Goal: Information Seeking & Learning: Learn about a topic

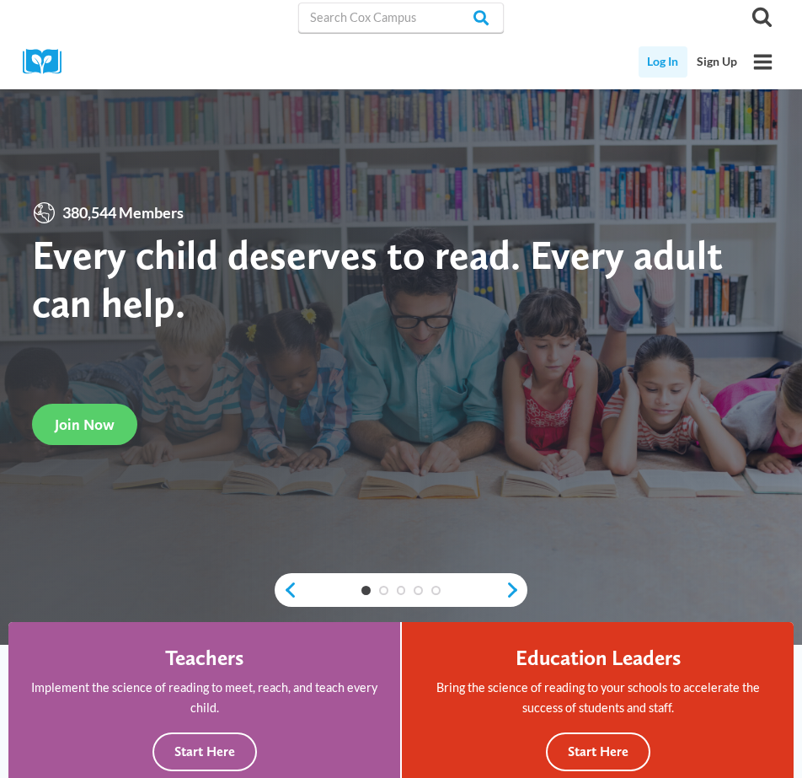
click at [657, 54] on link "Log In" at bounding box center [664, 61] width 50 height 31
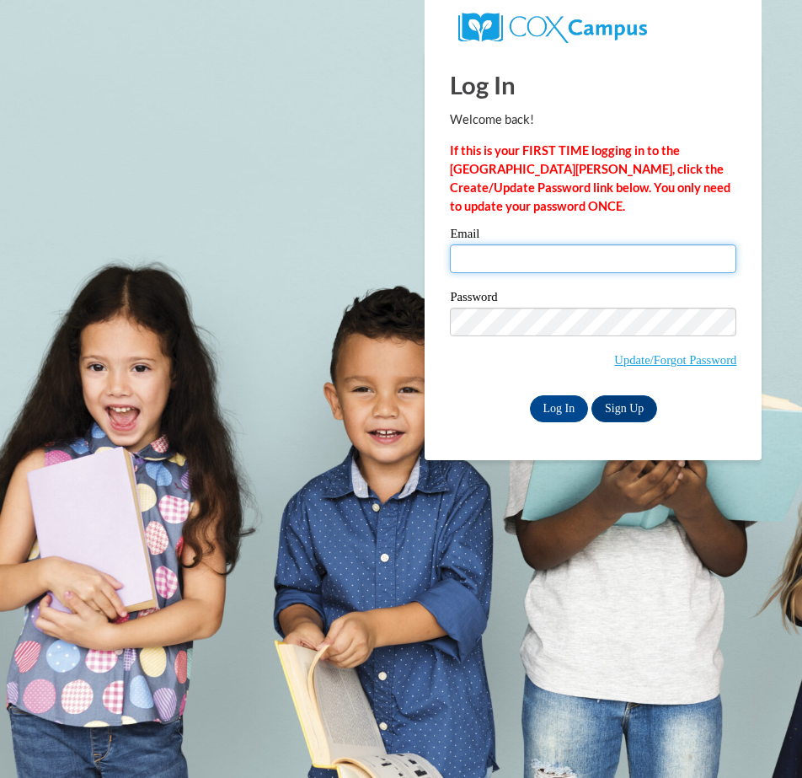
click at [473, 259] on input "Email" at bounding box center [593, 258] width 287 height 29
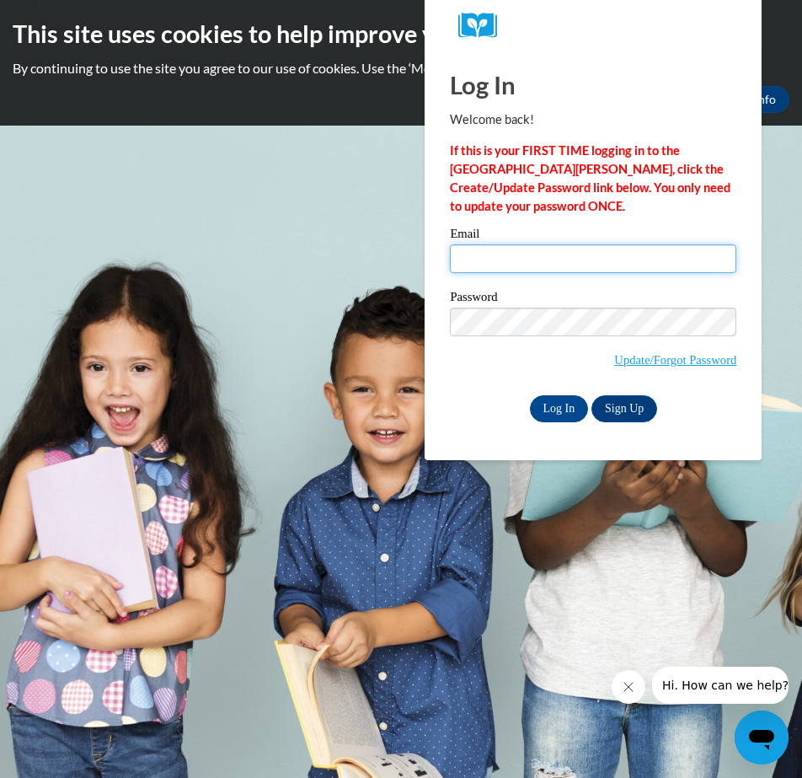
type input "sturycz.kar@bristol.k12.wi.us"
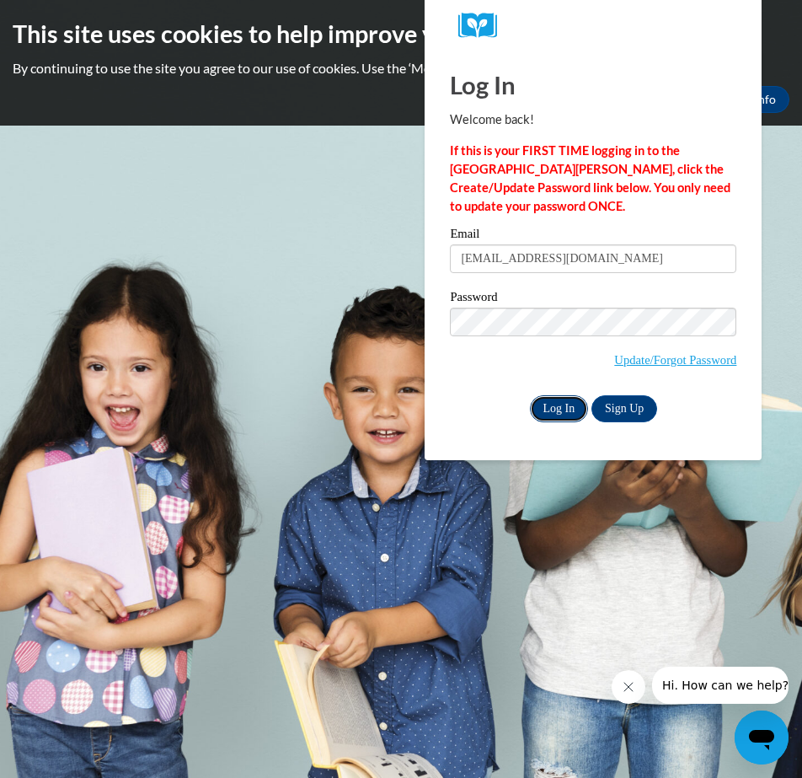
click at [569, 414] on input "Log In" at bounding box center [559, 408] width 59 height 27
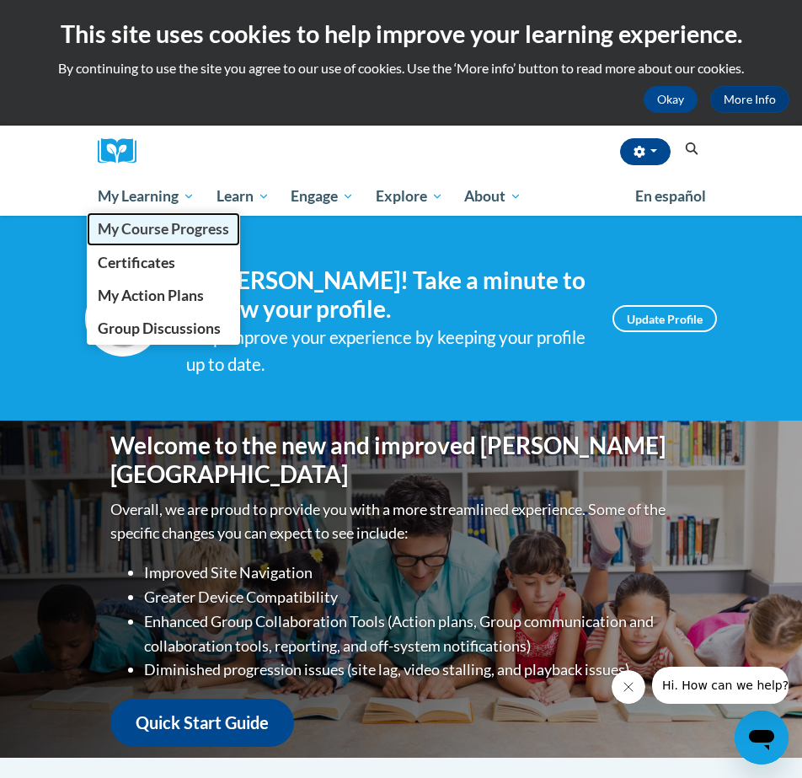
click at [158, 230] on span "My Course Progress" at bounding box center [163, 229] width 131 height 18
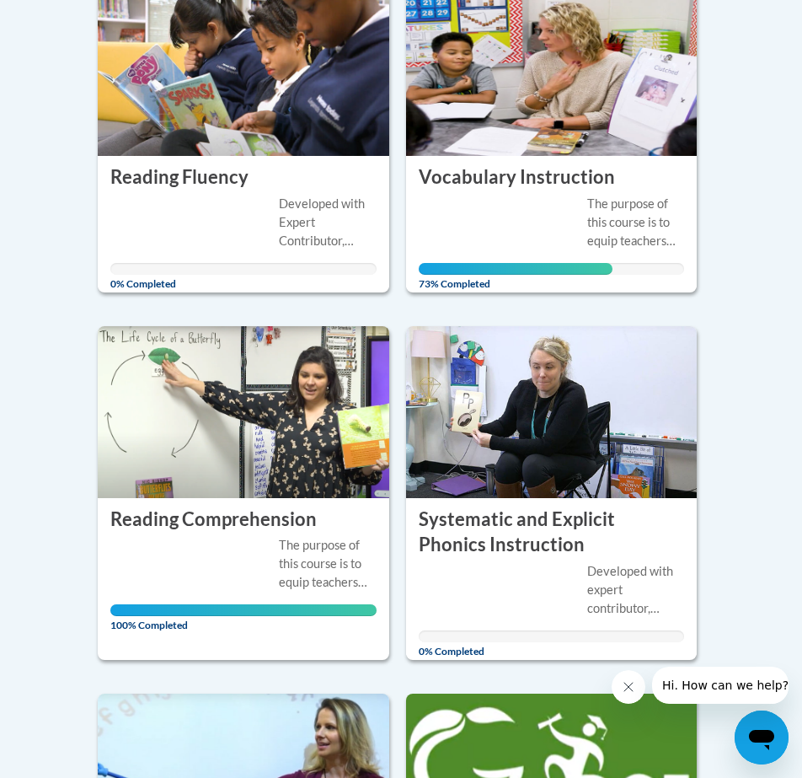
scroll to position [453, 0]
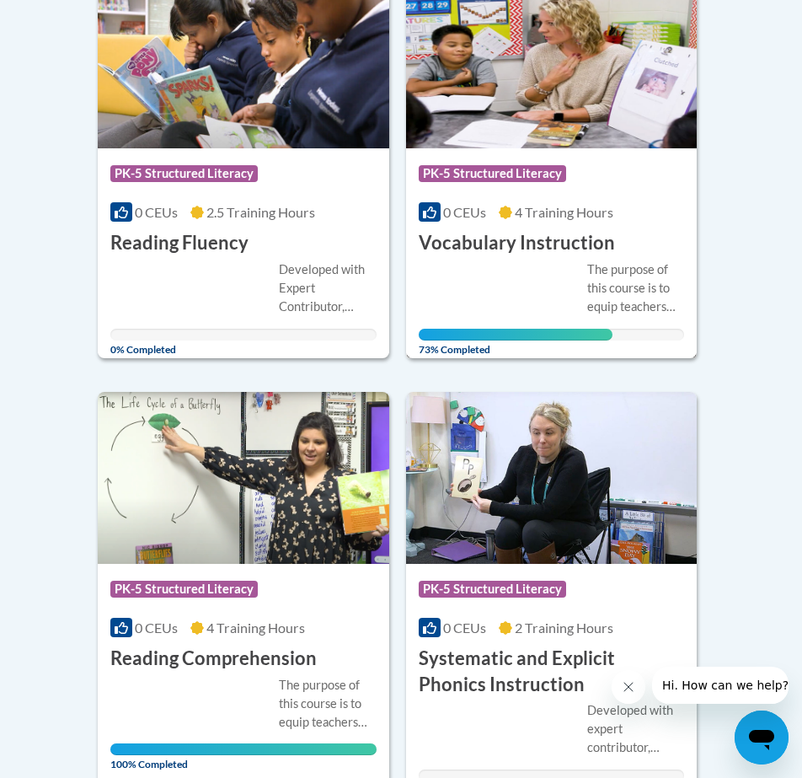
click at [480, 294] on div "The purpose of this course is to equip teachers with research-based knowledge a…" at bounding box center [552, 300] width 266 height 80
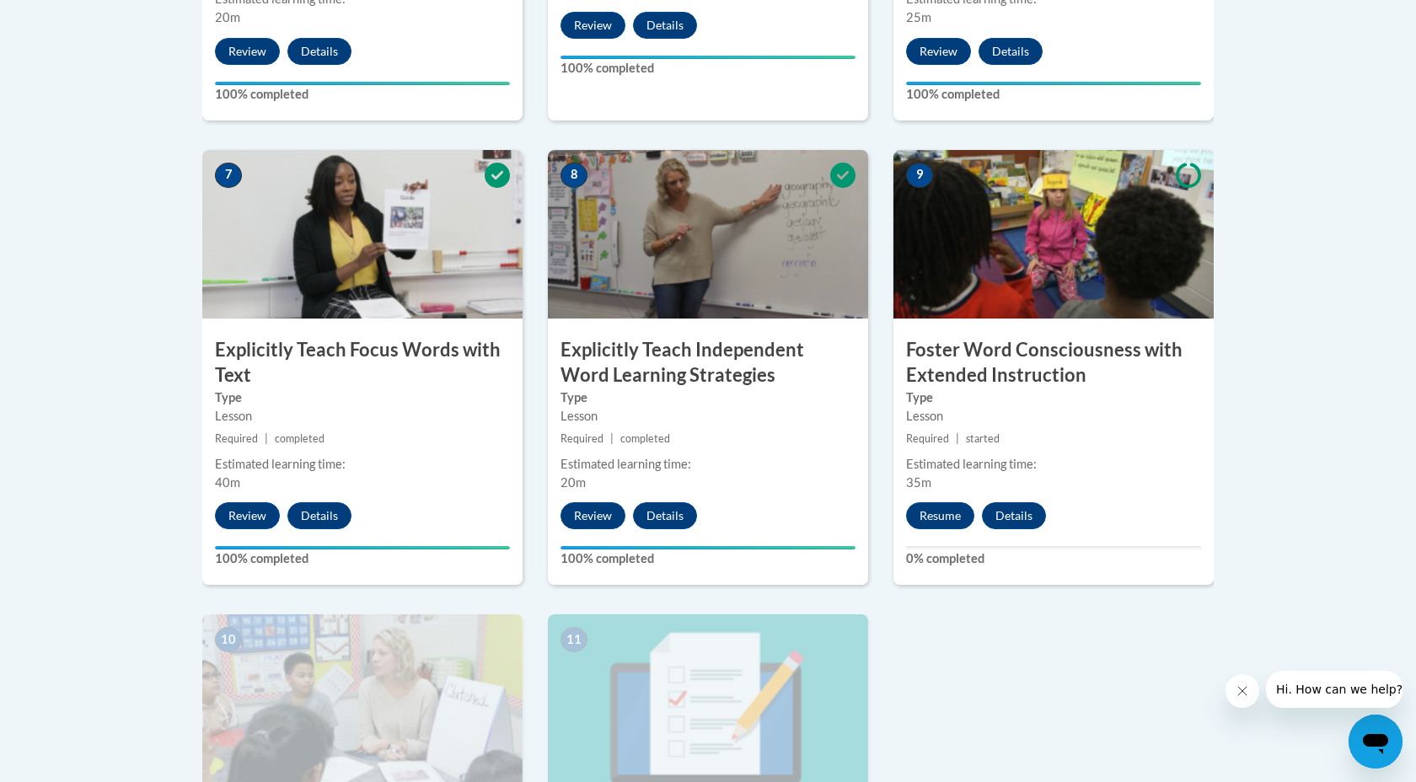
scroll to position [1332, 0]
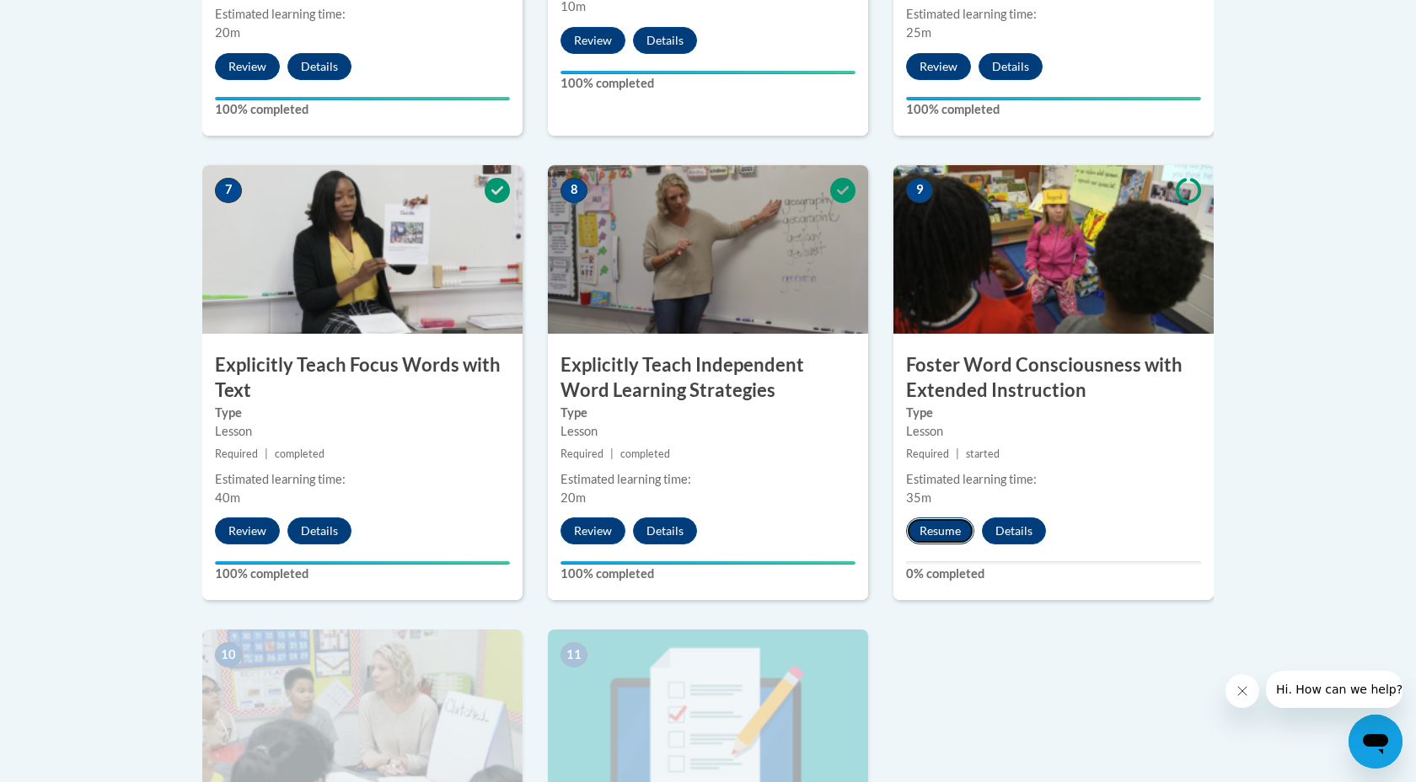
click at [801, 537] on button "Resume" at bounding box center [940, 530] width 68 height 27
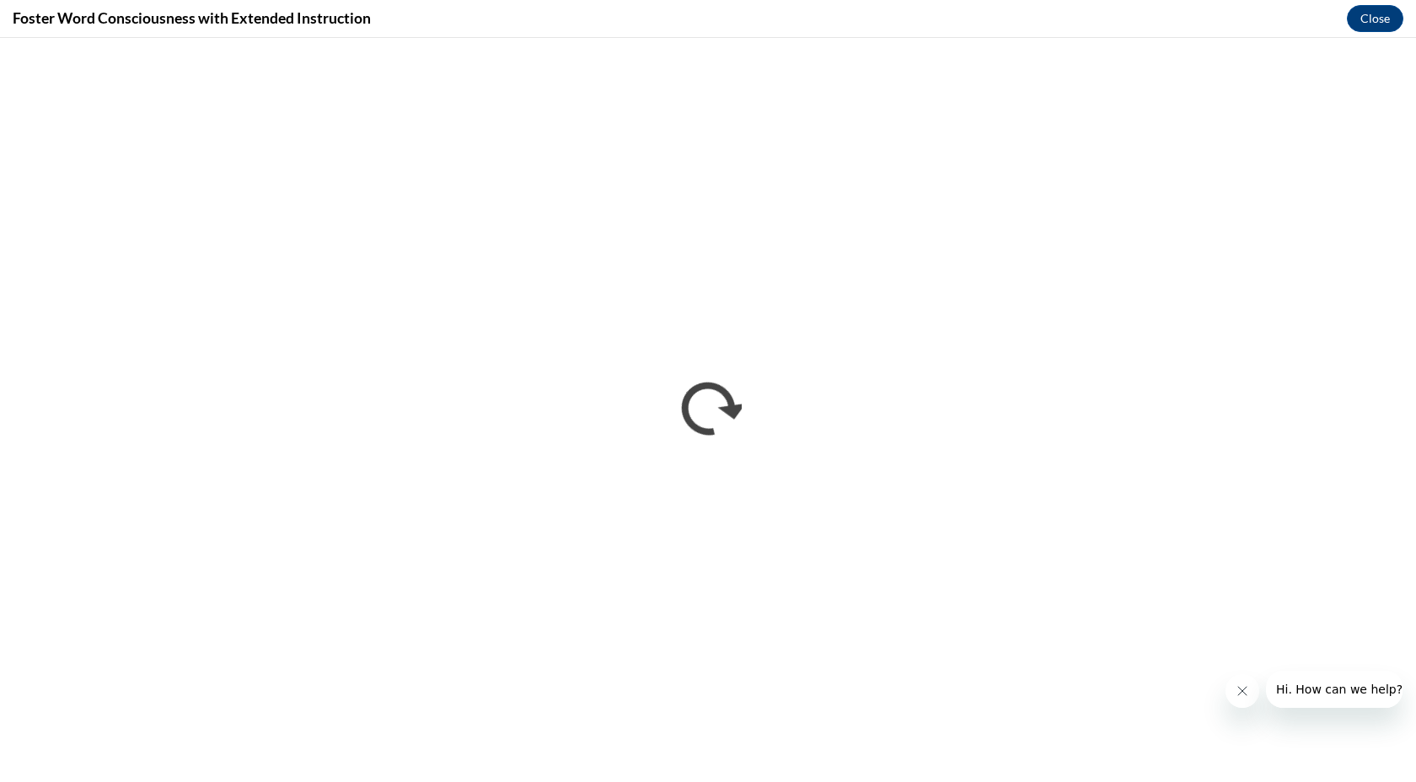
scroll to position [0, 0]
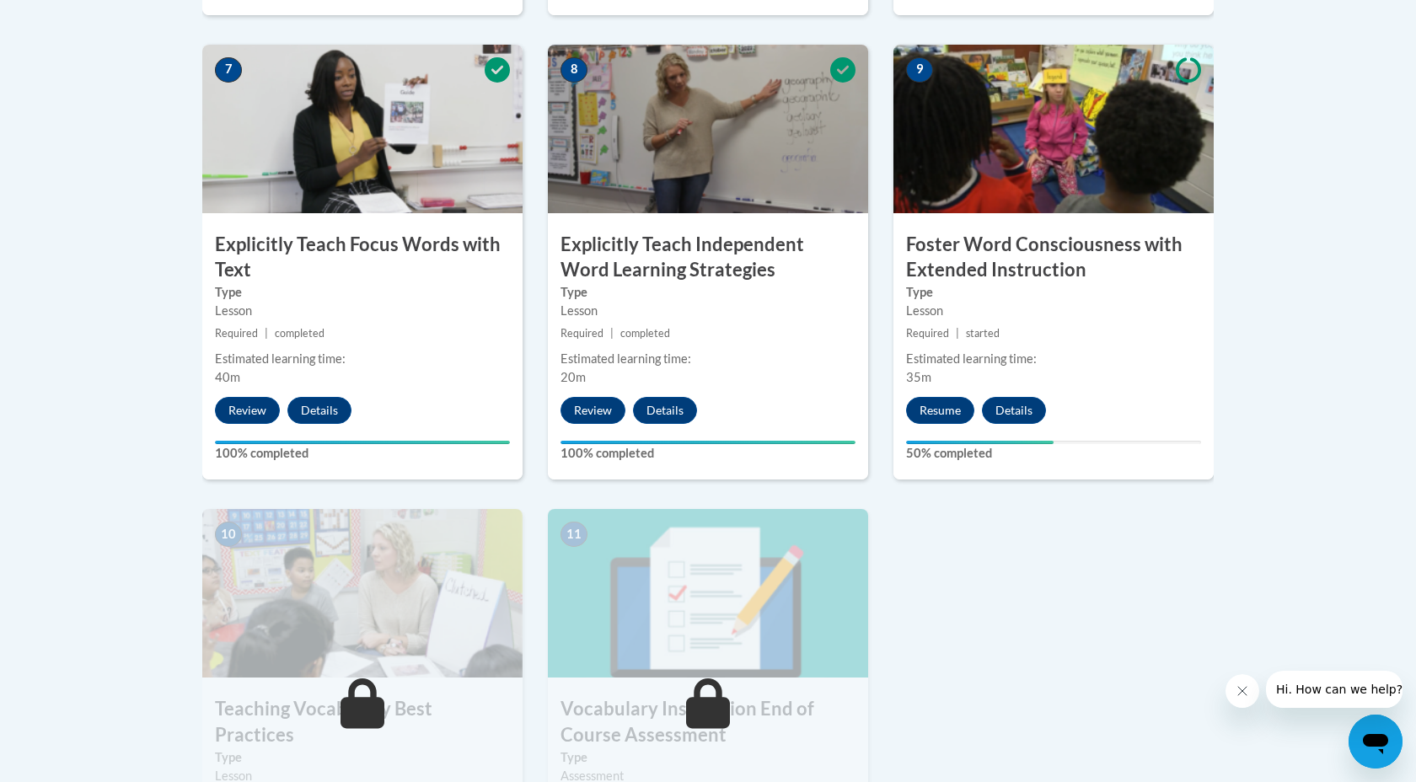
scroll to position [1446, 0]
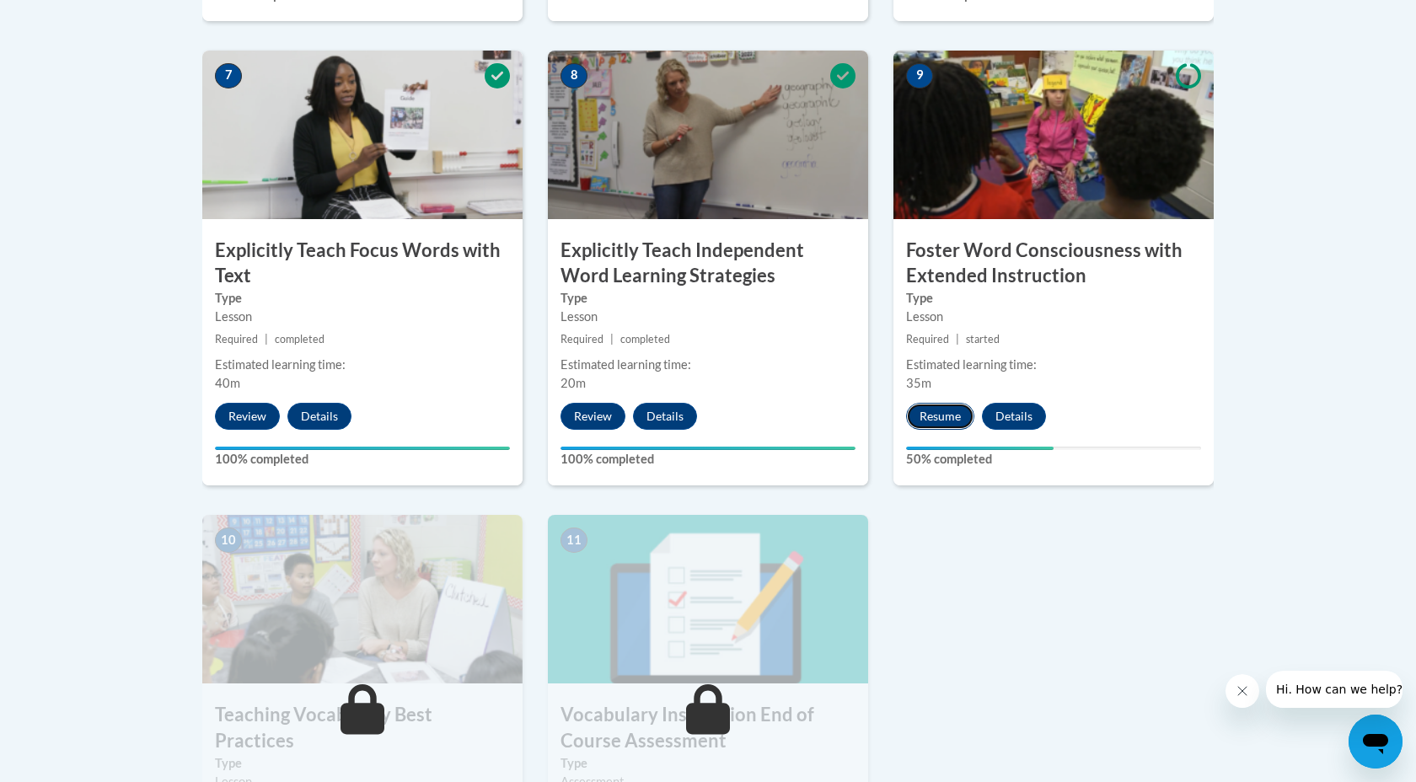
click at [940, 413] on button "Resume" at bounding box center [940, 416] width 68 height 27
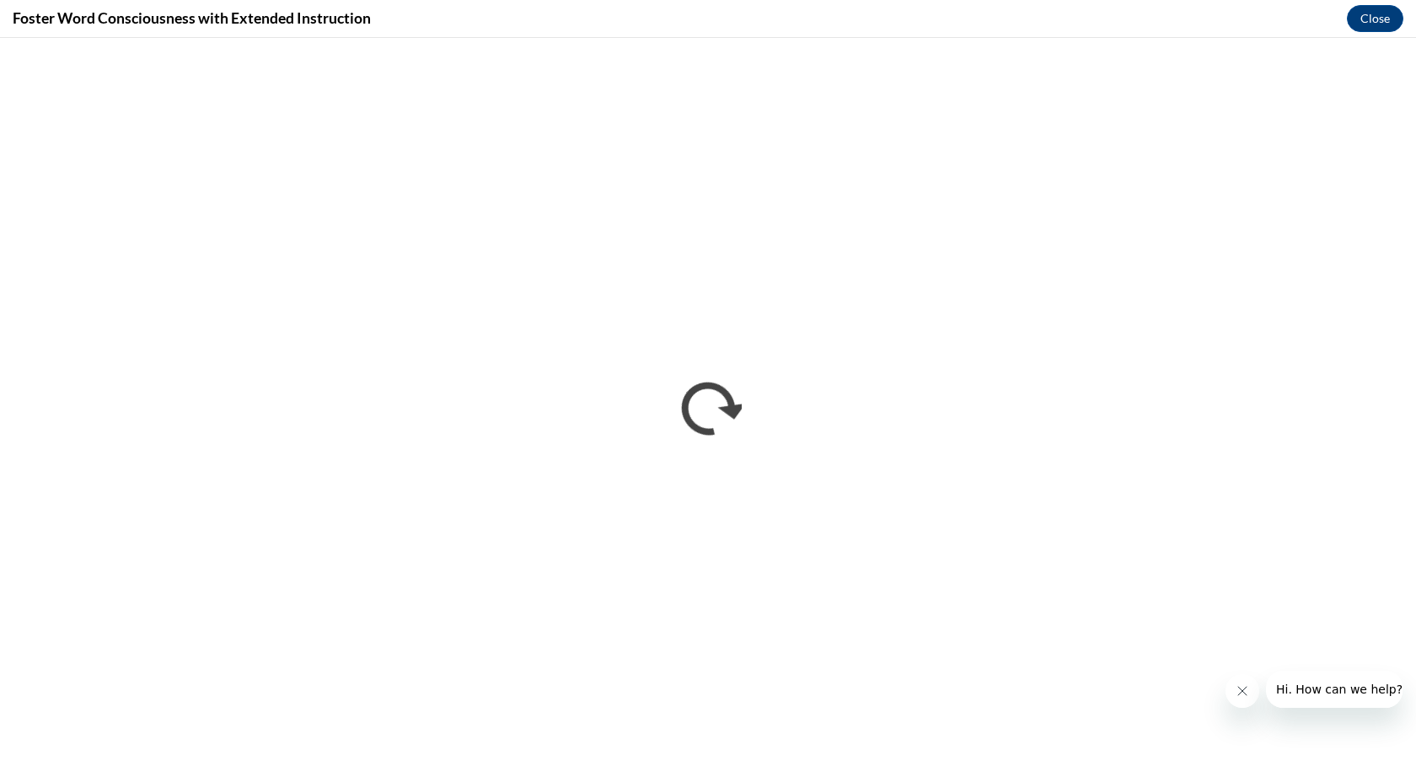
scroll to position [0, 0]
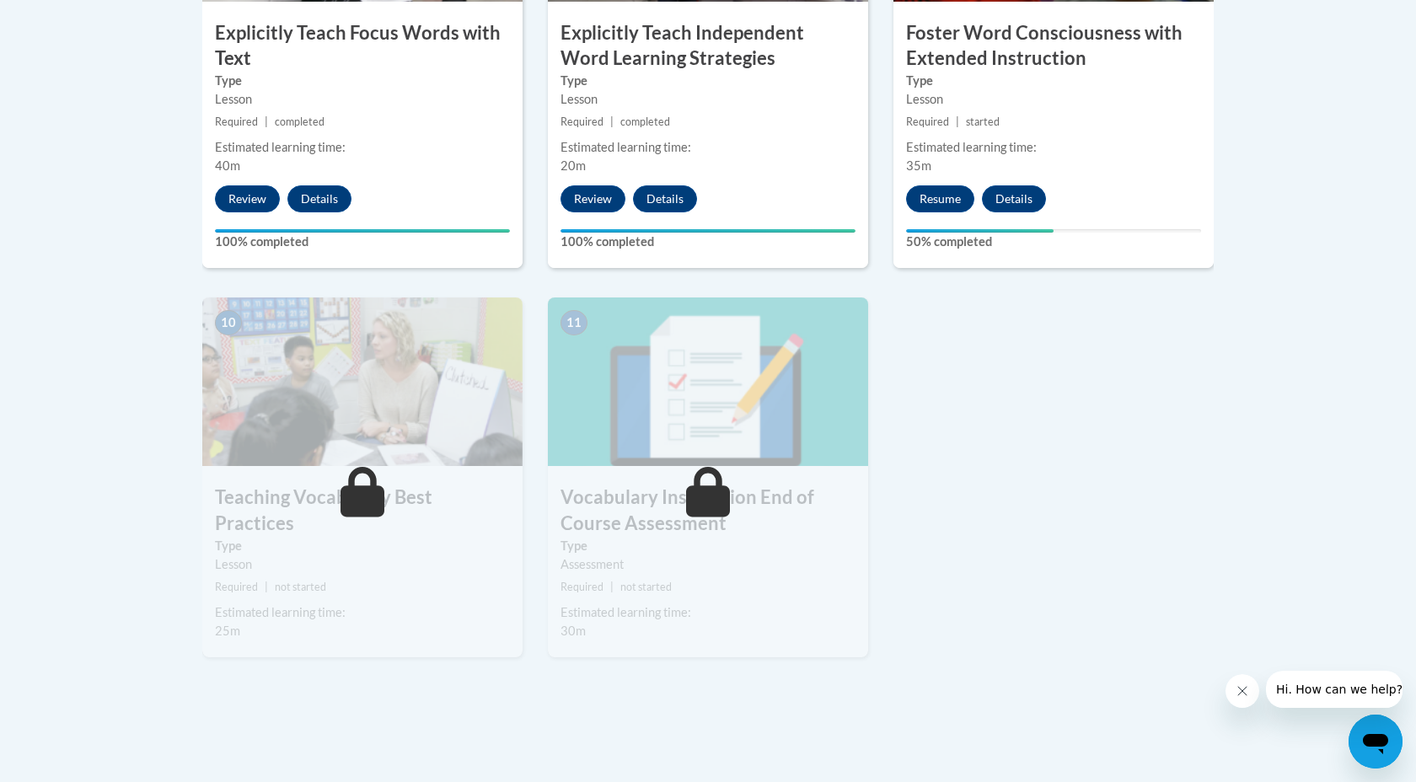
scroll to position [1811, 0]
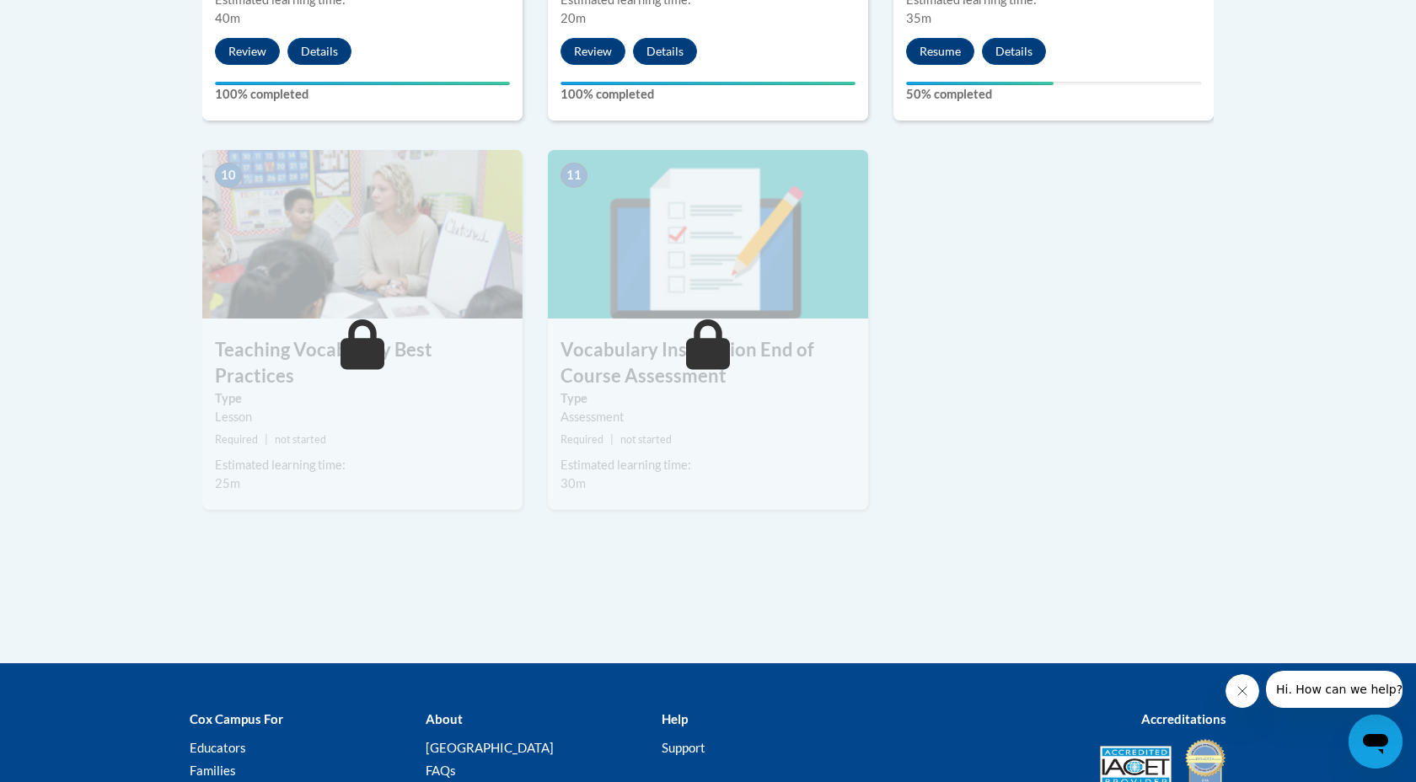
click at [392, 220] on img at bounding box center [362, 234] width 320 height 169
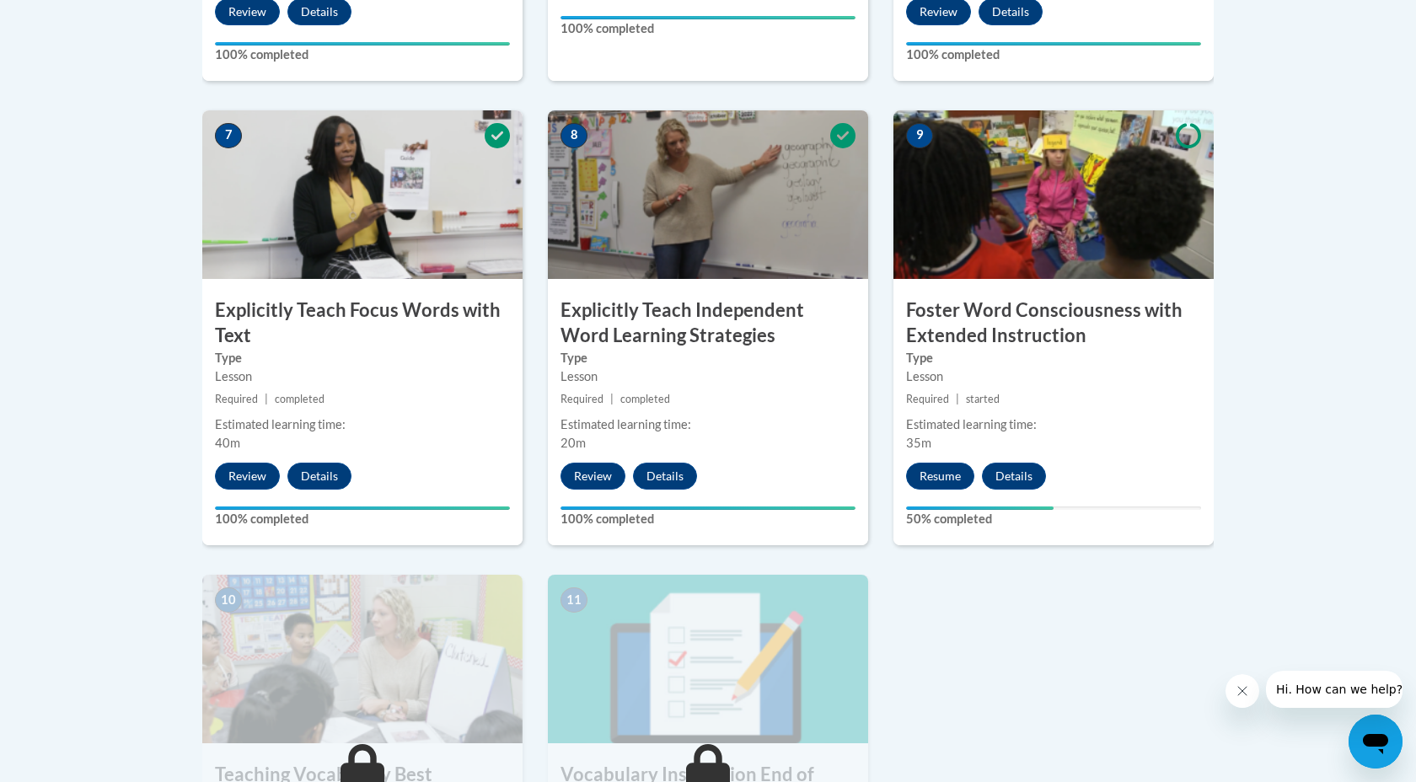
scroll to position [1418, 0]
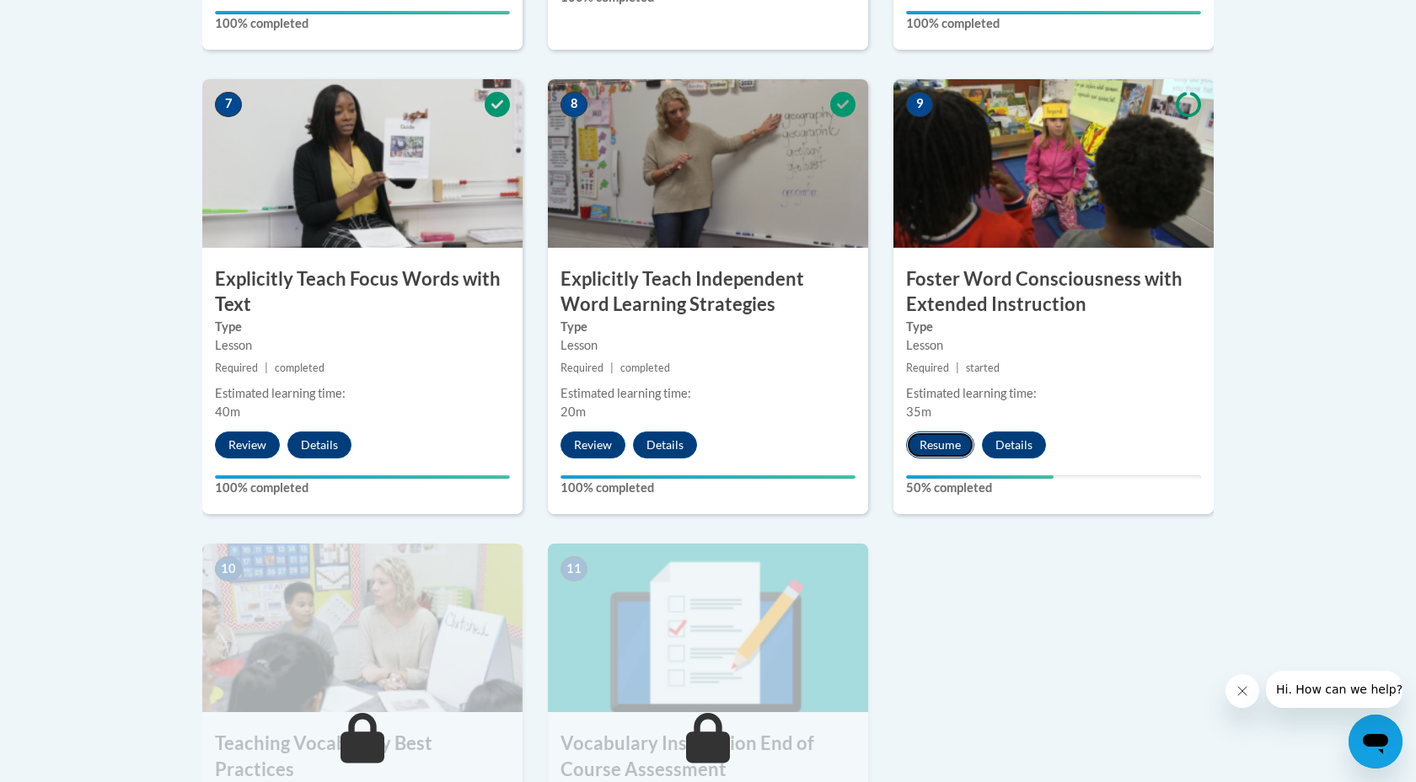
click at [927, 446] on button "Resume" at bounding box center [940, 444] width 68 height 27
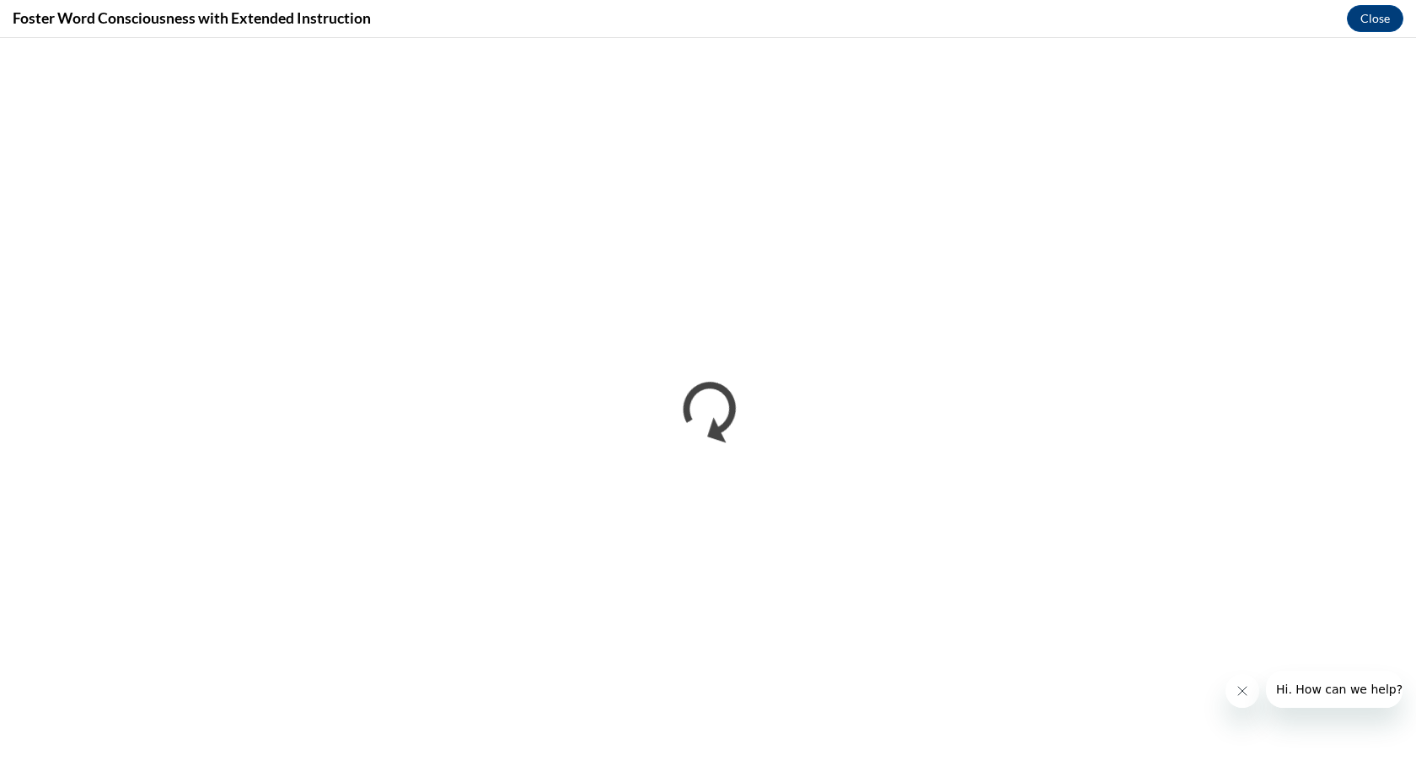
scroll to position [0, 0]
click at [1386, 21] on button "Close" at bounding box center [1375, 18] width 56 height 27
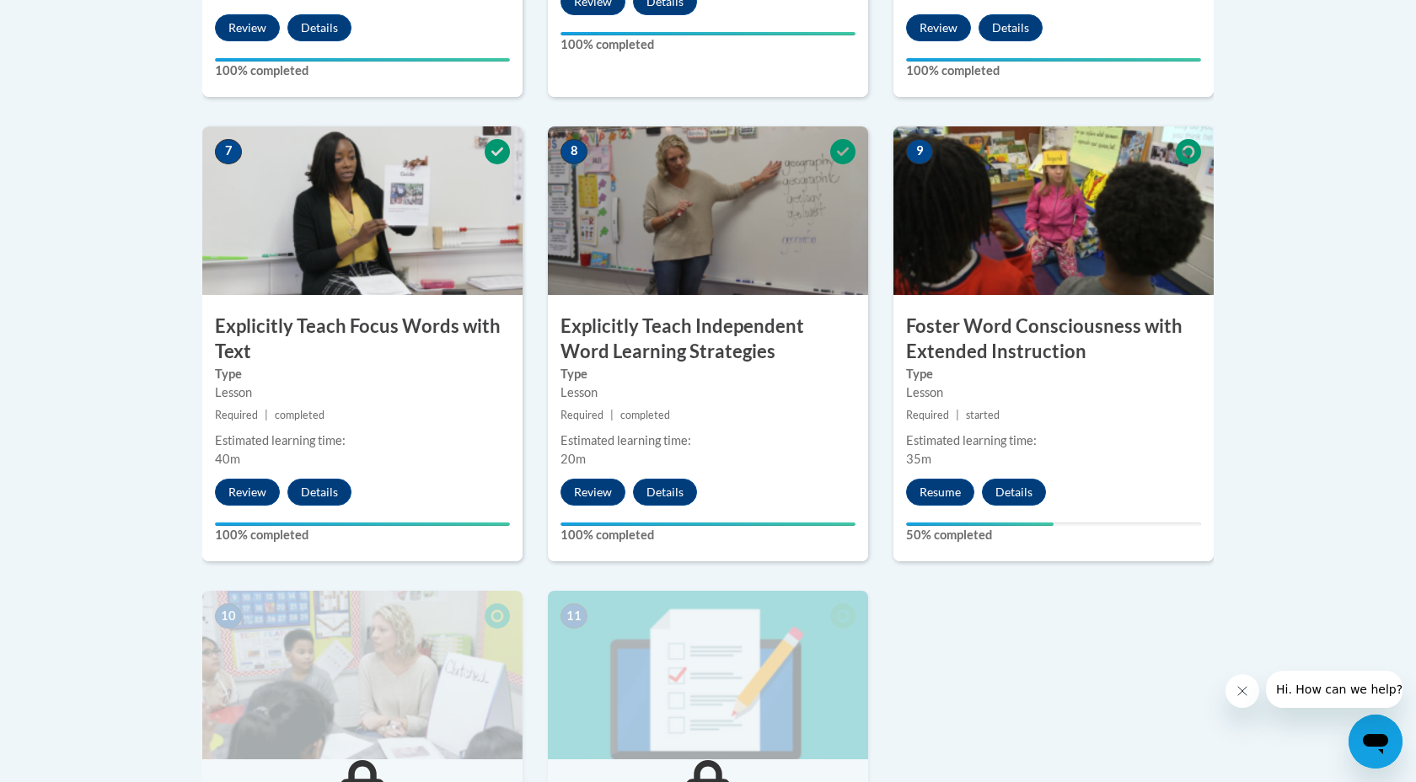
scroll to position [1371, 0]
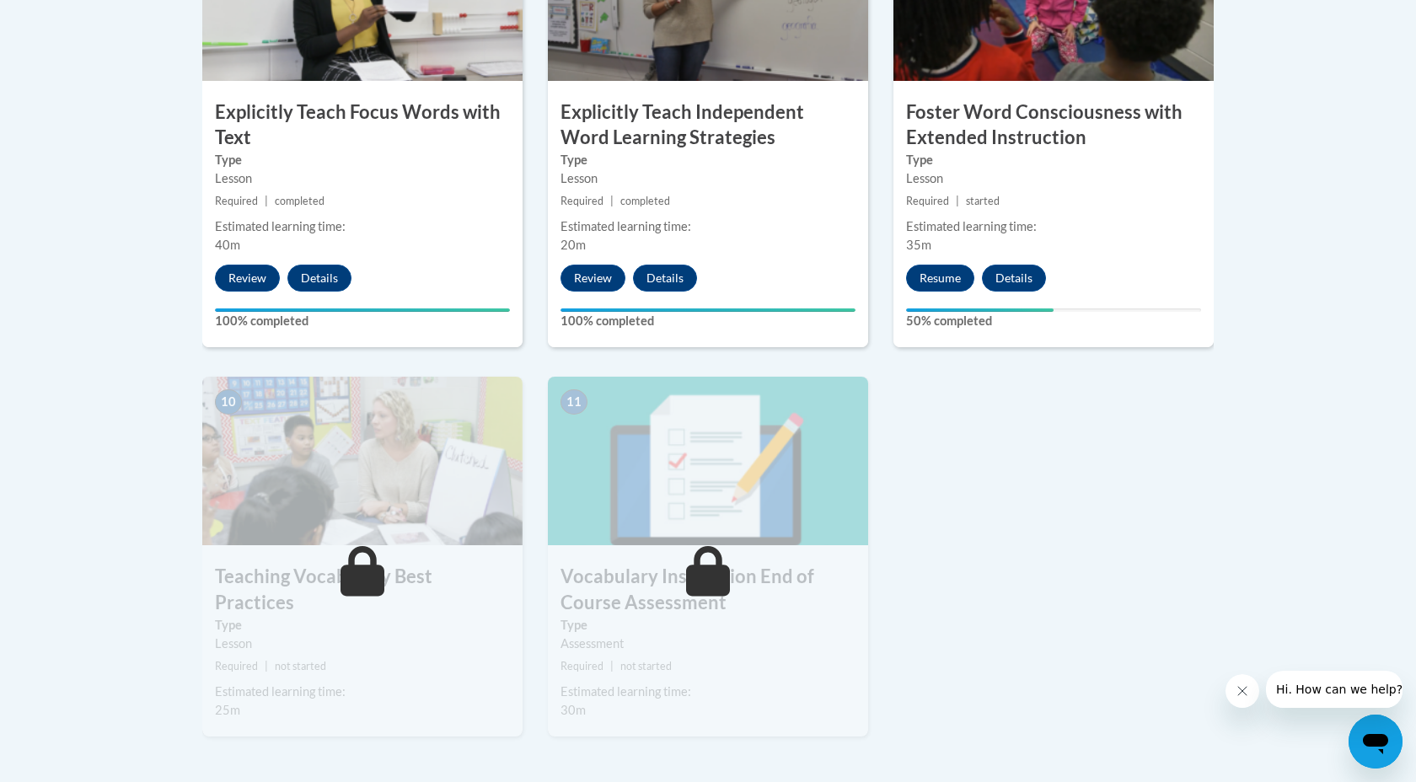
scroll to position [1583, 0]
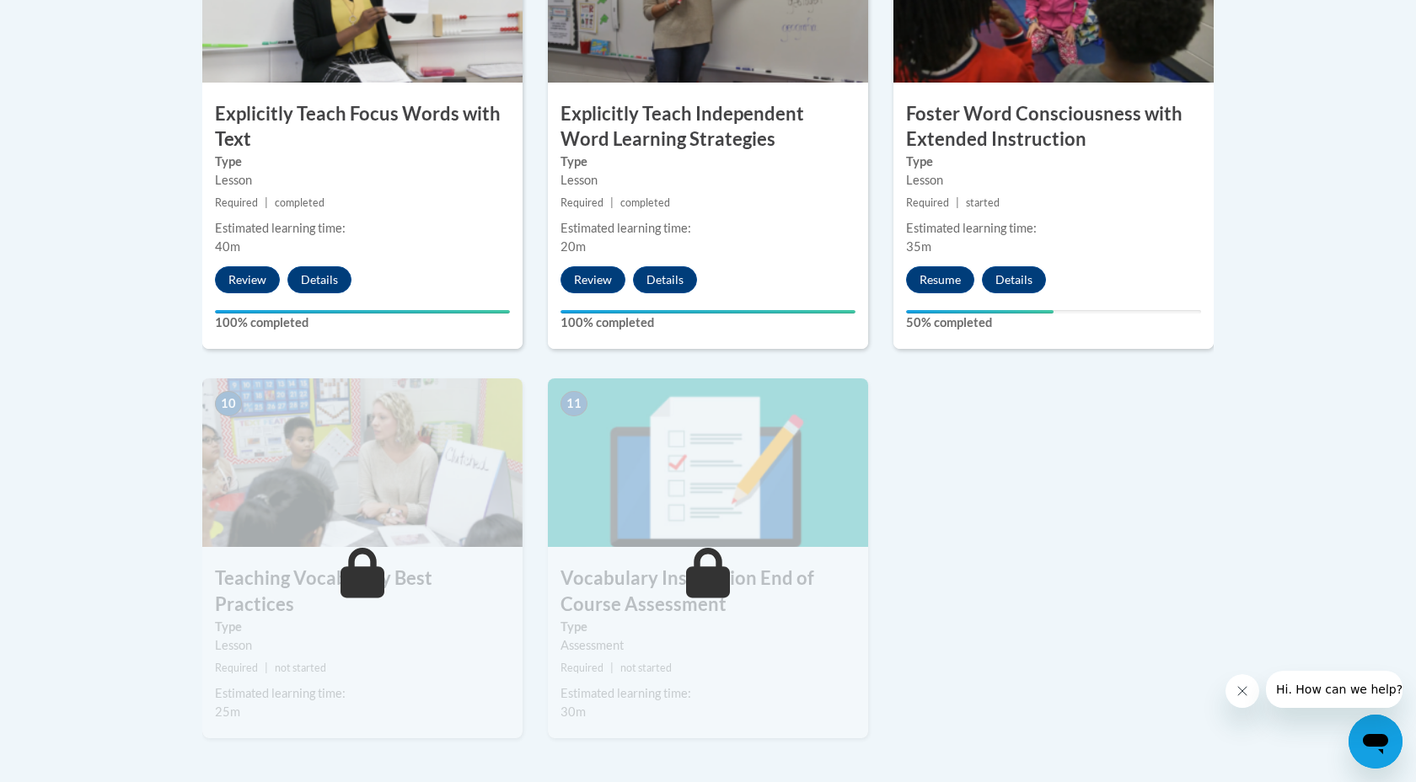
click at [466, 587] on h3 "Teaching Vocabulary Best Practices" at bounding box center [362, 591] width 320 height 52
click at [982, 290] on div "Resume Details Feedback" at bounding box center [980, 279] width 174 height 27
click at [1021, 292] on button "Details" at bounding box center [1014, 279] width 64 height 27
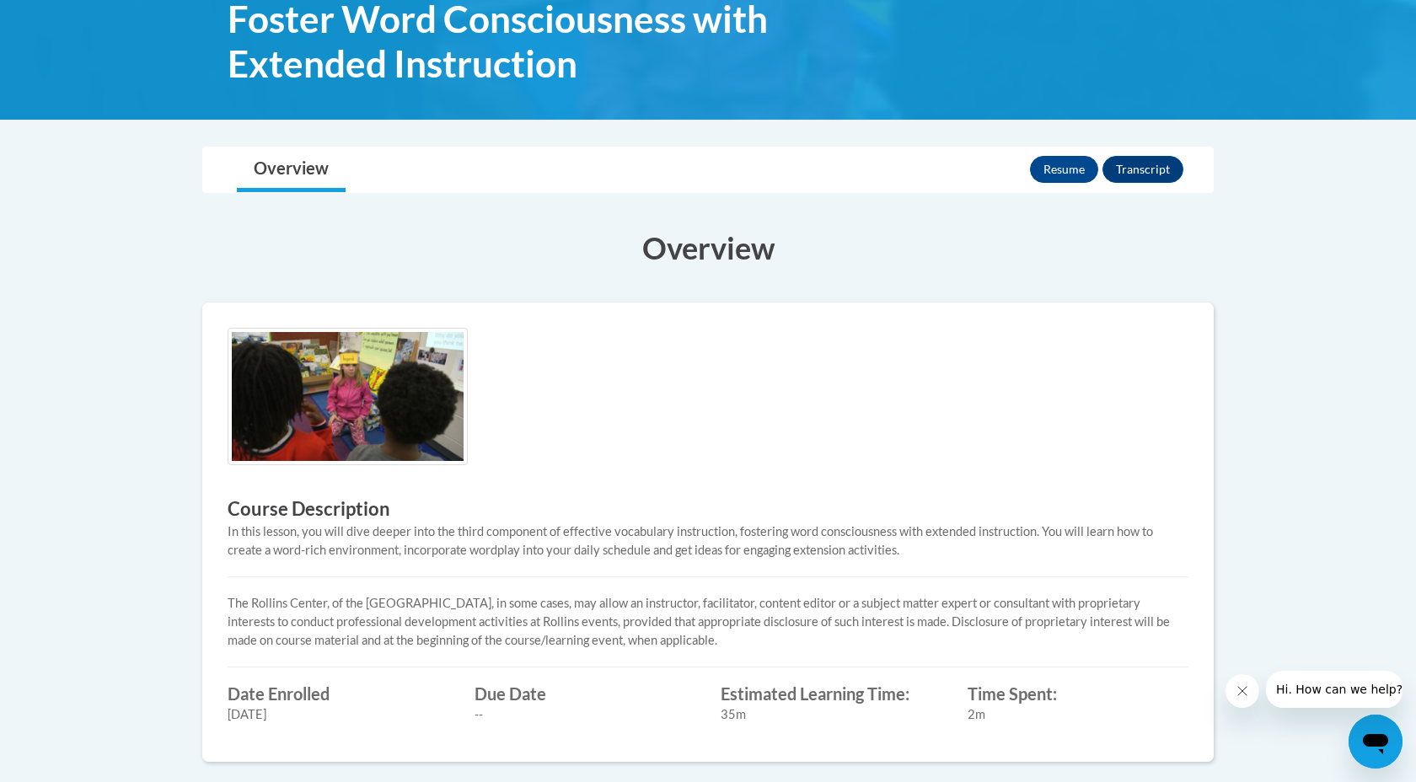
scroll to position [275, 0]
click at [1059, 178] on button "Resume" at bounding box center [1064, 170] width 68 height 27
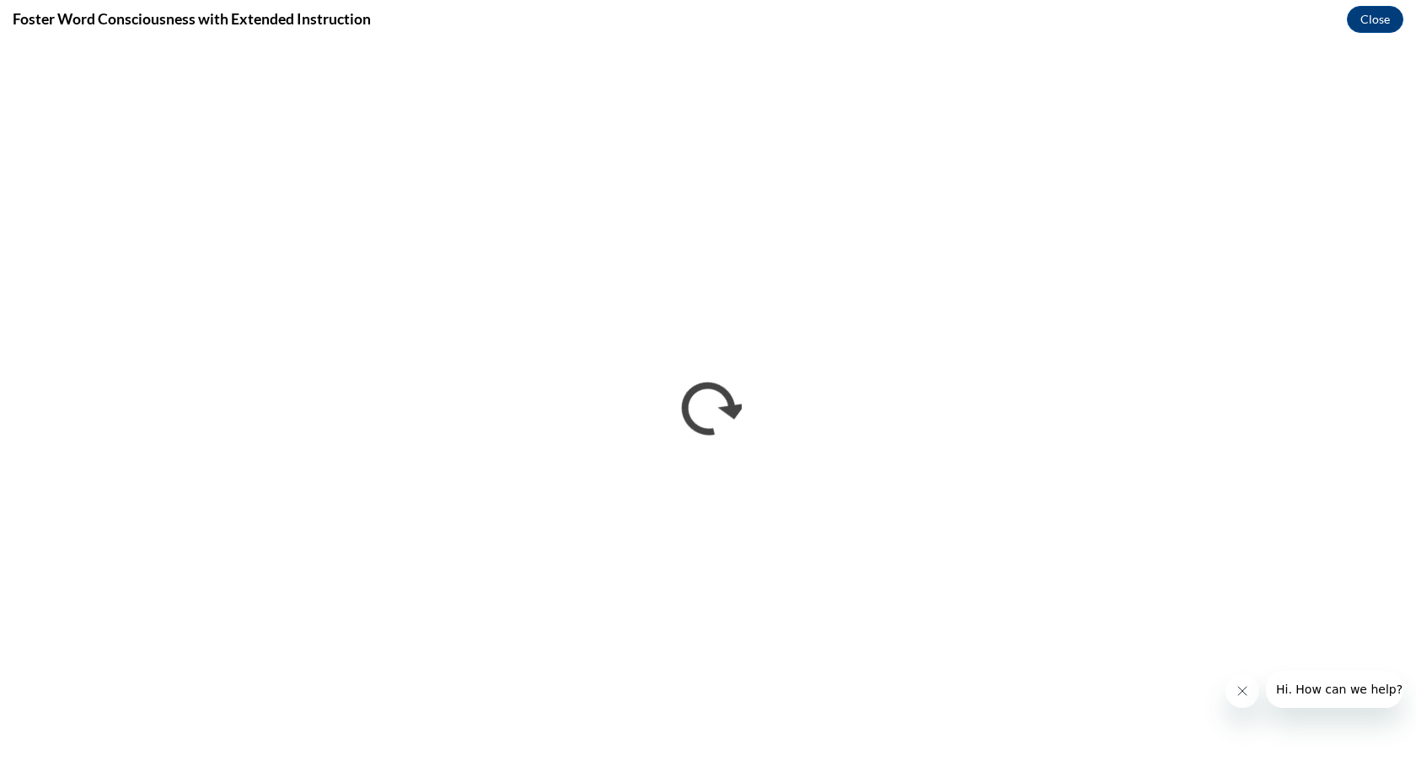
scroll to position [0, 0]
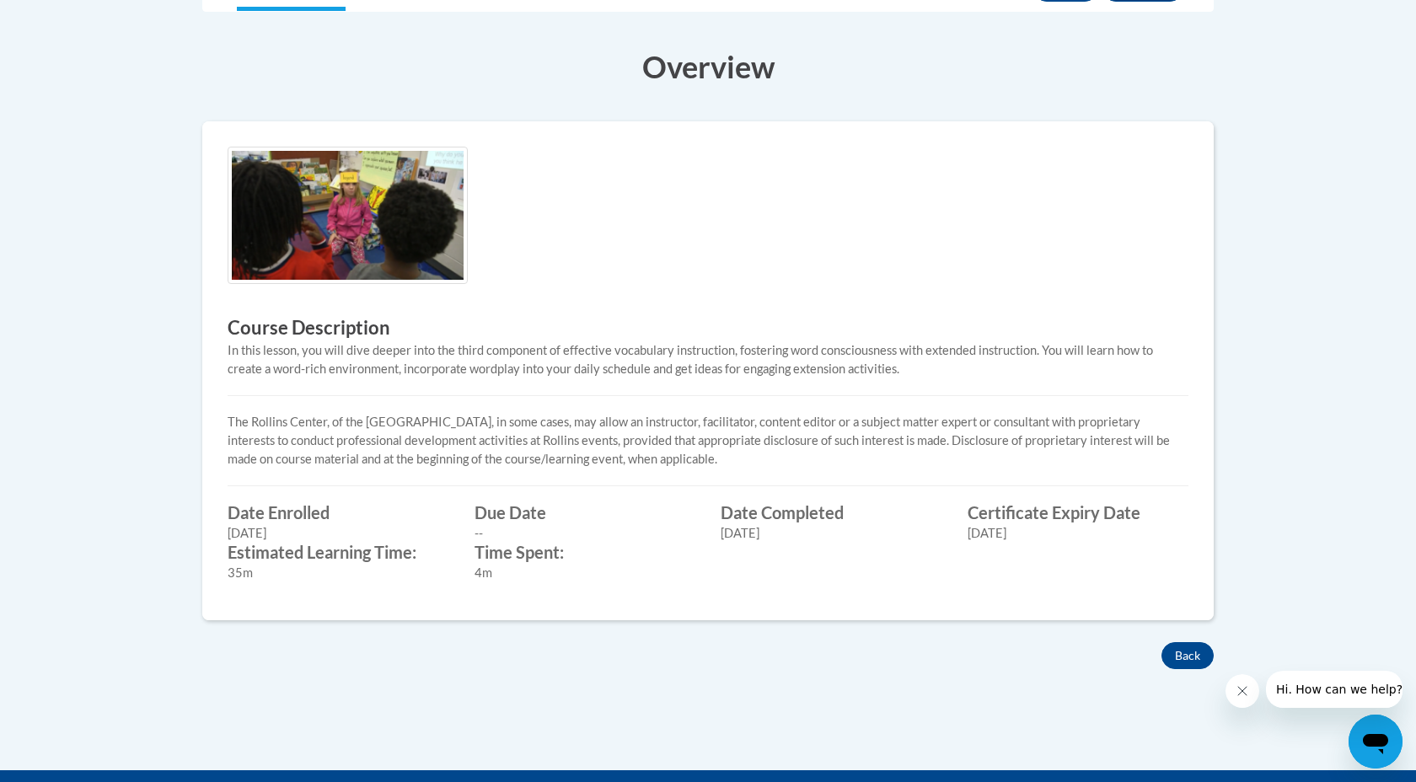
scroll to position [721, 0]
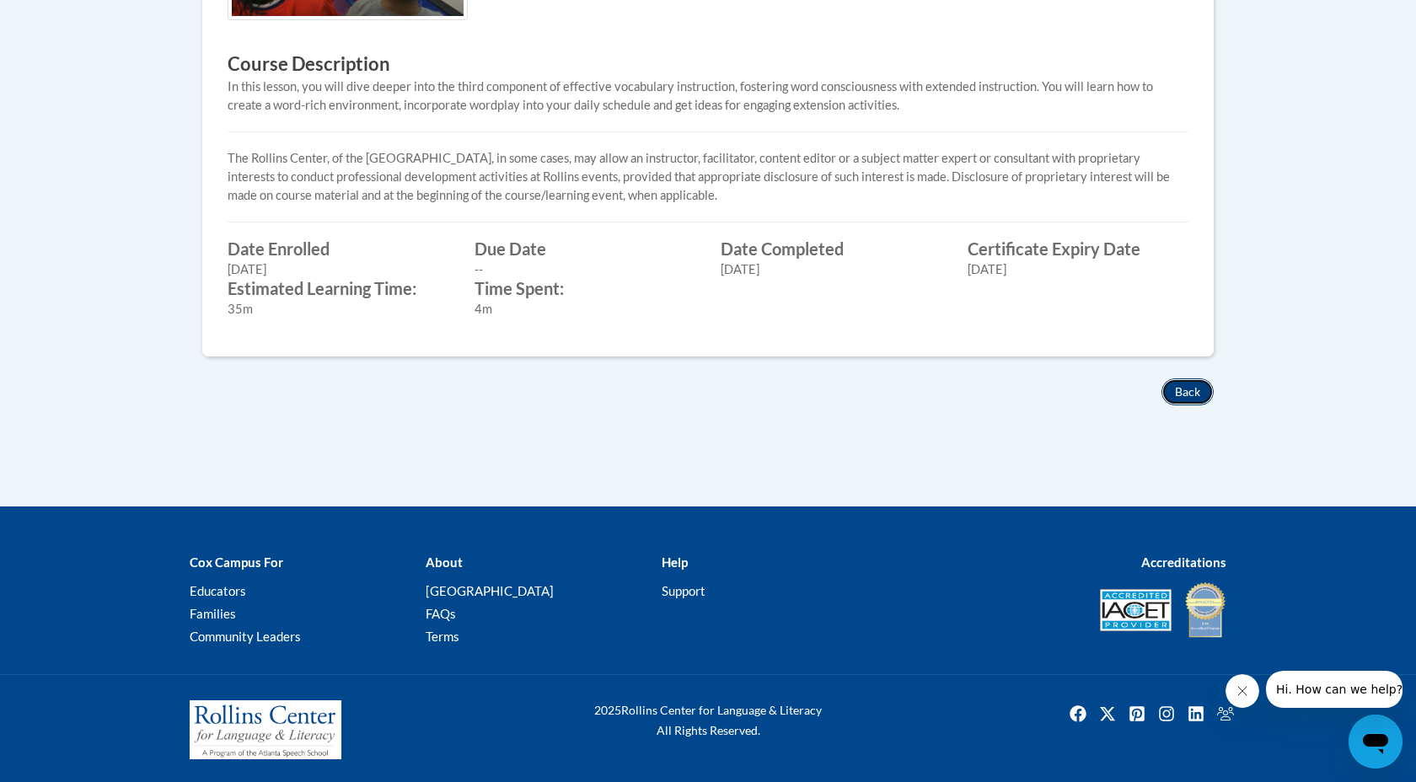
click at [1172, 387] on button "Back" at bounding box center [1187, 391] width 52 height 27
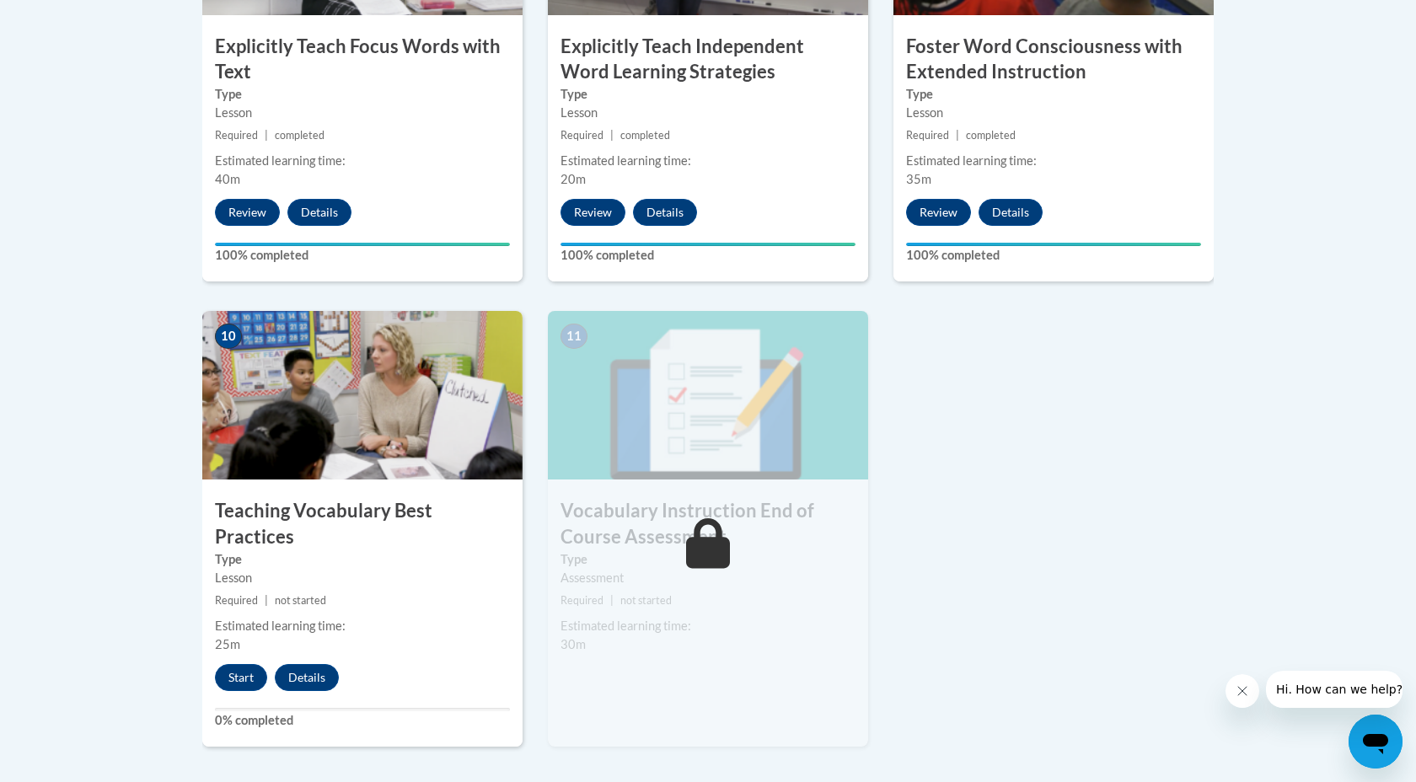
scroll to position [1653, 0]
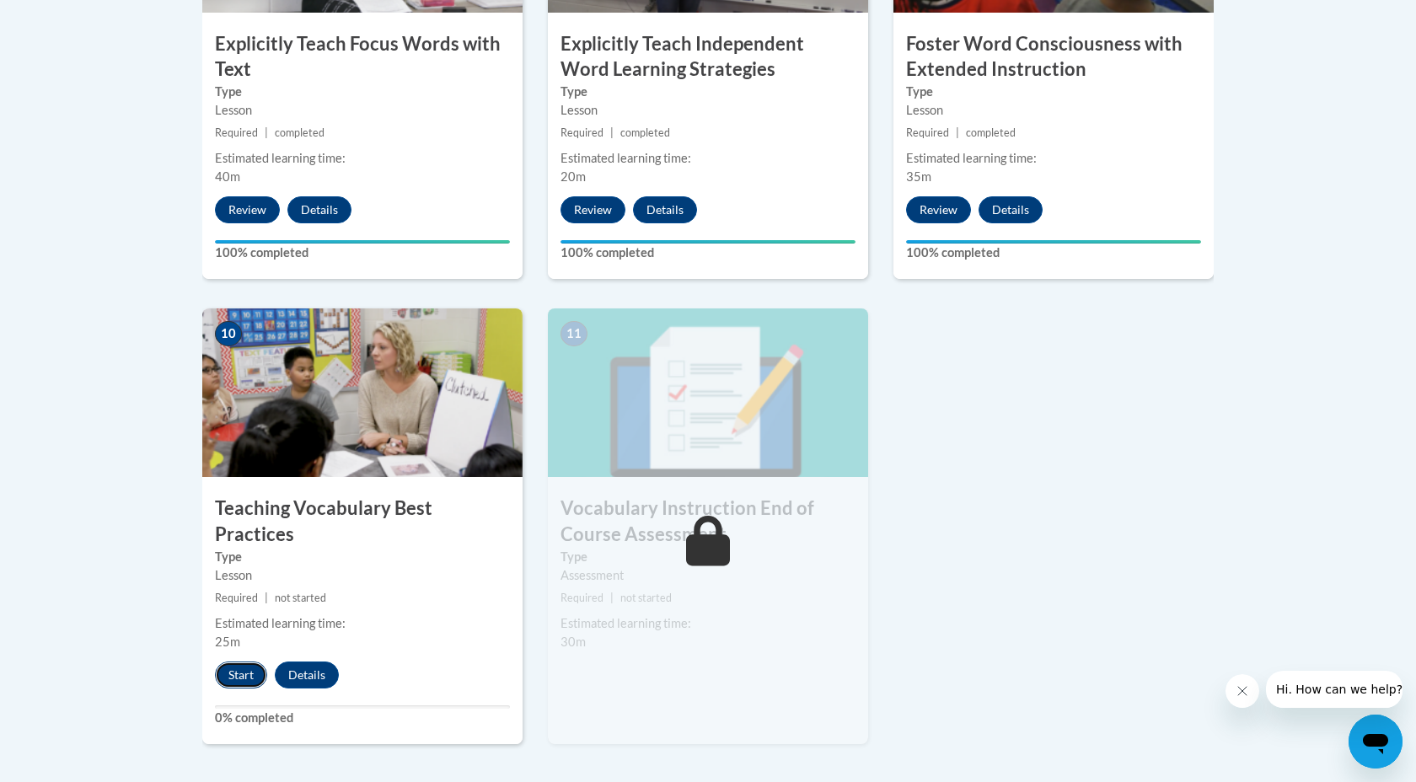
click at [250, 662] on button "Start" at bounding box center [241, 675] width 52 height 27
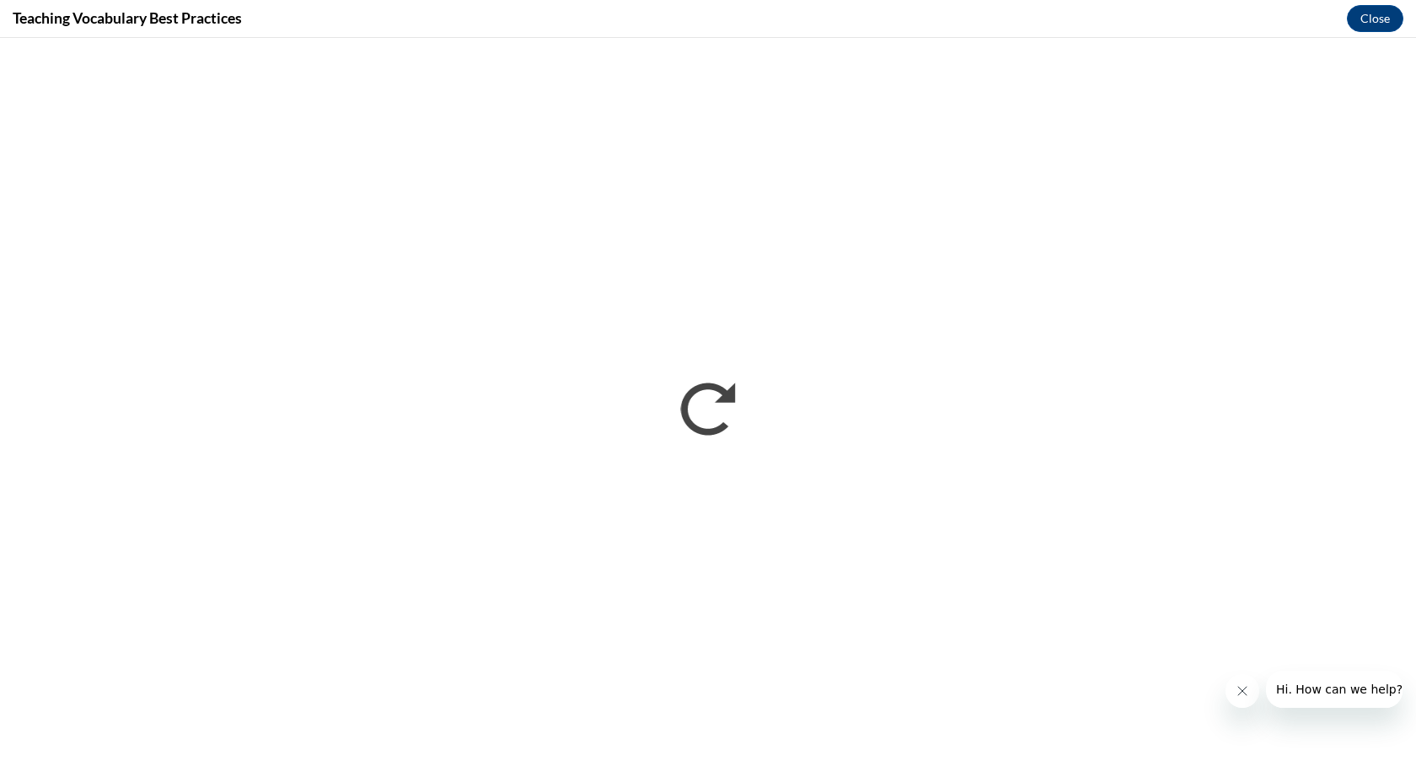
scroll to position [0, 0]
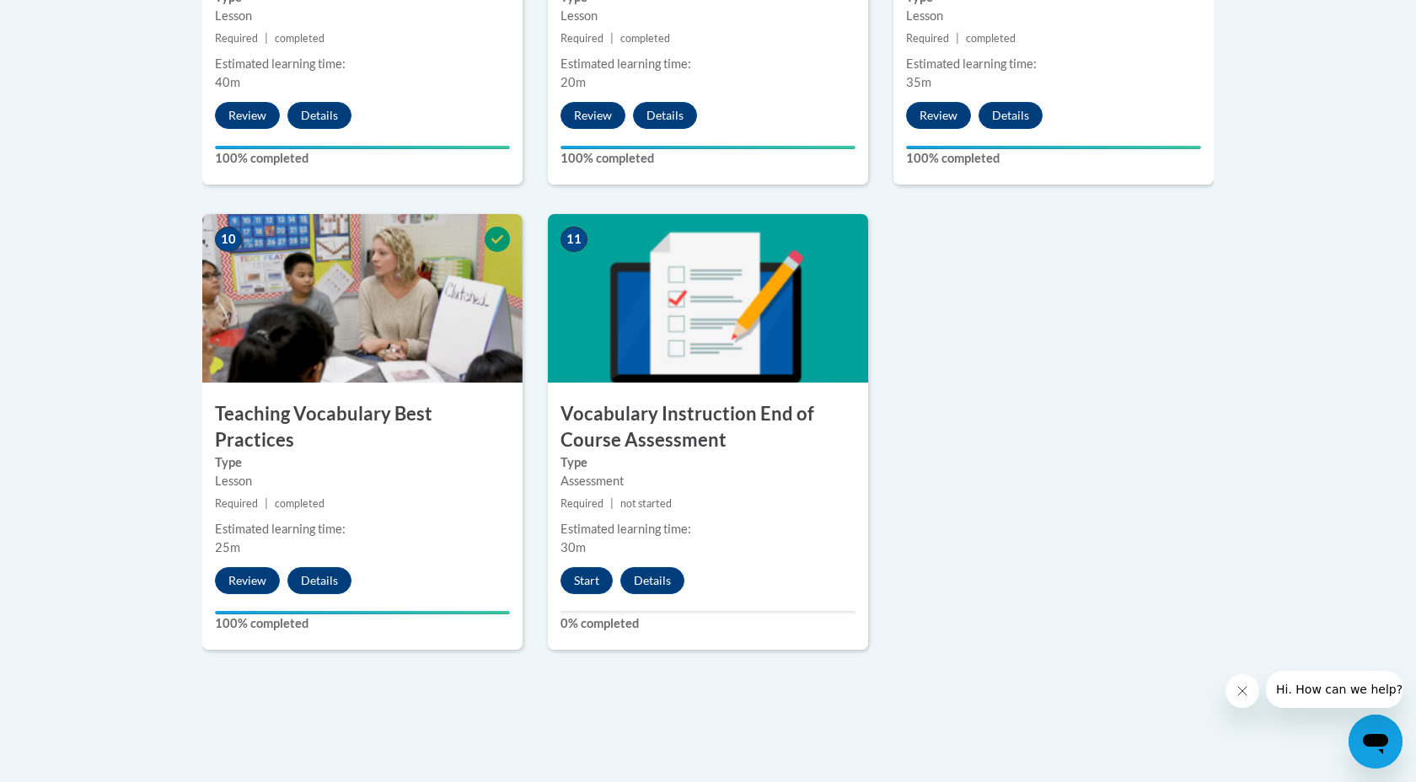
scroll to position [1760, 0]
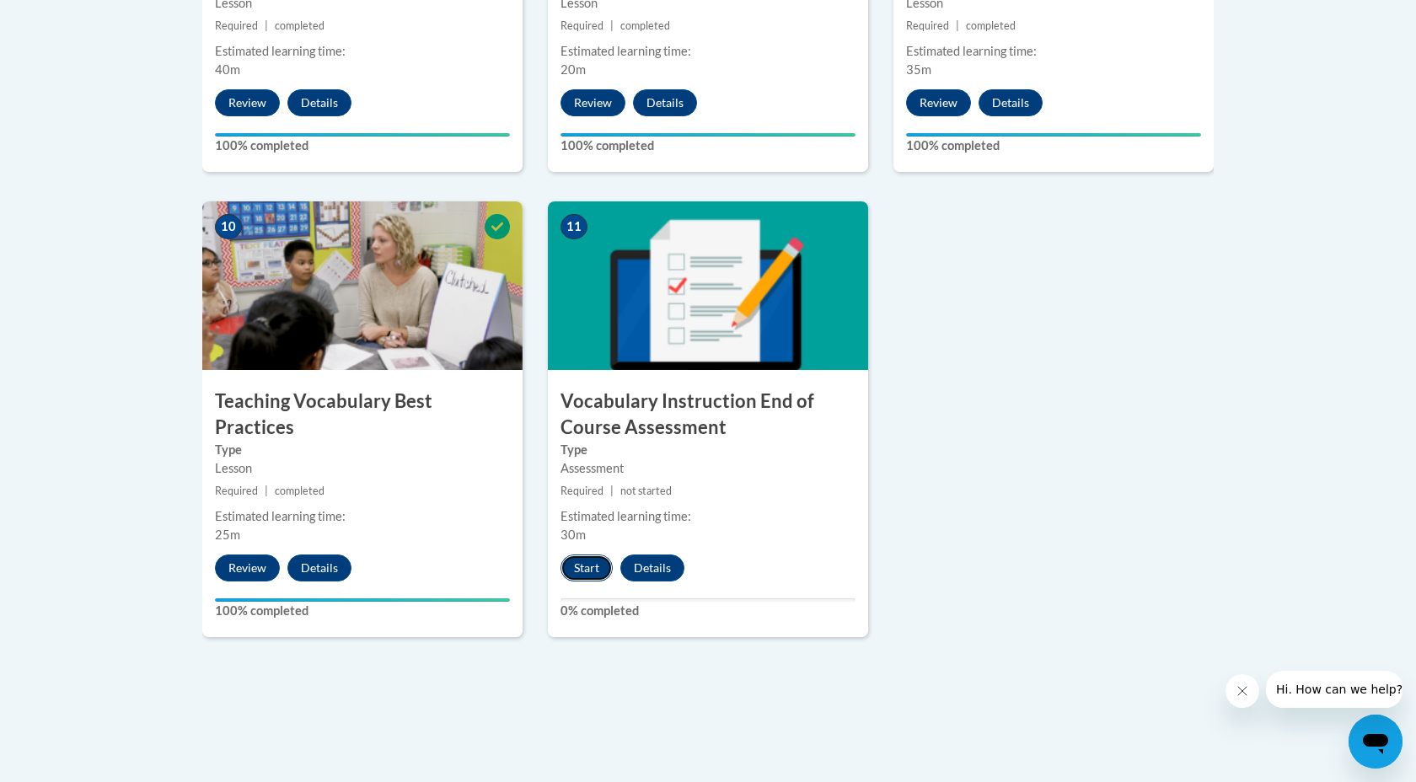
click at [585, 573] on button "Start" at bounding box center [586, 568] width 52 height 27
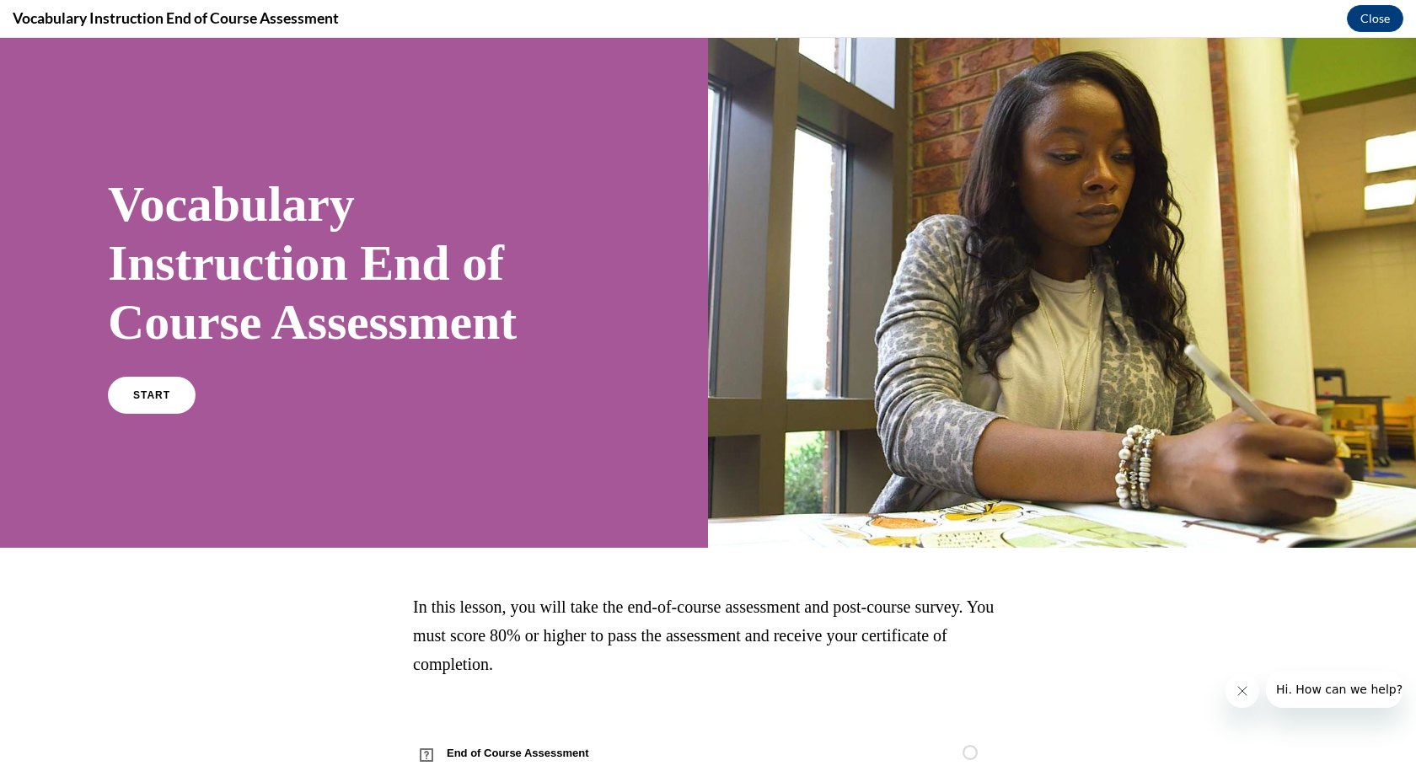
scroll to position [41, 0]
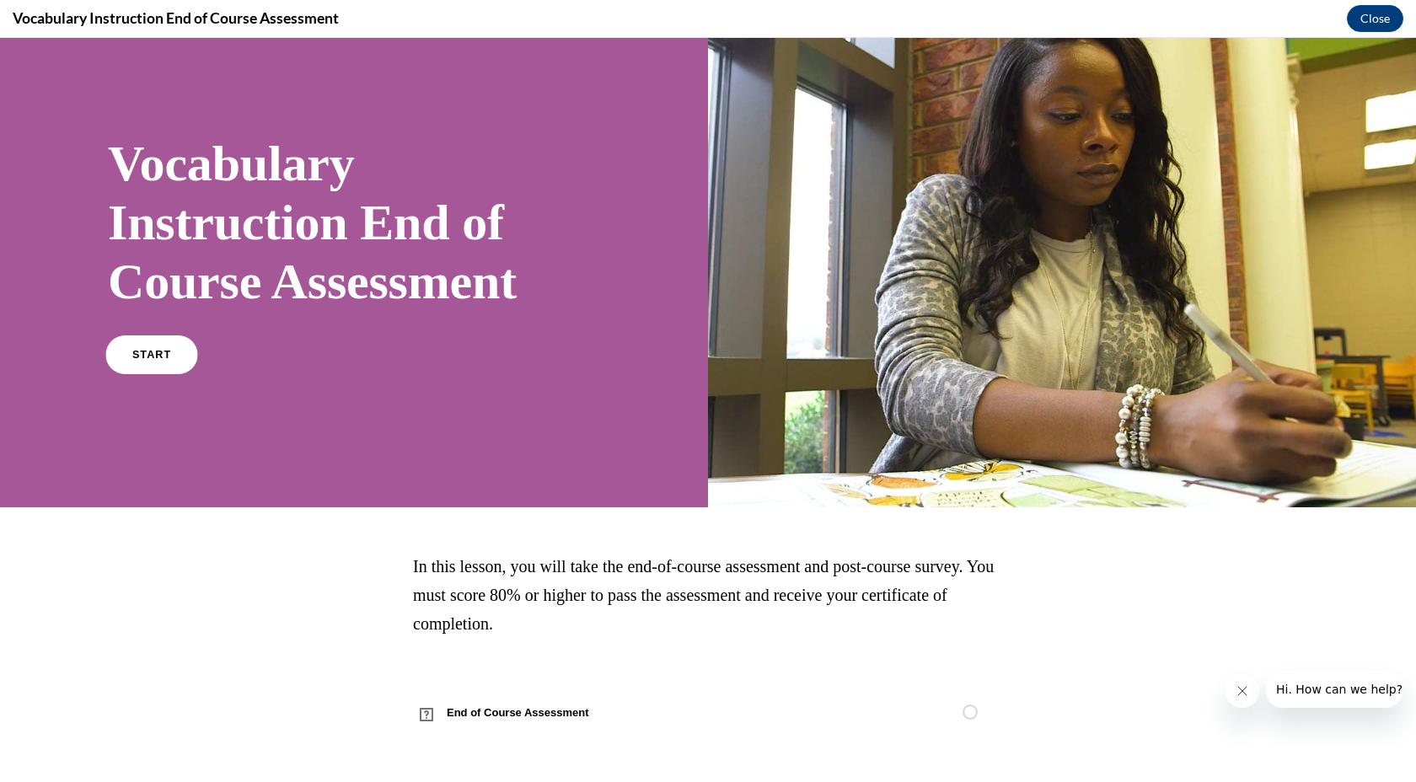
click at [160, 355] on span "START" at bounding box center [151, 355] width 39 height 13
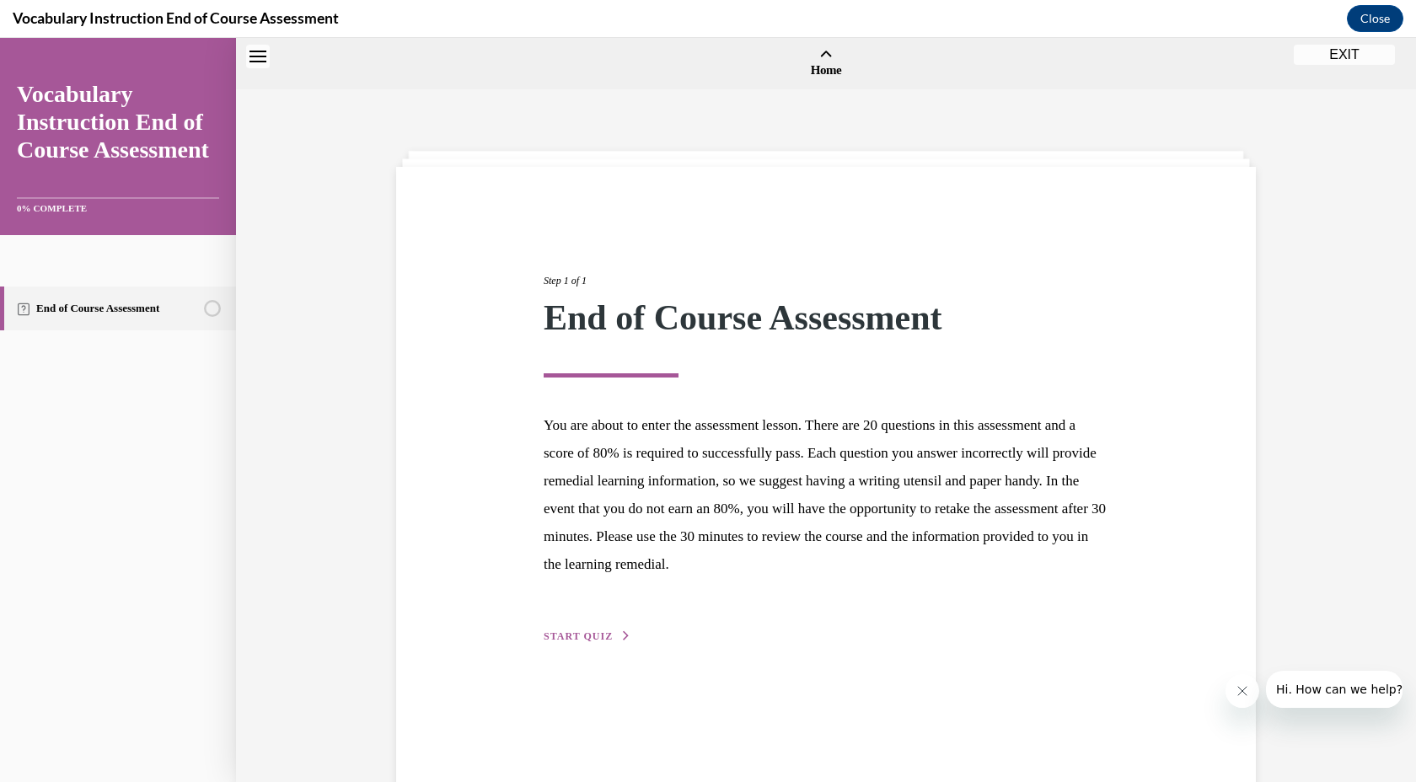
scroll to position [52, 0]
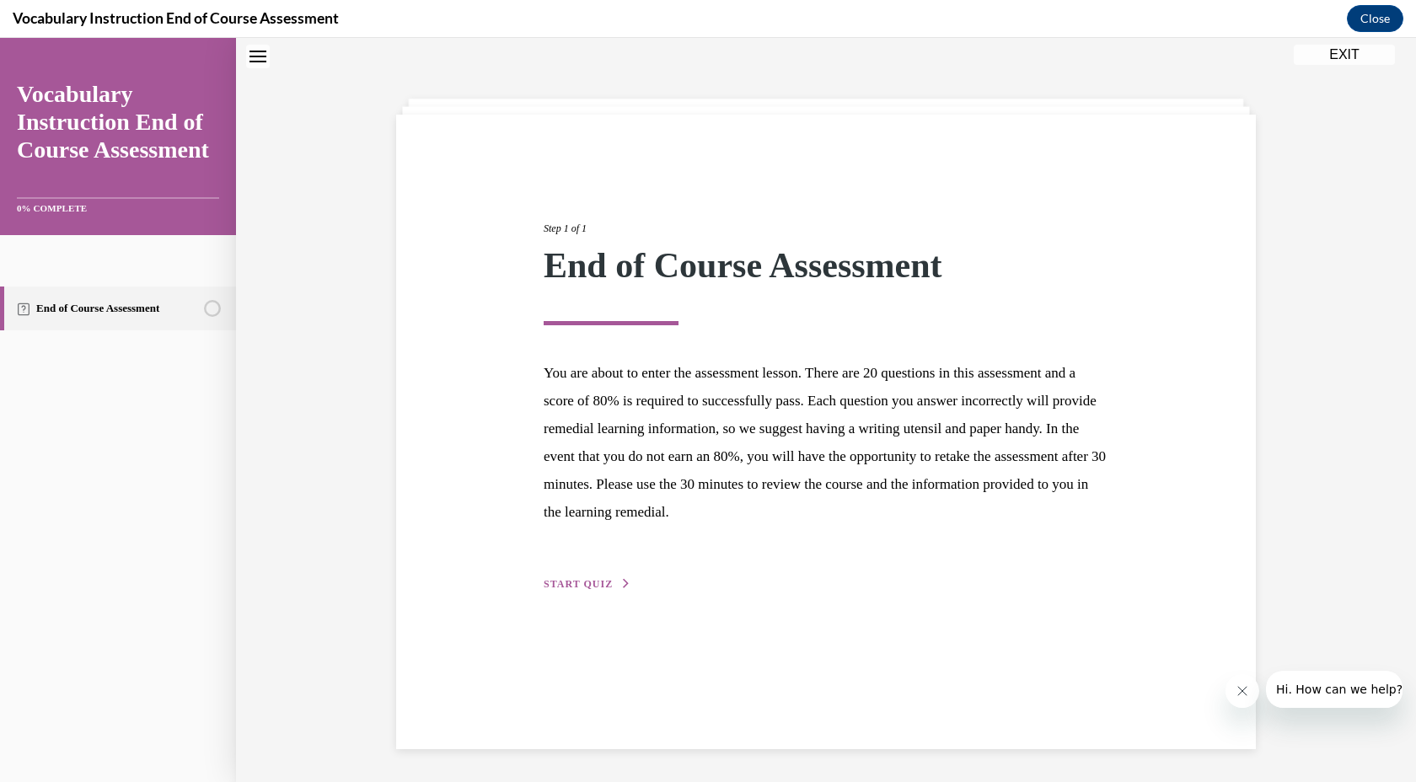
click at [586, 589] on span "START QUIZ" at bounding box center [578, 584] width 69 height 12
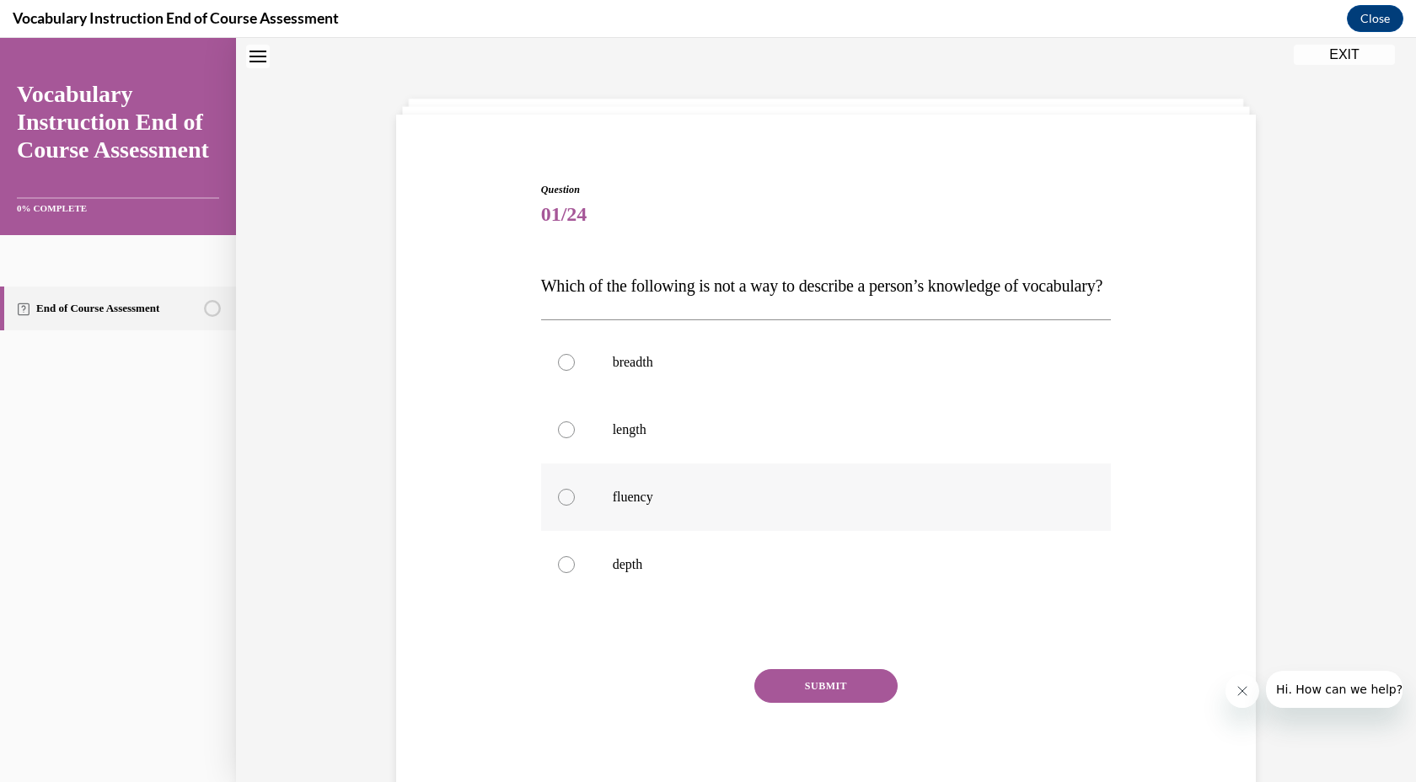
click at [598, 531] on label "fluency" at bounding box center [826, 497] width 571 height 67
click at [575, 506] on input "fluency" at bounding box center [566, 497] width 17 height 17
radio input "true"
click at [598, 531] on label "fluency" at bounding box center [826, 497] width 571 height 67
click at [575, 506] on input "fluency" at bounding box center [566, 497] width 17 height 17
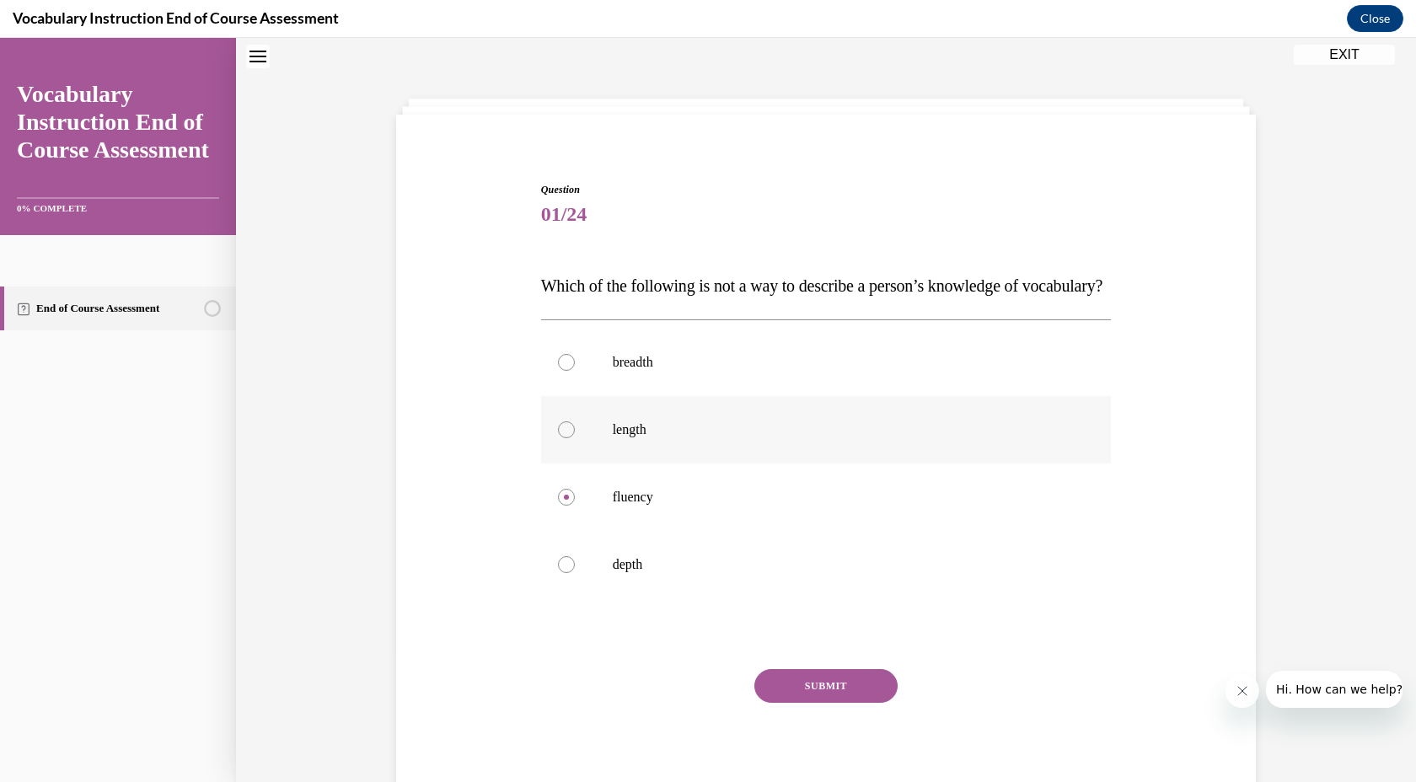
click at [589, 455] on label "length" at bounding box center [826, 429] width 571 height 67
click at [575, 438] on input "length" at bounding box center [566, 429] width 17 height 17
radio input "true"
click at [813, 703] on button "SUBMIT" at bounding box center [825, 686] width 143 height 34
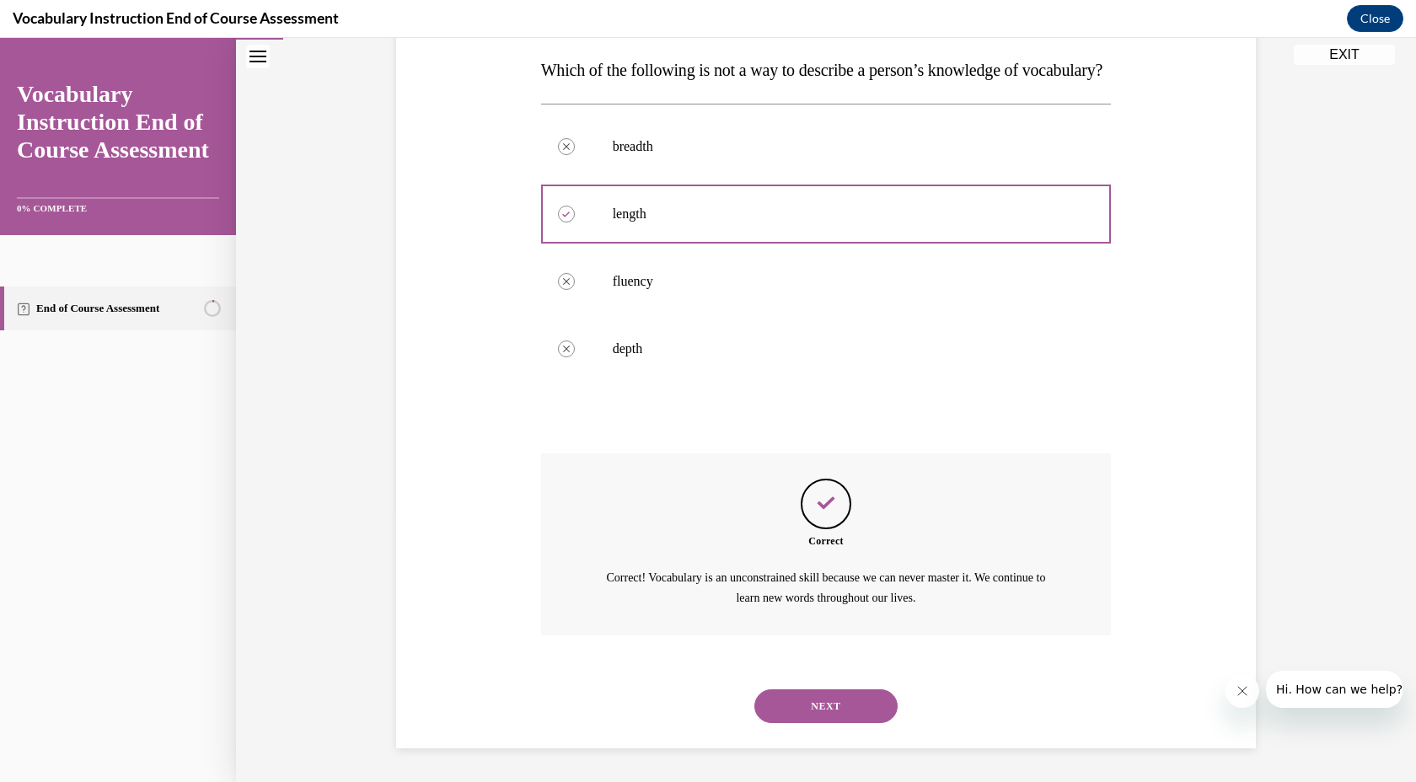
scroll to position [301, 0]
click at [817, 708] on button "NEXT" at bounding box center [825, 706] width 143 height 34
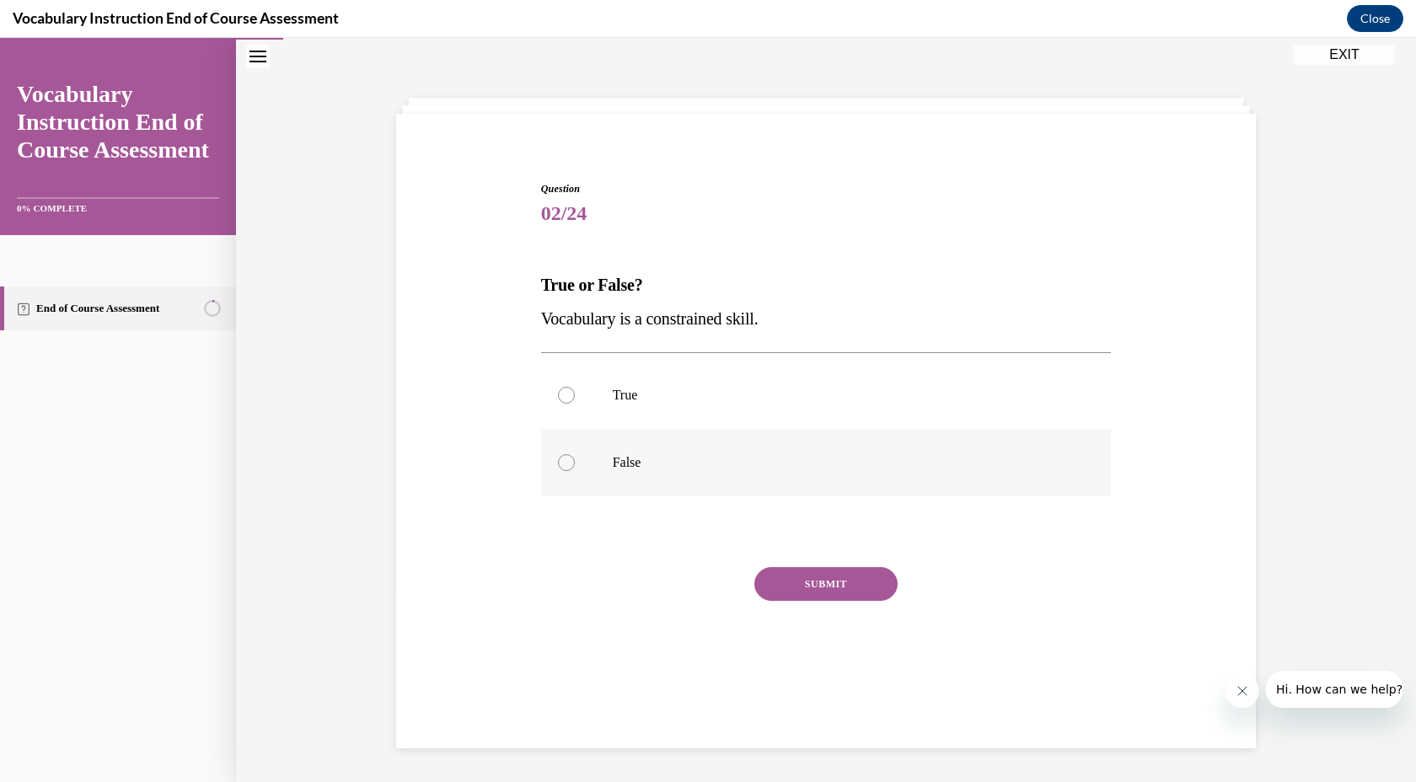
click at [613, 454] on p "False" at bounding box center [841, 462] width 457 height 17
click at [575, 454] on input "False" at bounding box center [566, 462] width 17 height 17
radio input "true"
click at [816, 585] on button "SUBMIT" at bounding box center [825, 584] width 143 height 34
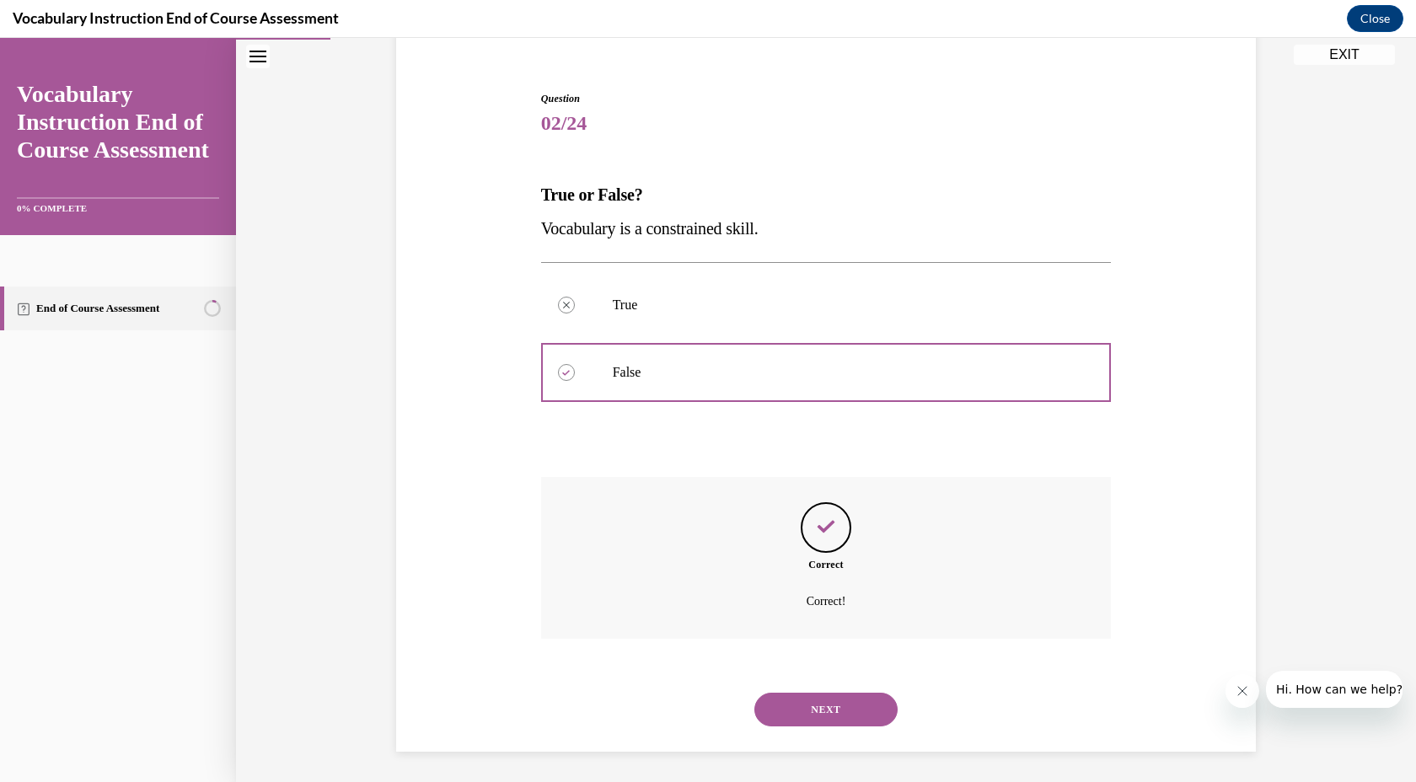
scroll to position [147, 0]
click at [825, 718] on button "NEXT" at bounding box center [825, 706] width 143 height 34
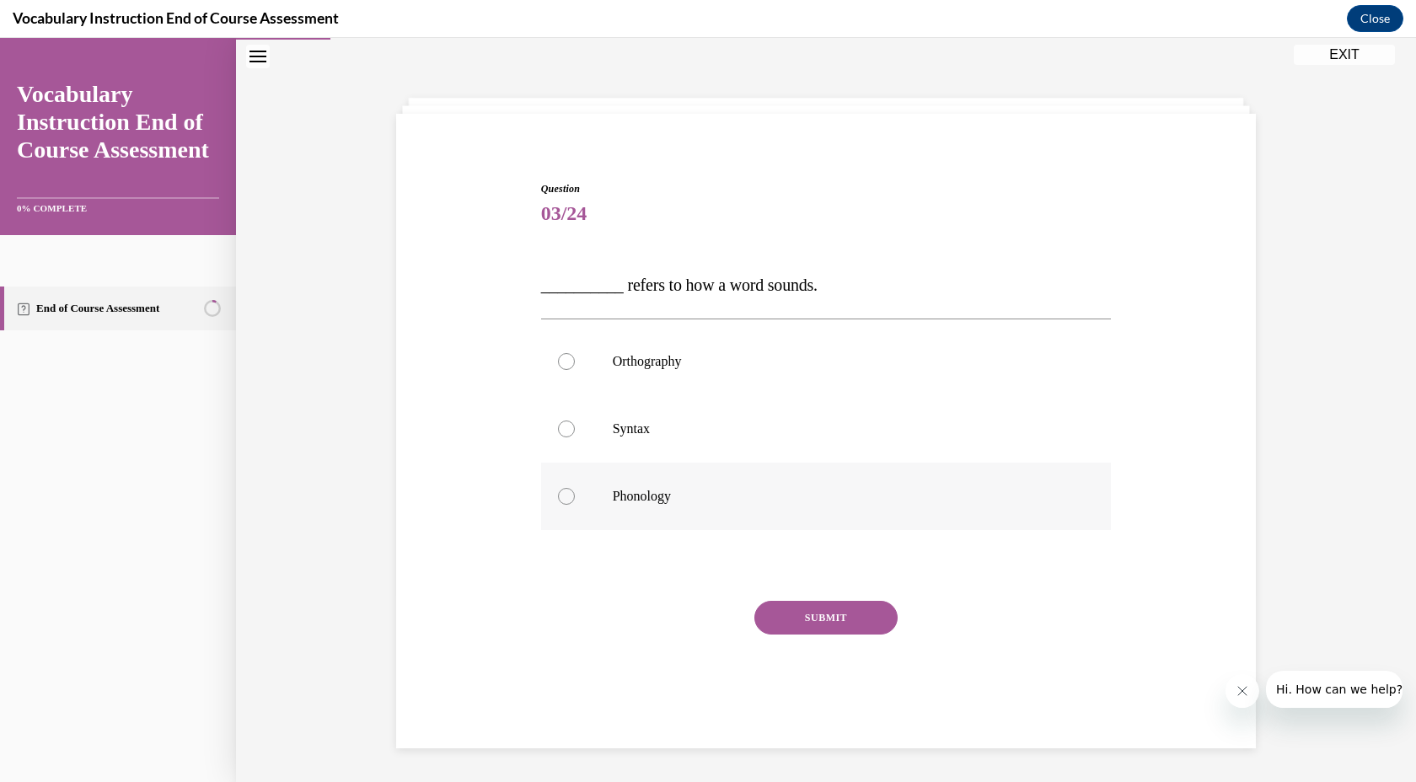
click at [593, 512] on label "Phonology" at bounding box center [826, 496] width 571 height 67
click at [575, 505] on input "Phonology" at bounding box center [566, 496] width 17 height 17
radio input "true"
click at [820, 627] on button "SUBMIT" at bounding box center [825, 618] width 143 height 34
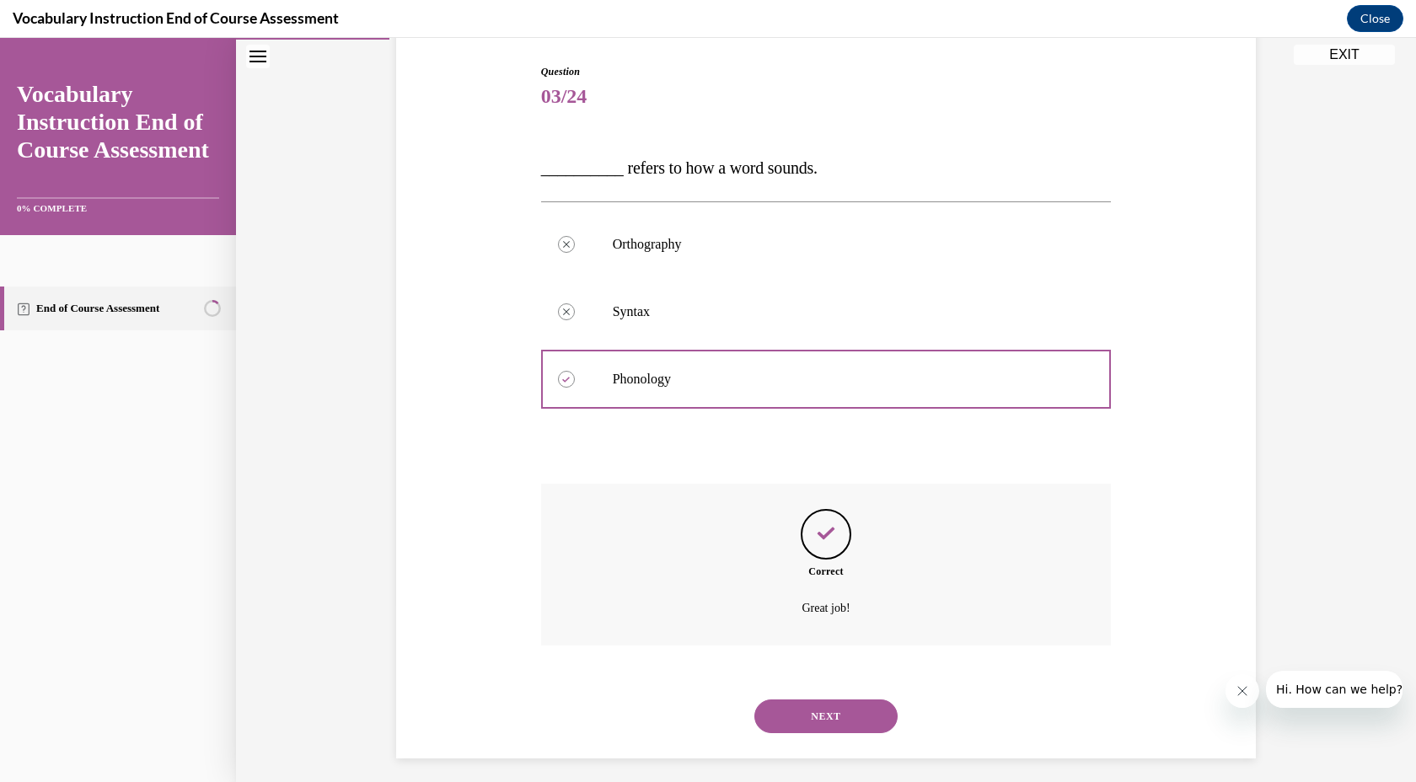
scroll to position [180, 0]
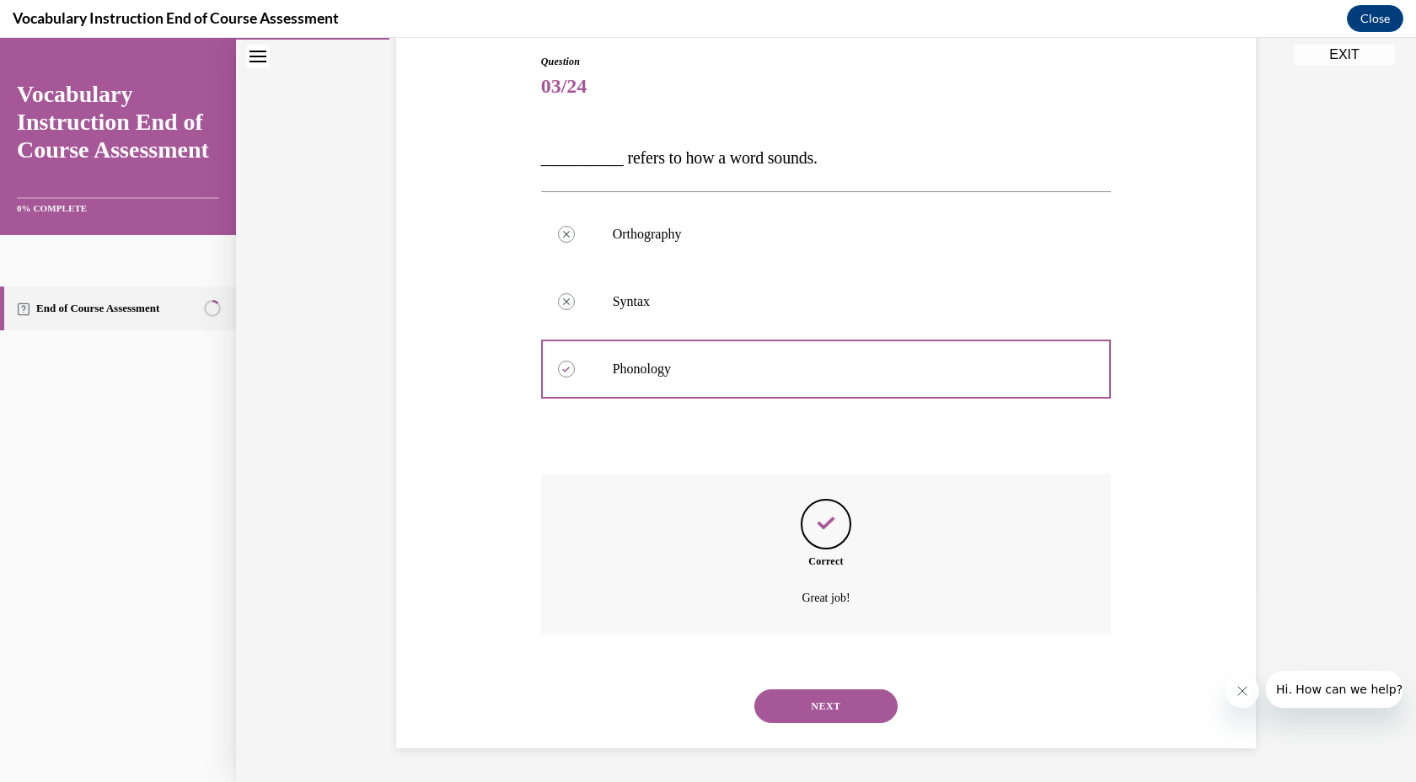
click at [821, 715] on button "NEXT" at bounding box center [825, 706] width 143 height 34
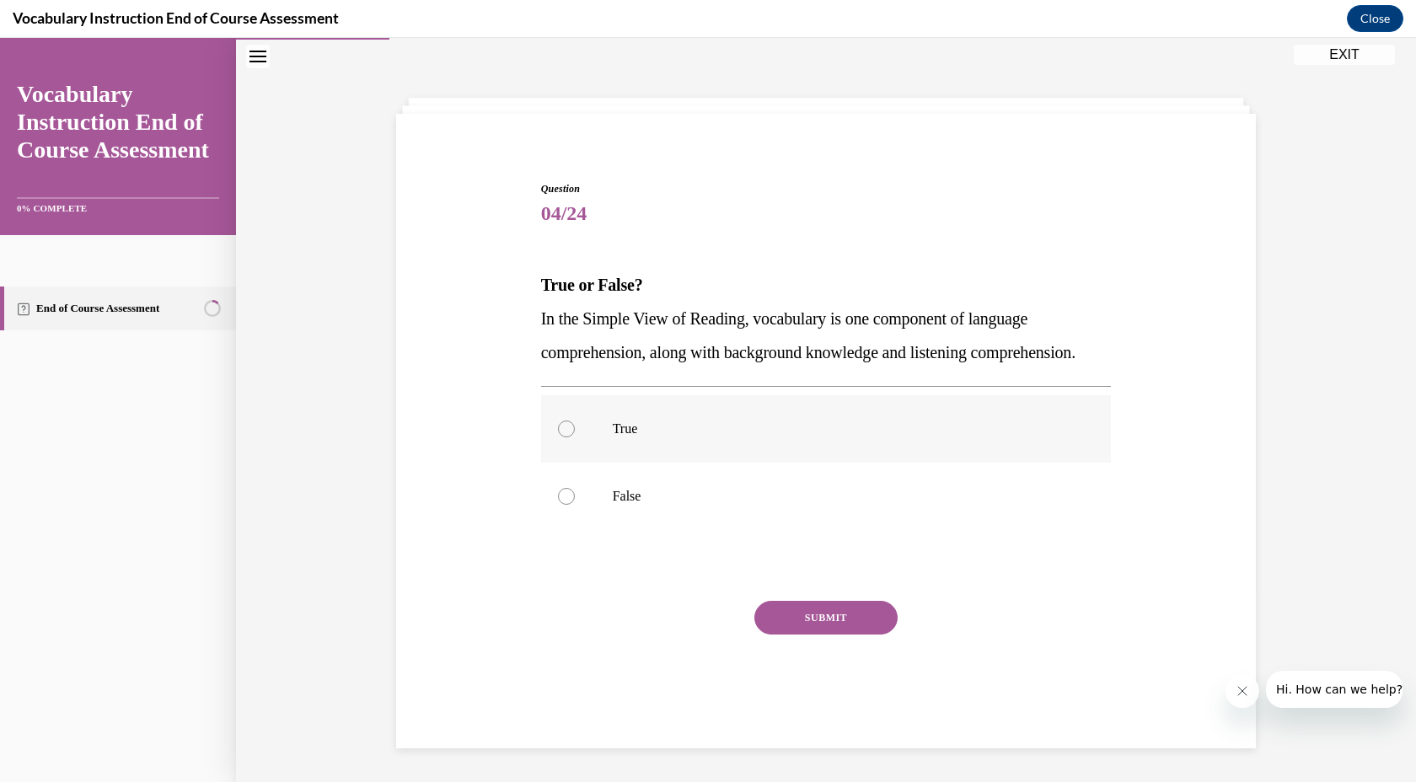
click at [555, 438] on label "True" at bounding box center [826, 428] width 571 height 67
click at [558, 437] on input "True" at bounding box center [566, 429] width 17 height 17
radio input "true"
click at [811, 619] on button "SUBMIT" at bounding box center [825, 618] width 143 height 34
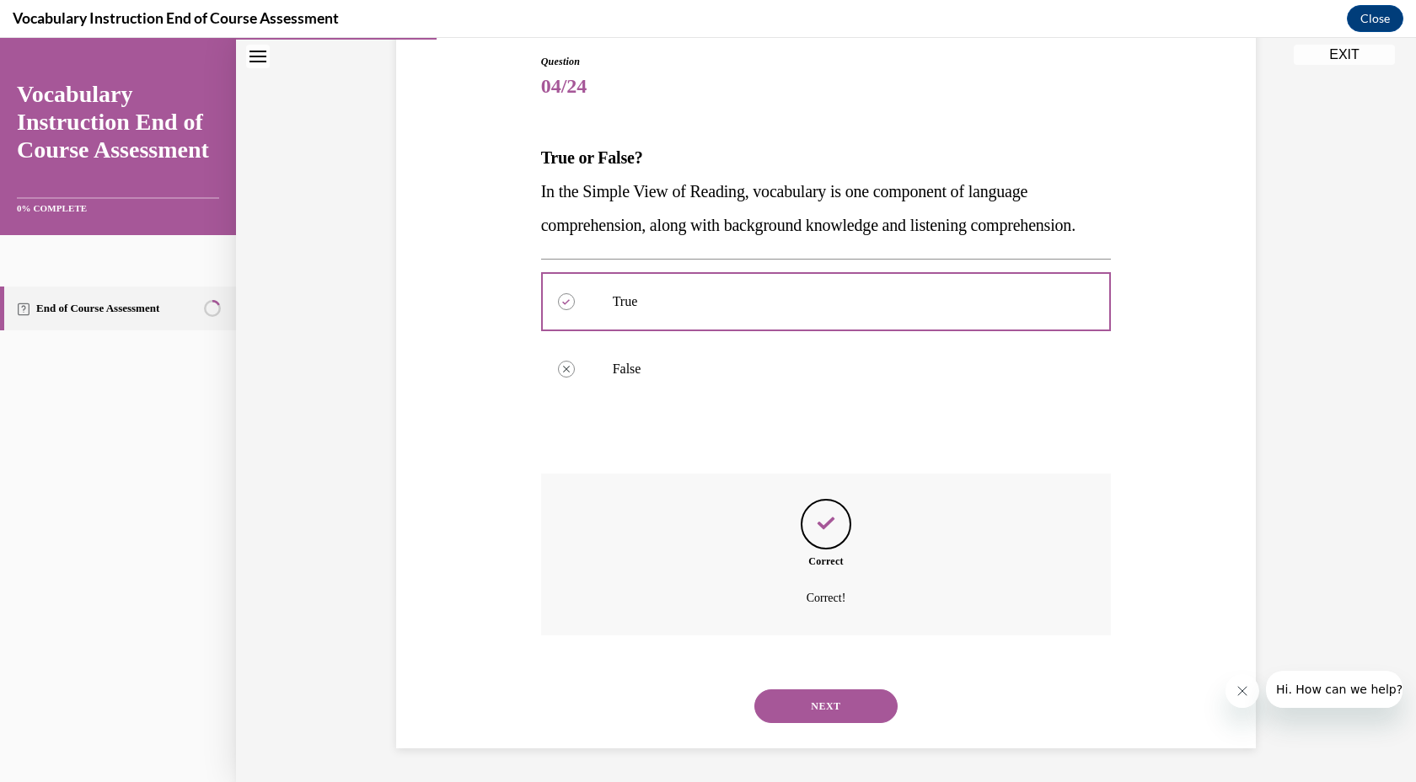
scroll to position [214, 0]
click at [822, 717] on button "NEXT" at bounding box center [825, 706] width 143 height 34
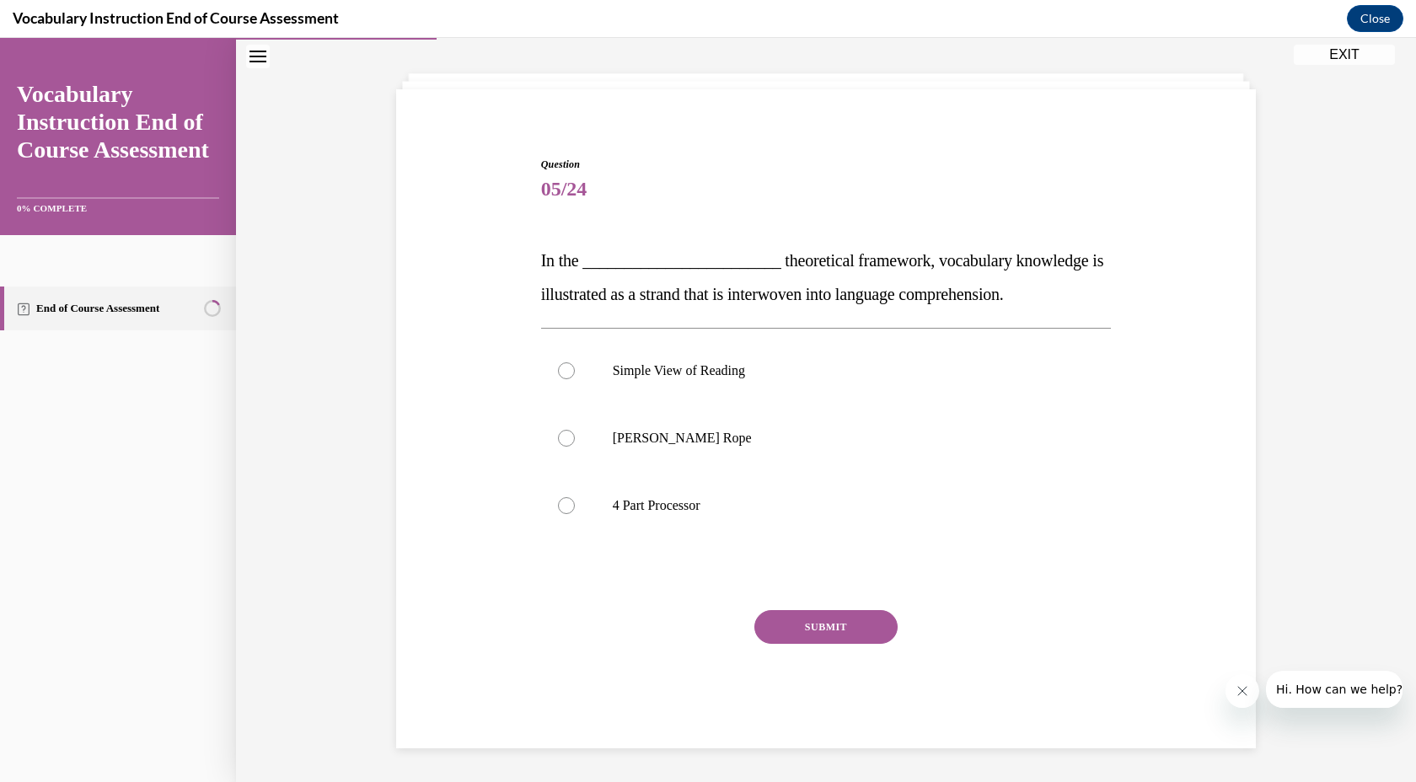
scroll to position [78, 0]
click at [568, 443] on div at bounding box center [566, 438] width 17 height 17
click at [568, 443] on input "Scarborough's Rope" at bounding box center [566, 438] width 17 height 17
radio input "true"
click at [801, 630] on button "SUBMIT" at bounding box center [825, 627] width 143 height 34
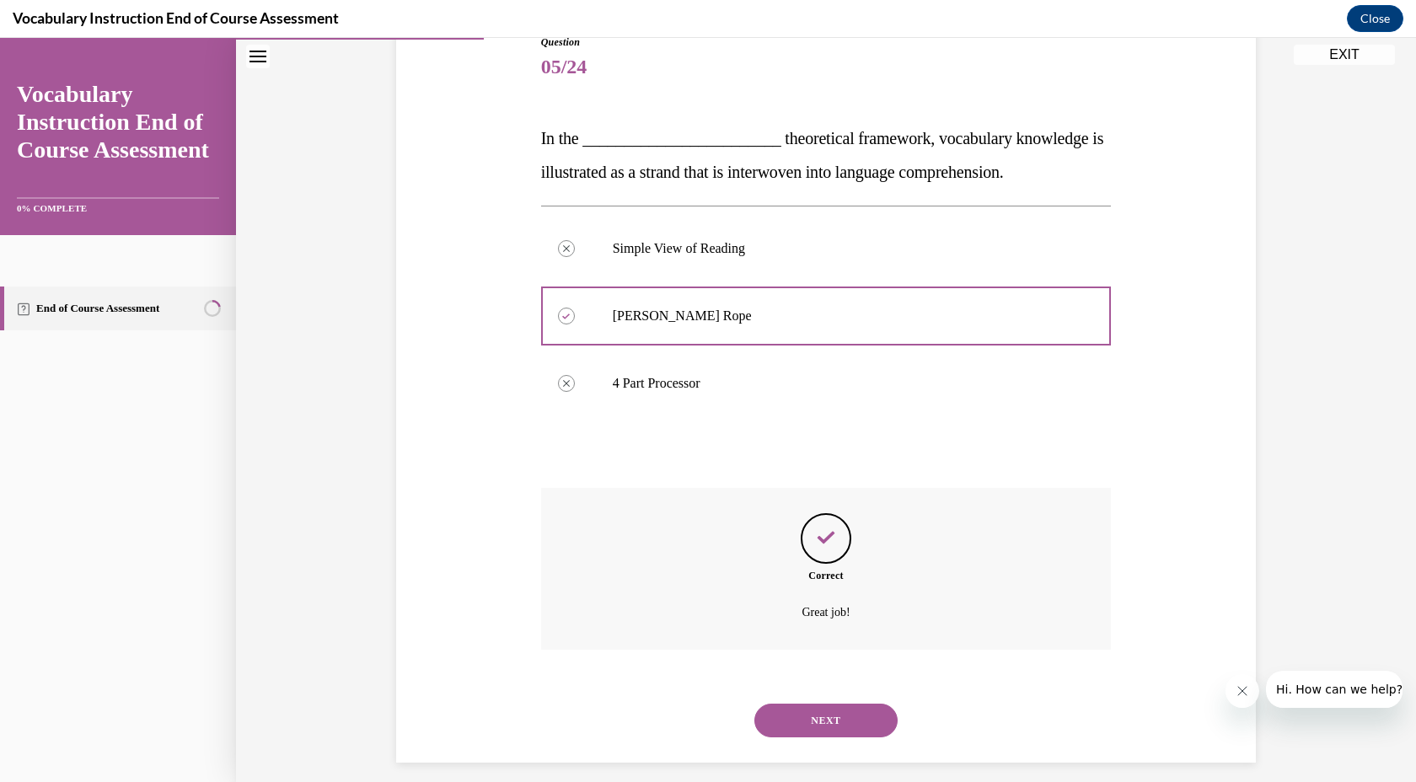
scroll to position [214, 0]
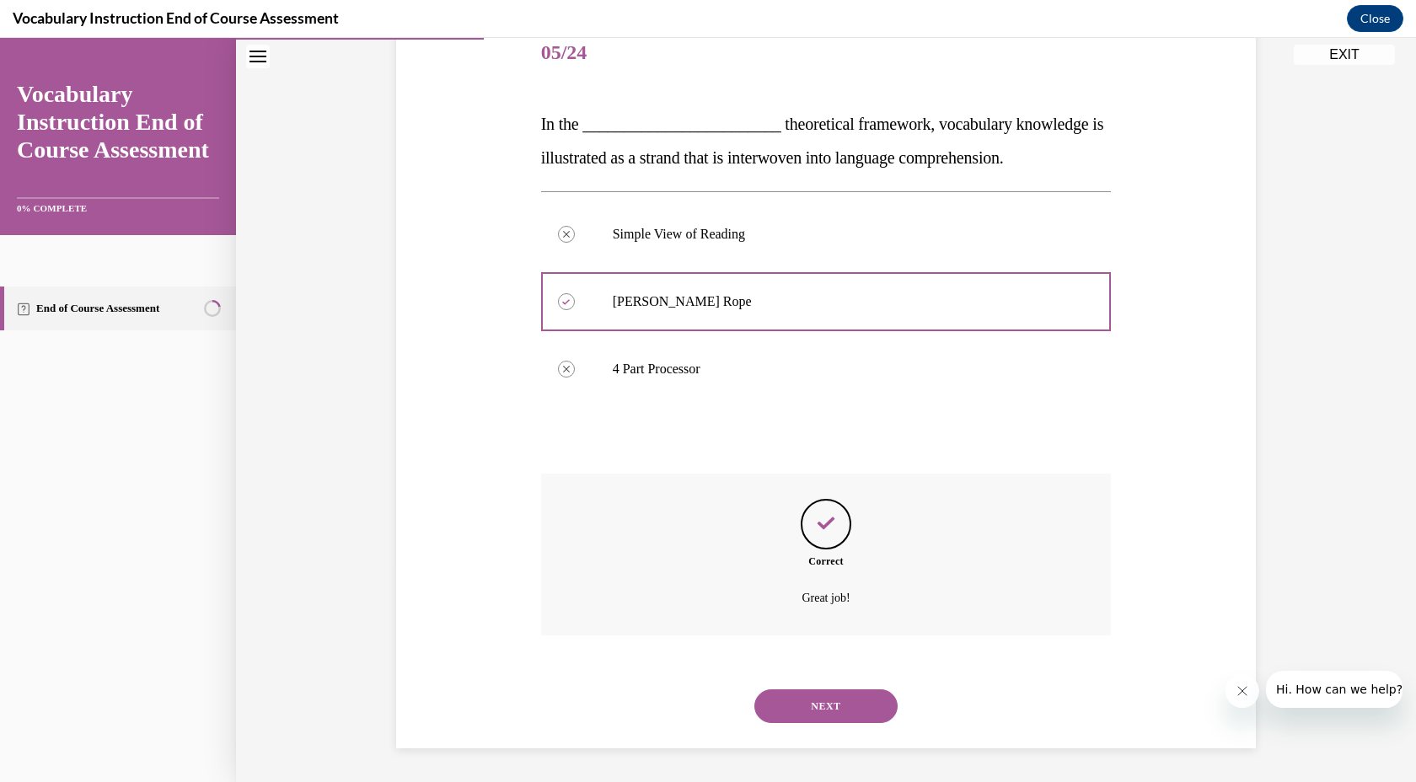
click at [844, 725] on div "NEXT" at bounding box center [826, 706] width 571 height 67
click at [836, 717] on button "NEXT" at bounding box center [825, 706] width 143 height 34
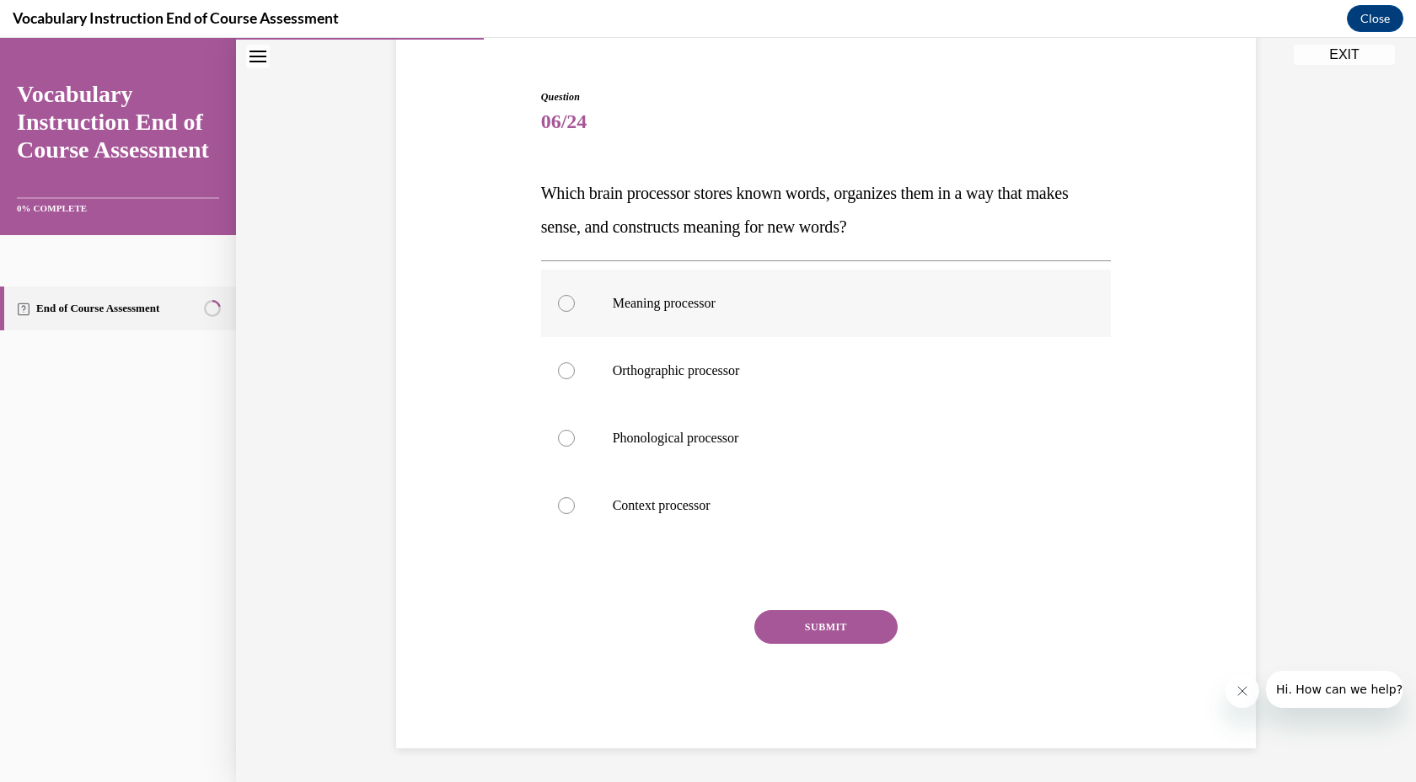
click at [575, 308] on label "Meaning processor" at bounding box center [826, 303] width 571 height 67
click at [575, 308] on input "Meaning processor" at bounding box center [566, 303] width 17 height 17
radio input "true"
click at [810, 630] on button "SUBMIT" at bounding box center [825, 627] width 143 height 34
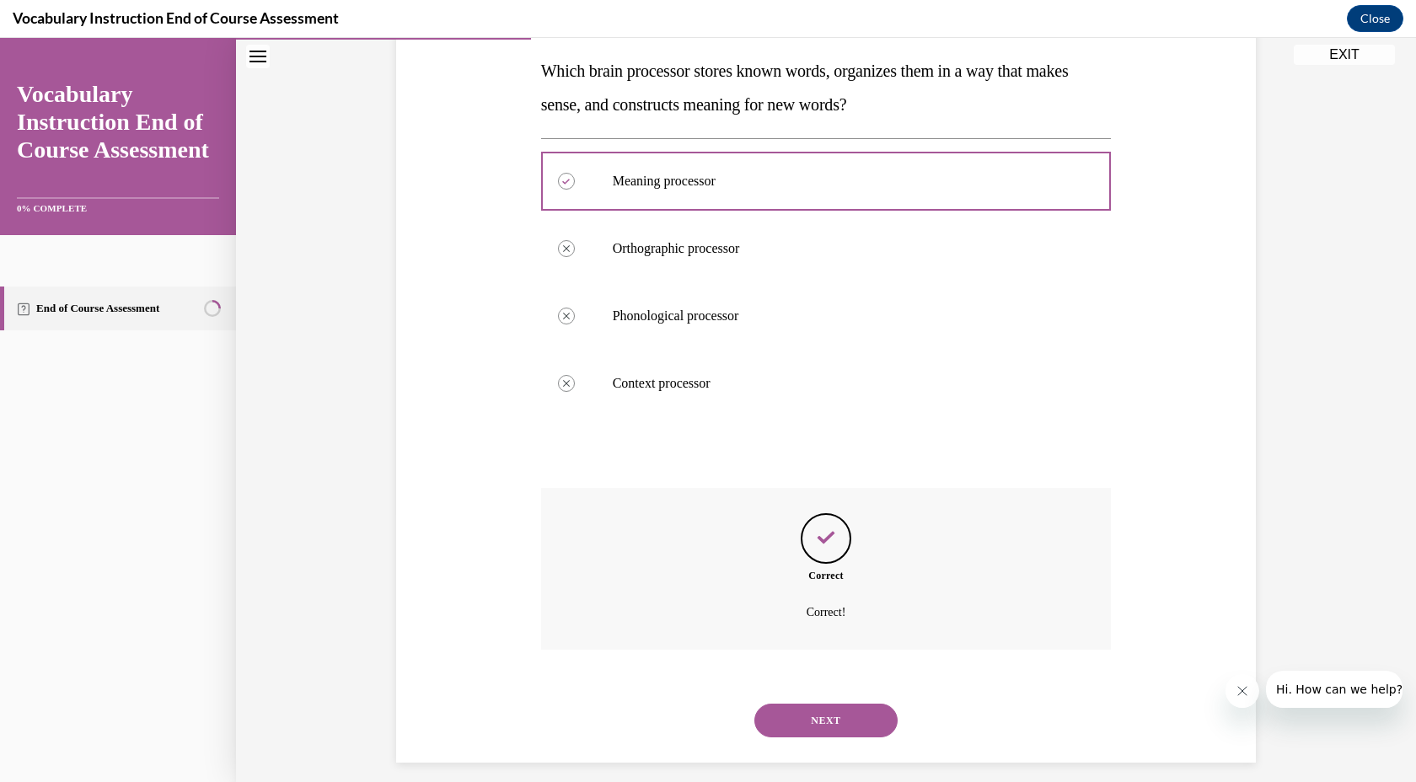
scroll to position [281, 0]
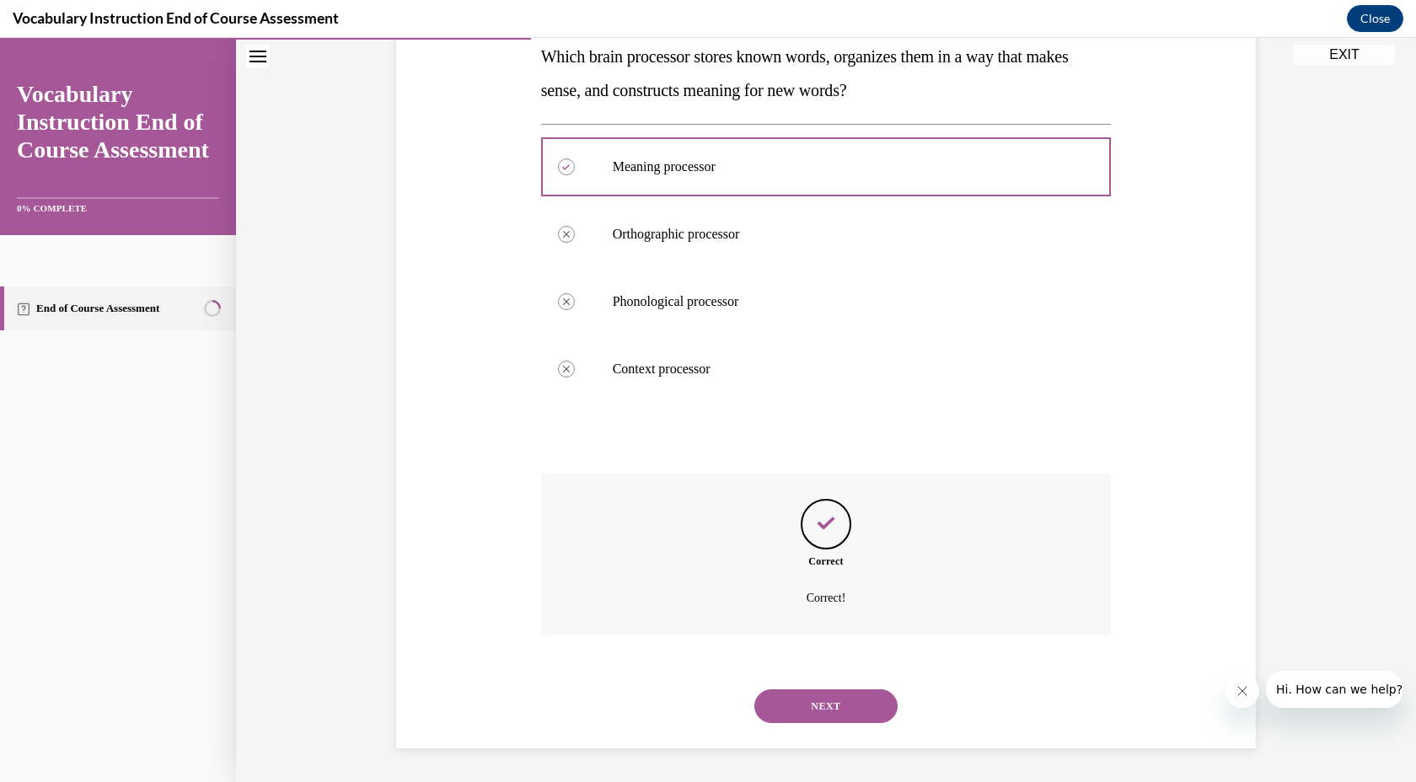
click at [812, 708] on button "NEXT" at bounding box center [825, 706] width 143 height 34
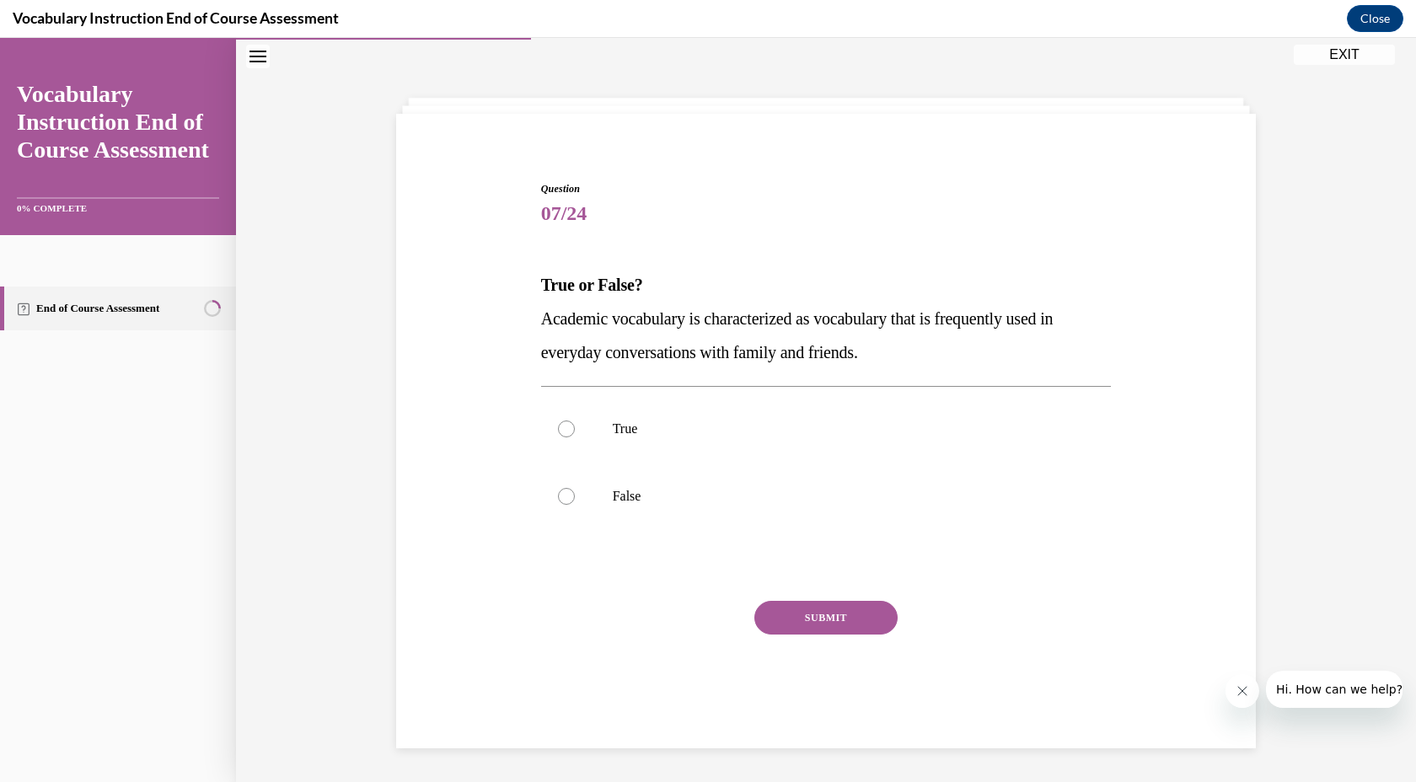
scroll to position [53, 0]
click at [591, 498] on label "False" at bounding box center [826, 496] width 571 height 67
click at [575, 498] on input "False" at bounding box center [566, 496] width 17 height 17
radio input "true"
click at [812, 619] on button "SUBMIT" at bounding box center [825, 618] width 143 height 34
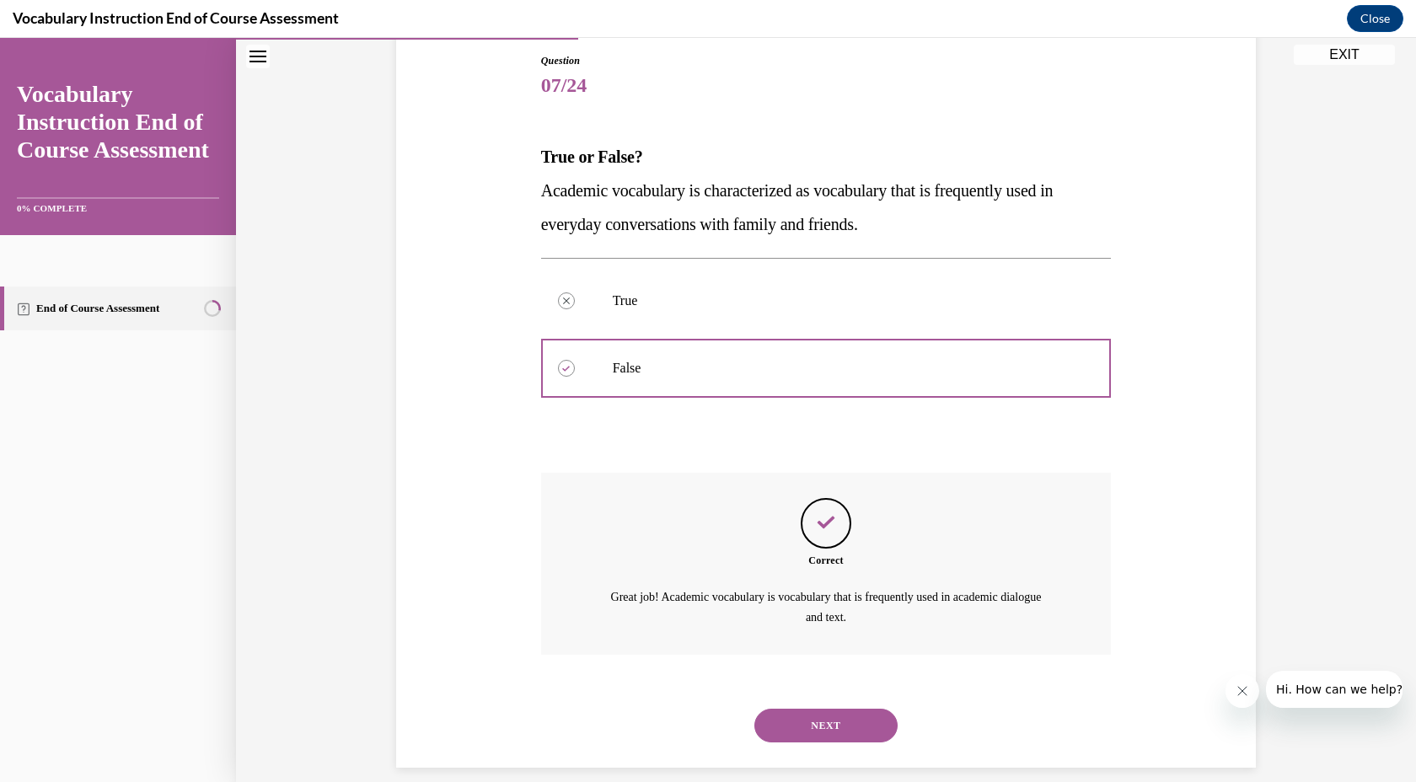
scroll to position [200, 0]
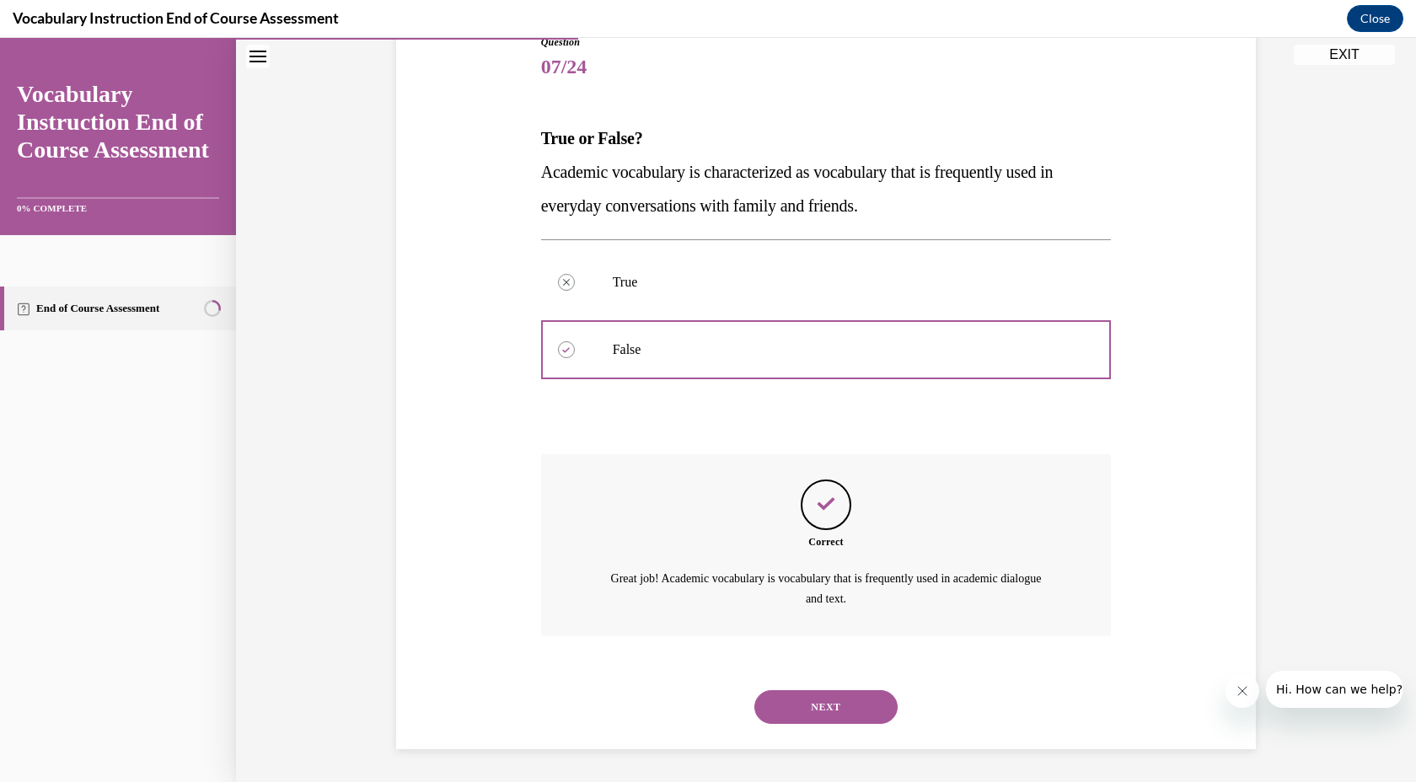
click at [814, 700] on button "NEXT" at bounding box center [825, 707] width 143 height 34
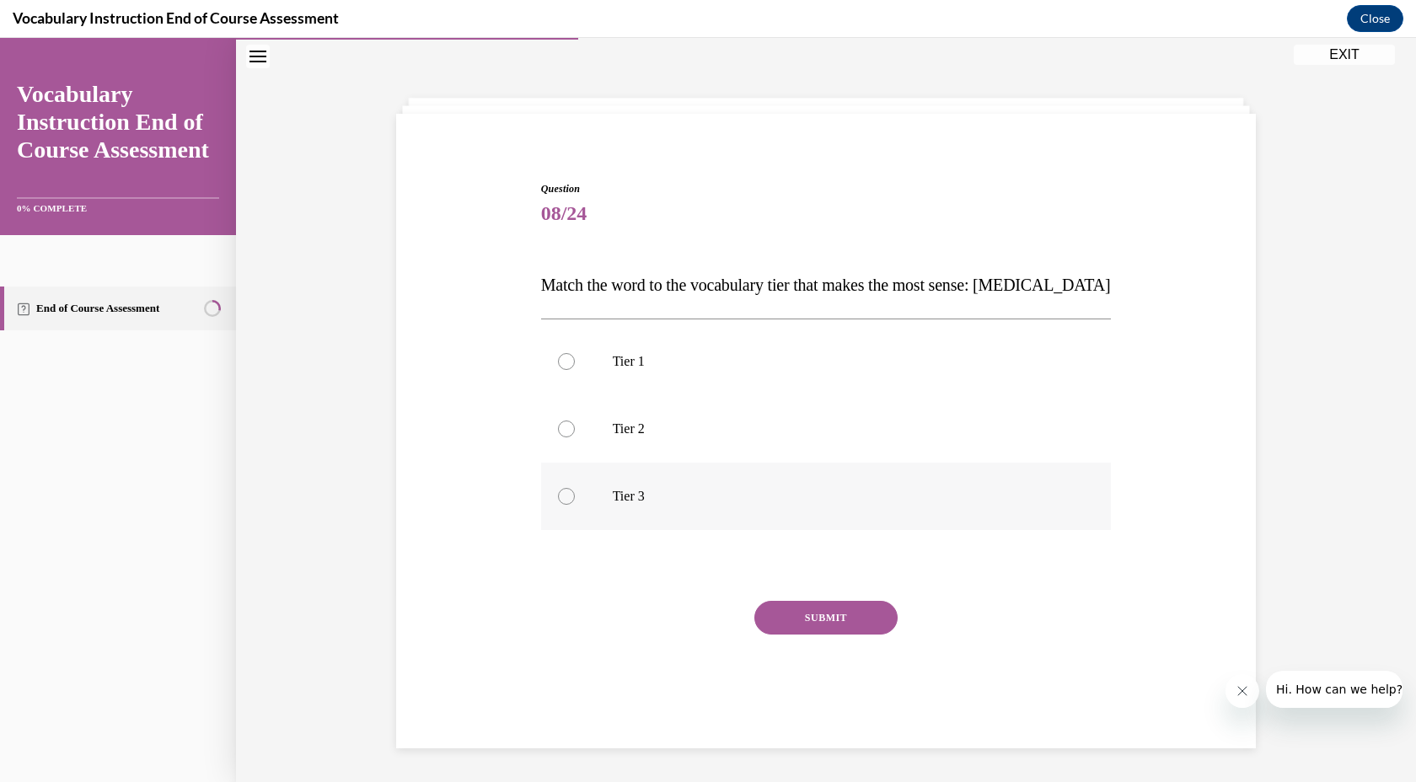
click at [557, 508] on label "Tier 3" at bounding box center [826, 496] width 571 height 67
click at [558, 505] on input "Tier 3" at bounding box center [566, 496] width 17 height 17
radio input "true"
click at [832, 615] on button "SUBMIT" at bounding box center [825, 618] width 143 height 34
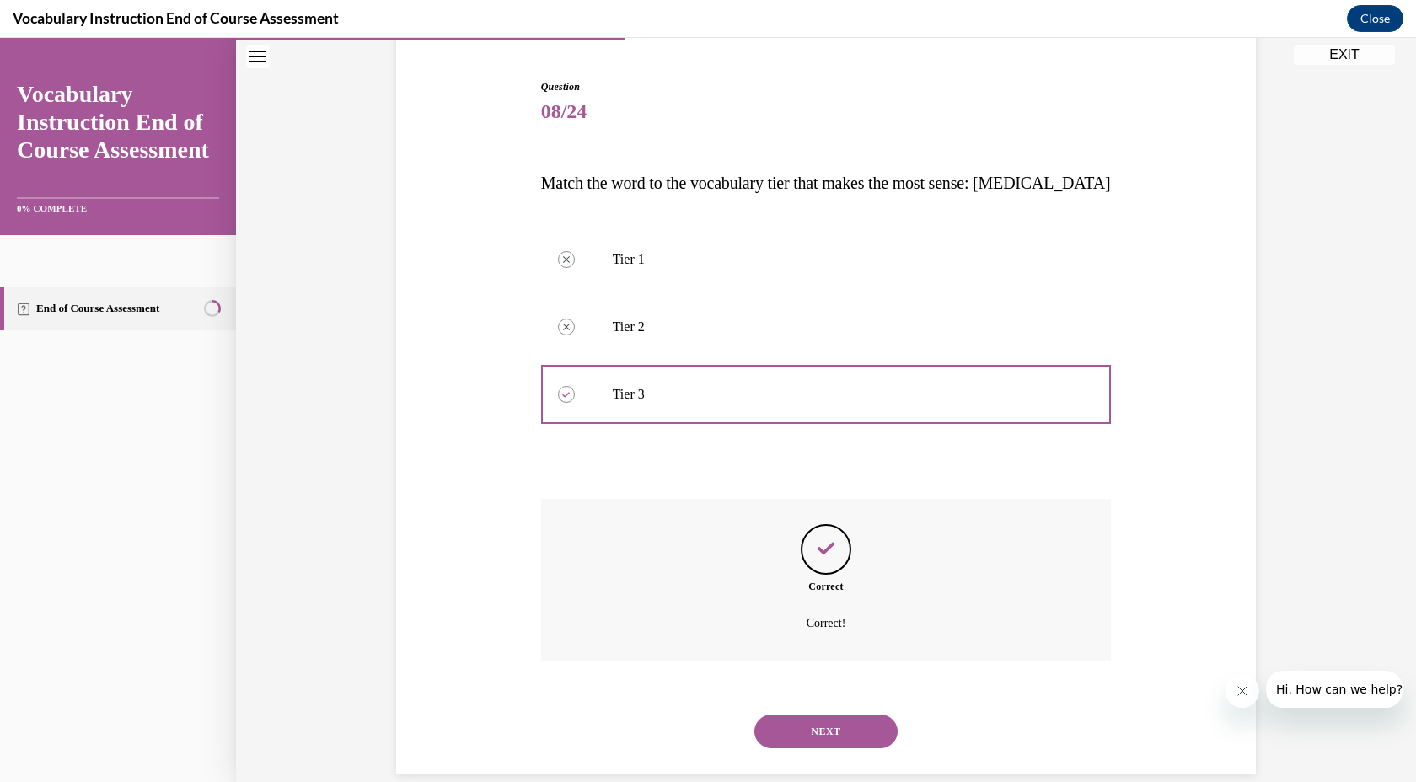
scroll to position [180, 0]
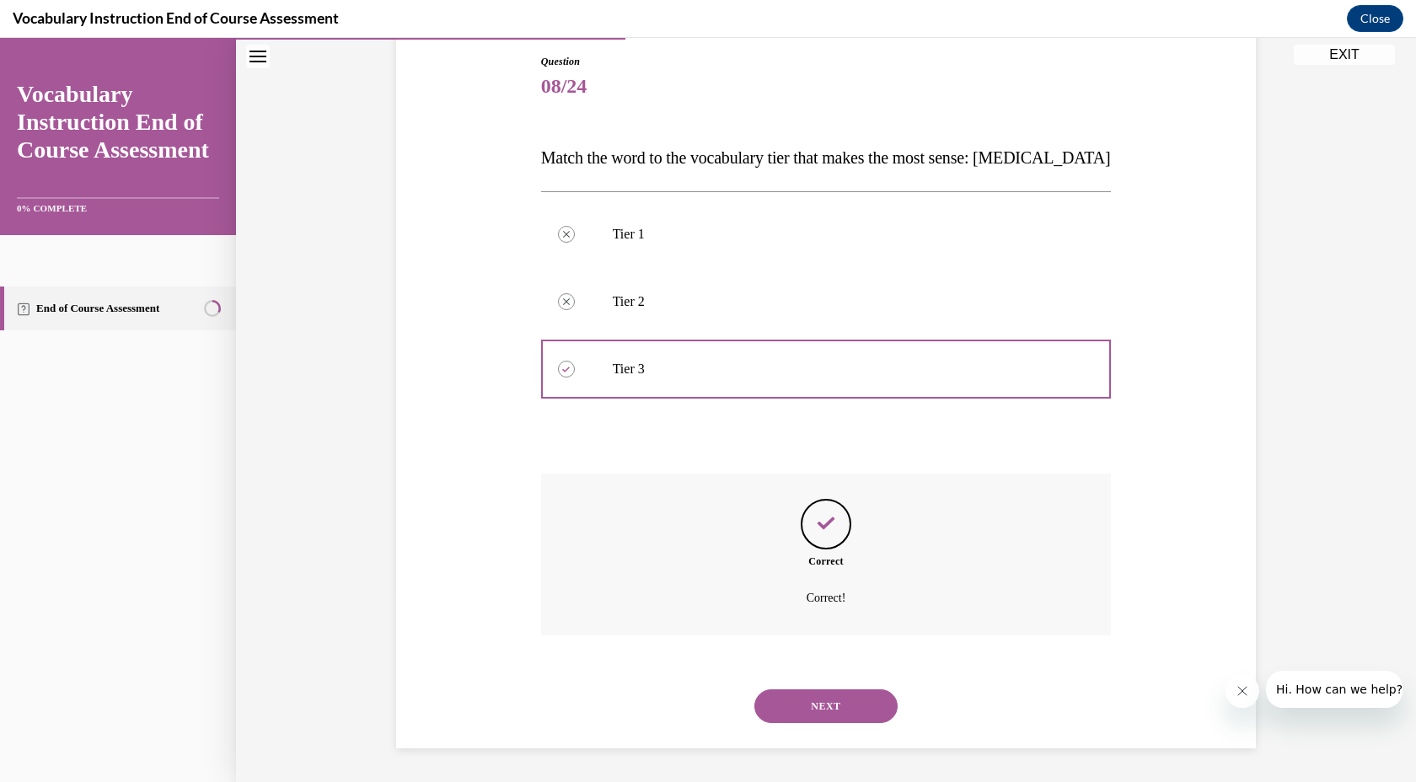
click at [823, 701] on button "NEXT" at bounding box center [825, 706] width 143 height 34
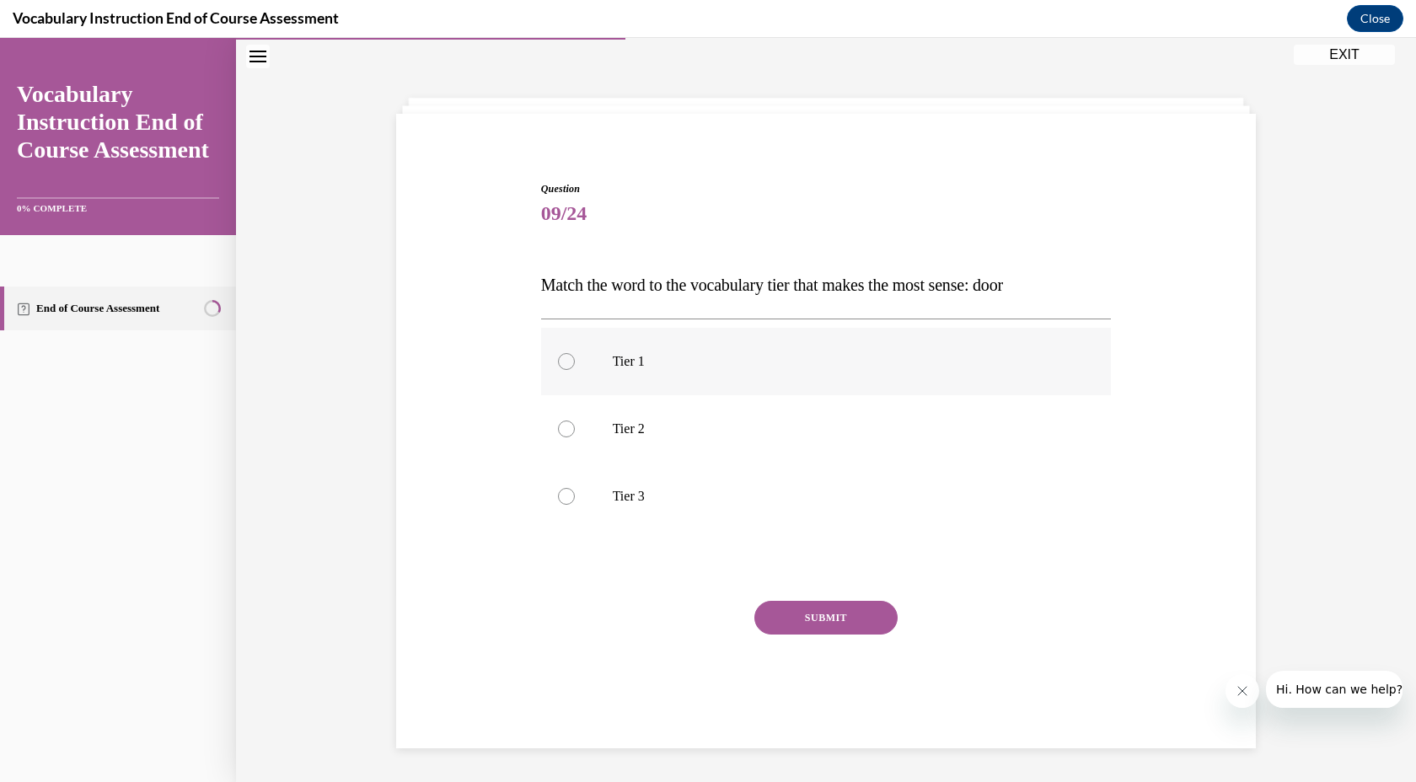
click at [572, 371] on label "Tier 1" at bounding box center [826, 361] width 571 height 67
click at [572, 370] on input "Tier 1" at bounding box center [566, 361] width 17 height 17
radio input "true"
click at [826, 611] on button "SUBMIT" at bounding box center [825, 618] width 143 height 34
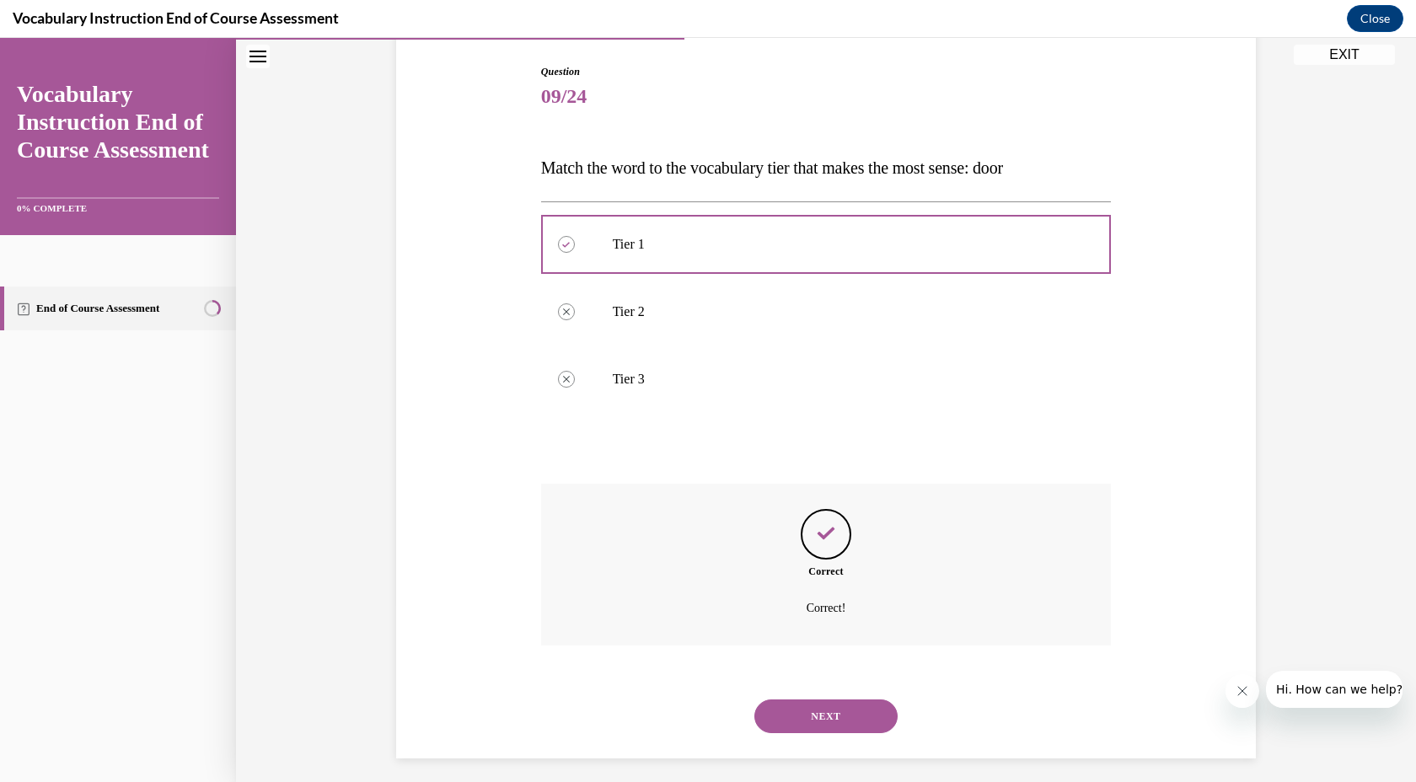
scroll to position [180, 0]
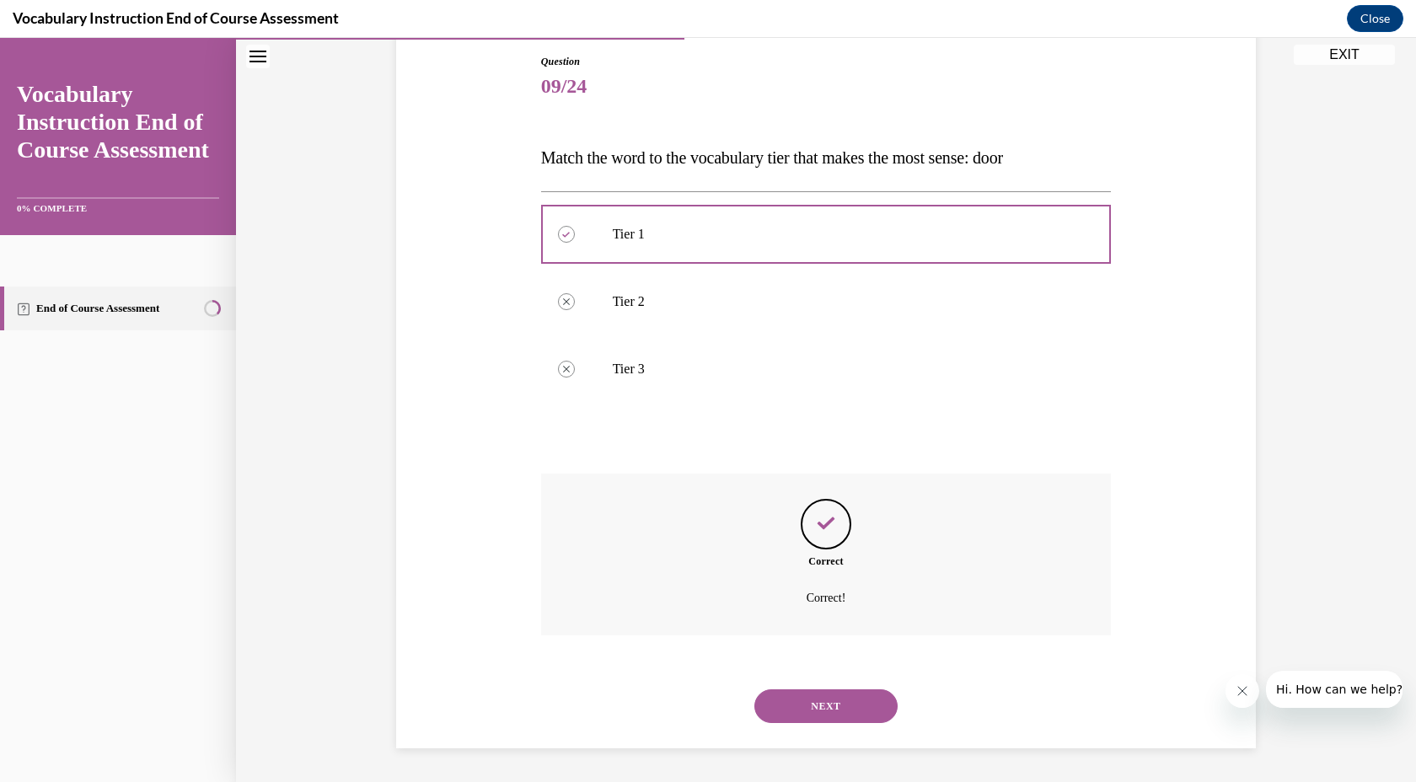
click at [824, 700] on button "NEXT" at bounding box center [825, 706] width 143 height 34
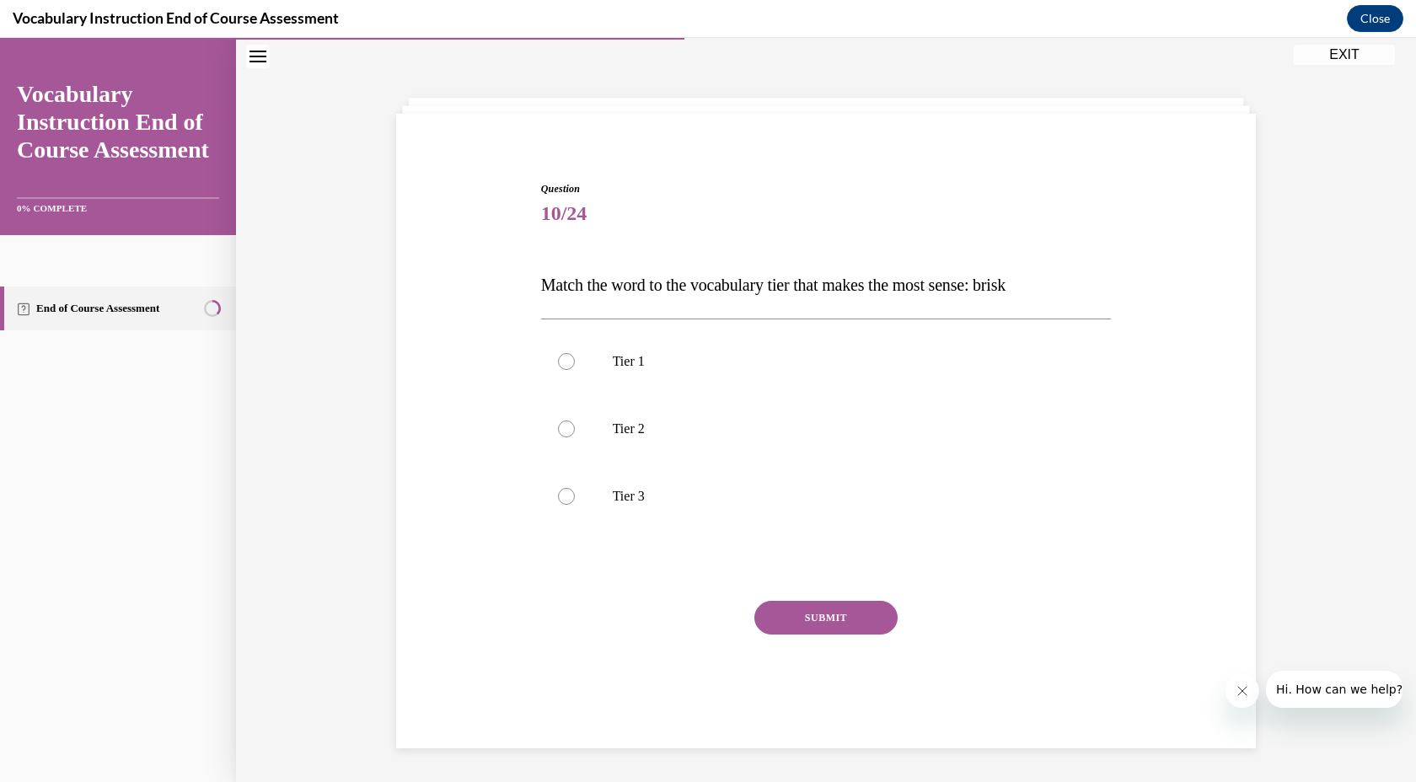
scroll to position [53, 0]
click at [565, 436] on div at bounding box center [566, 429] width 17 height 17
click at [565, 436] on input "Tier 2" at bounding box center [566, 429] width 17 height 17
radio input "true"
click at [807, 609] on button "SUBMIT" at bounding box center [825, 618] width 143 height 34
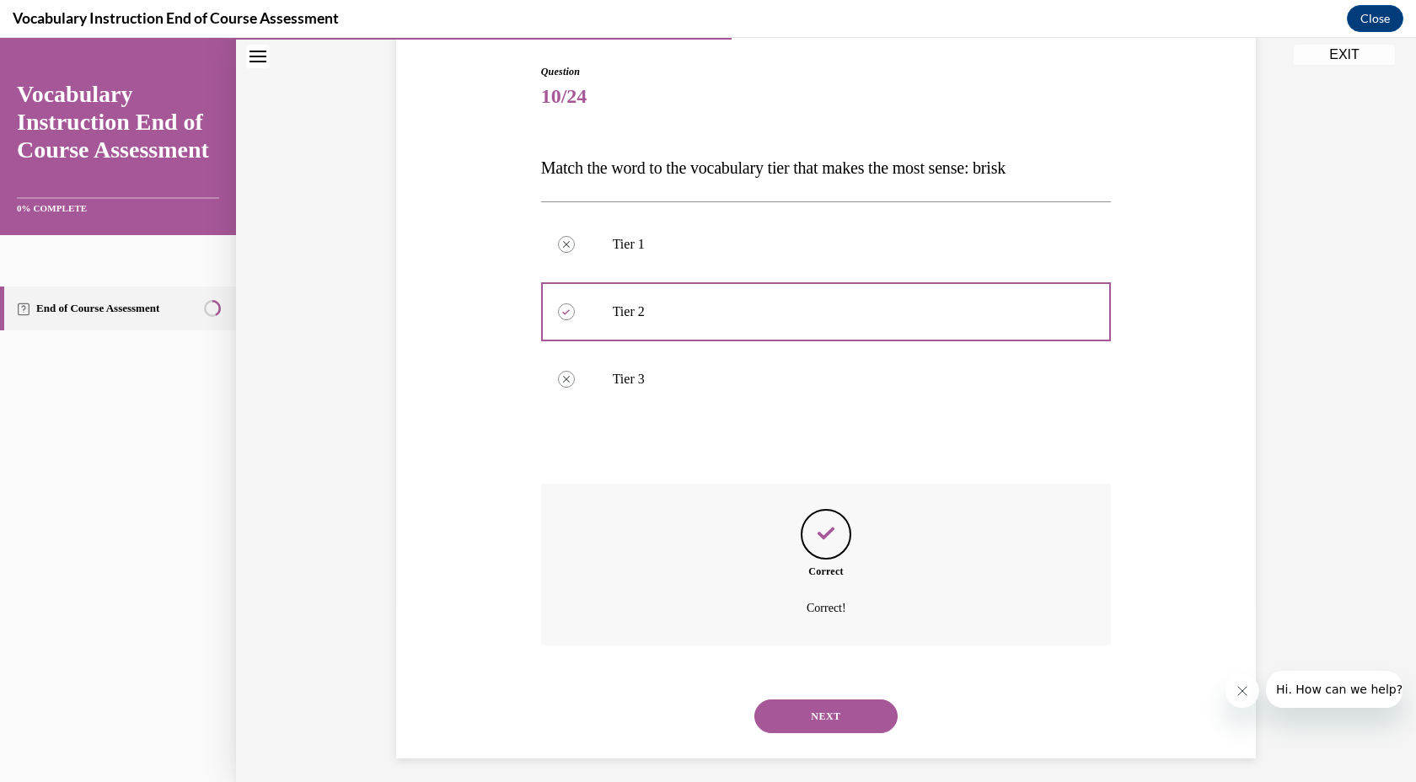
scroll to position [180, 0]
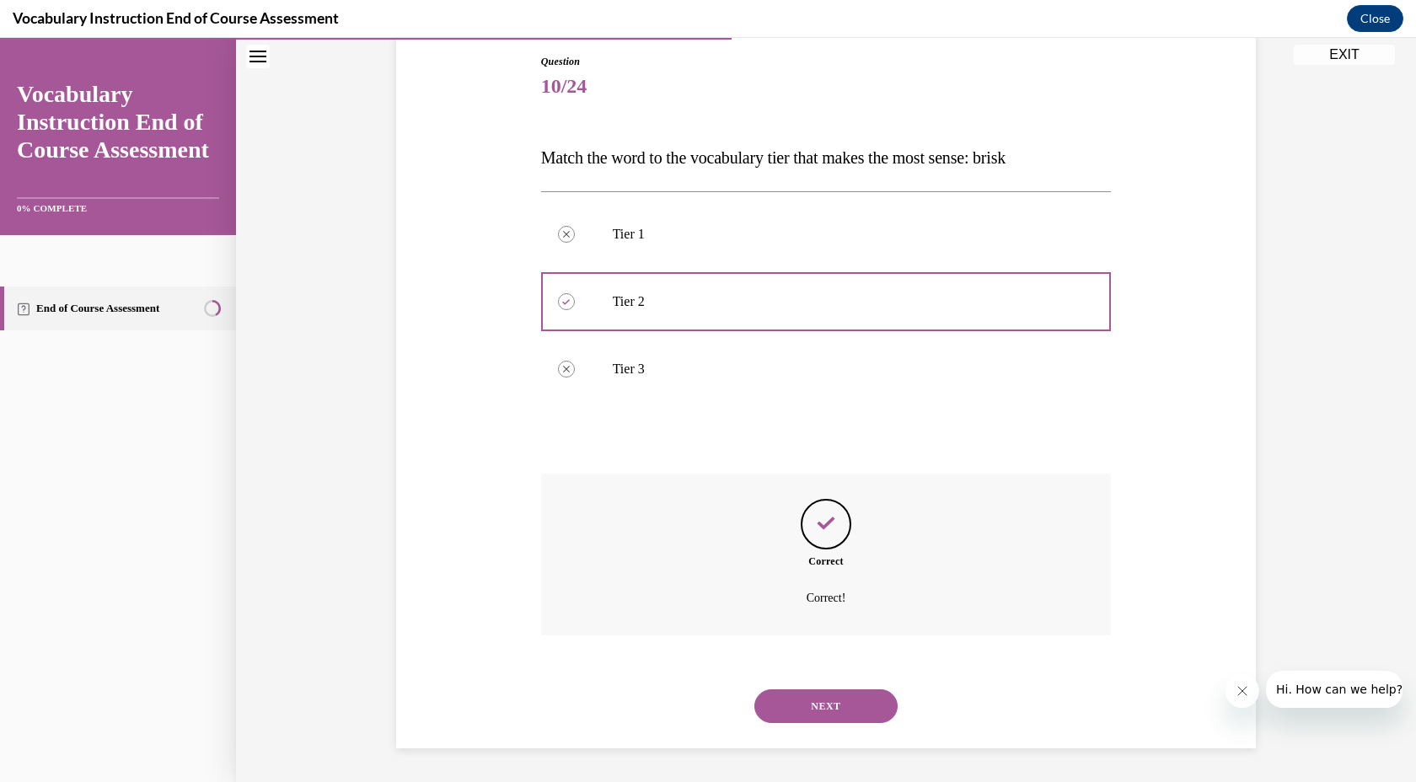
click at [829, 700] on button "NEXT" at bounding box center [825, 706] width 143 height 34
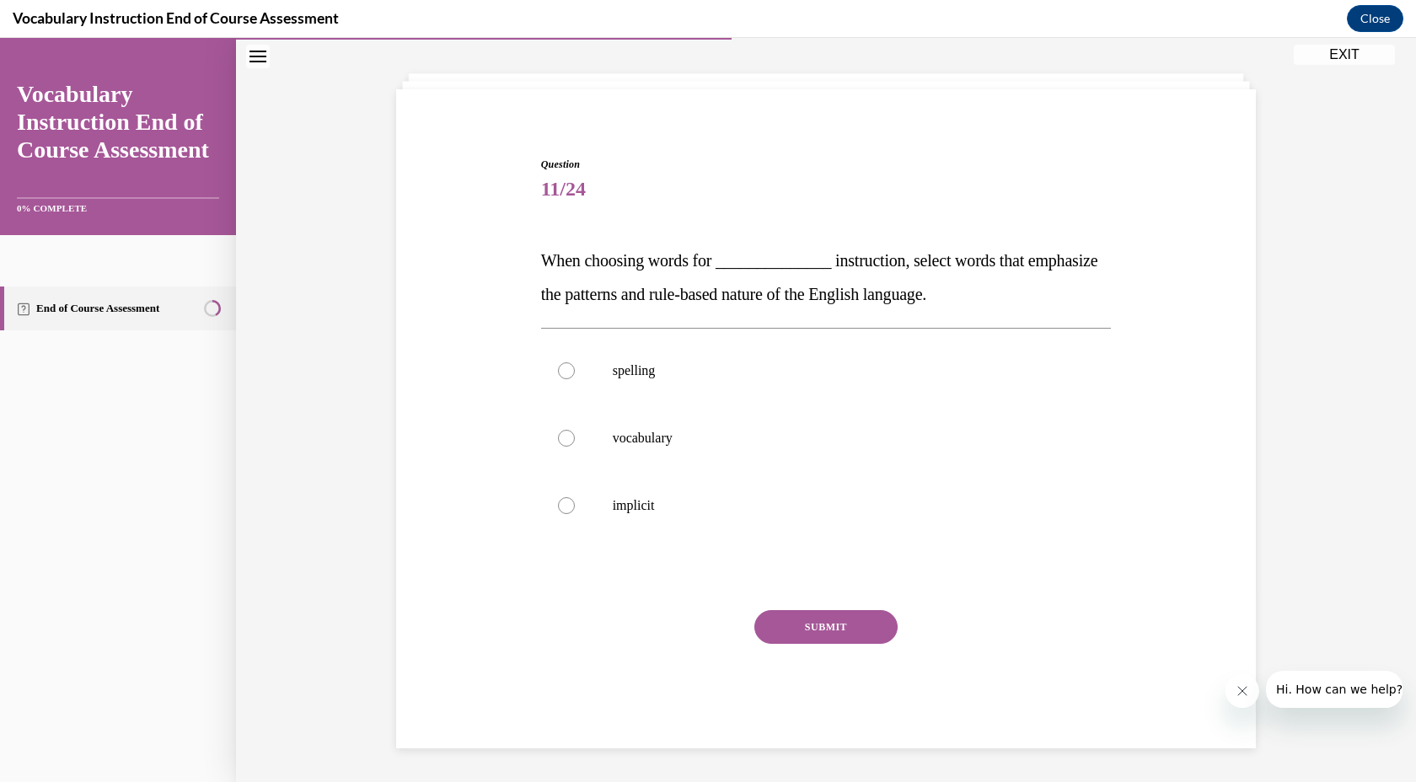
scroll to position [78, 0]
click at [561, 373] on div at bounding box center [566, 370] width 17 height 17
click at [561, 373] on input "spelling" at bounding box center [566, 370] width 17 height 17
radio input "true"
click at [823, 635] on button "SUBMIT" at bounding box center [825, 627] width 143 height 34
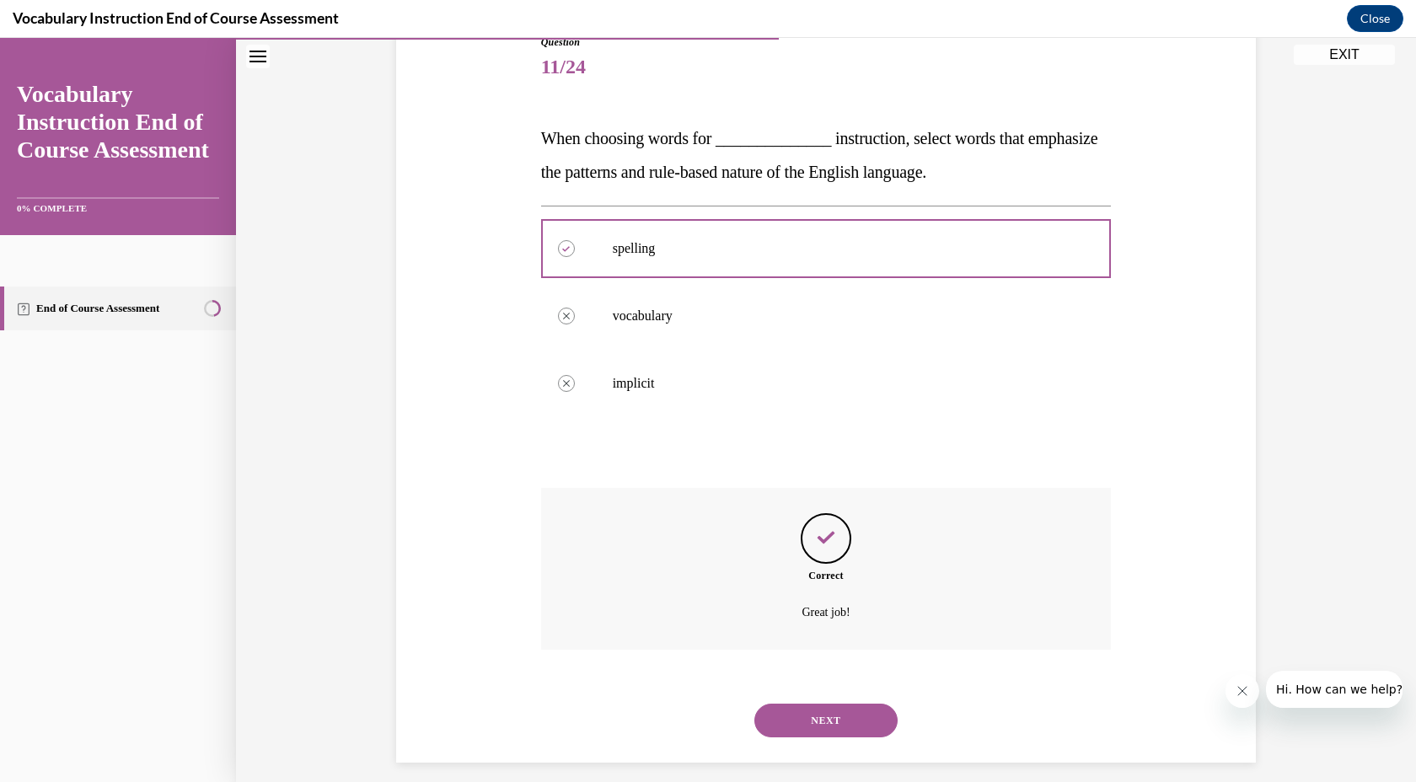
scroll to position [214, 0]
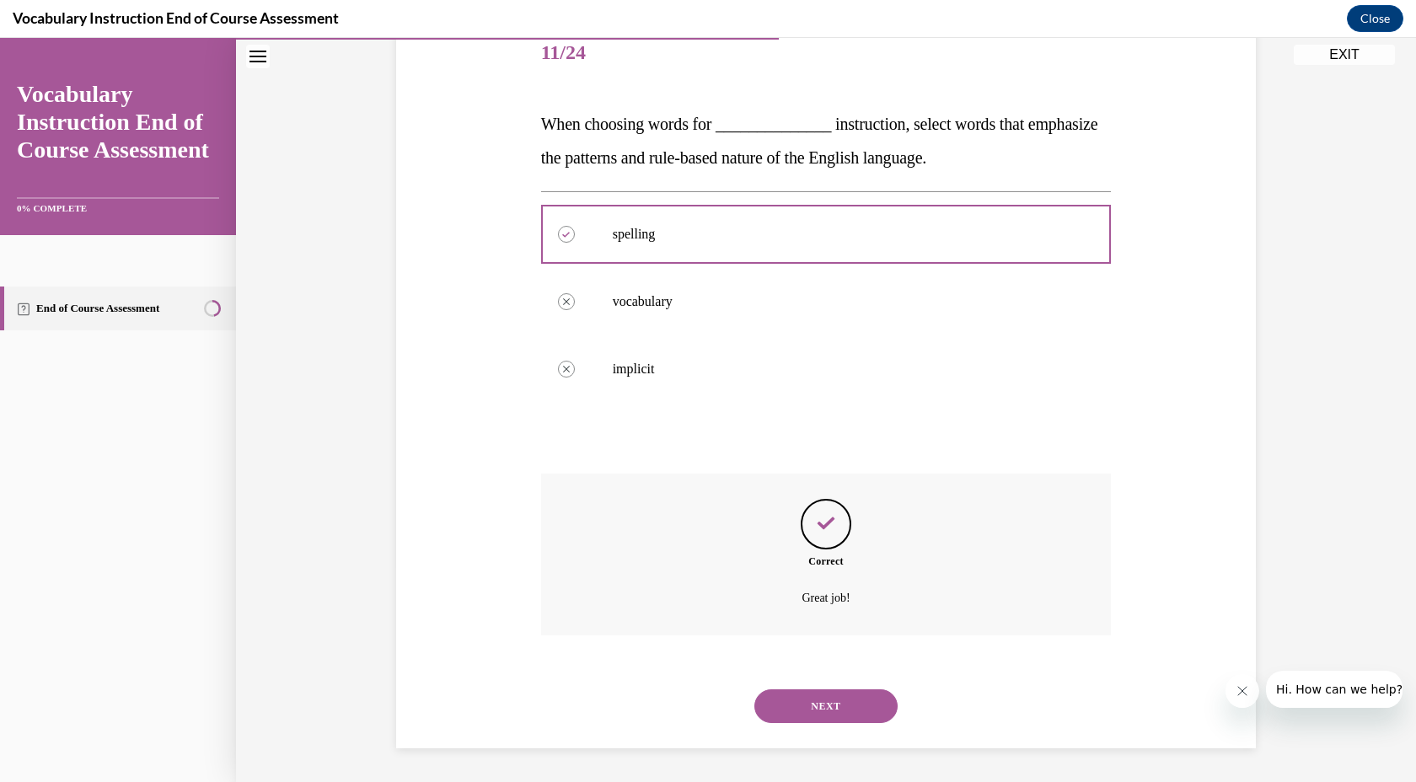
click at [824, 714] on button "NEXT" at bounding box center [825, 706] width 143 height 34
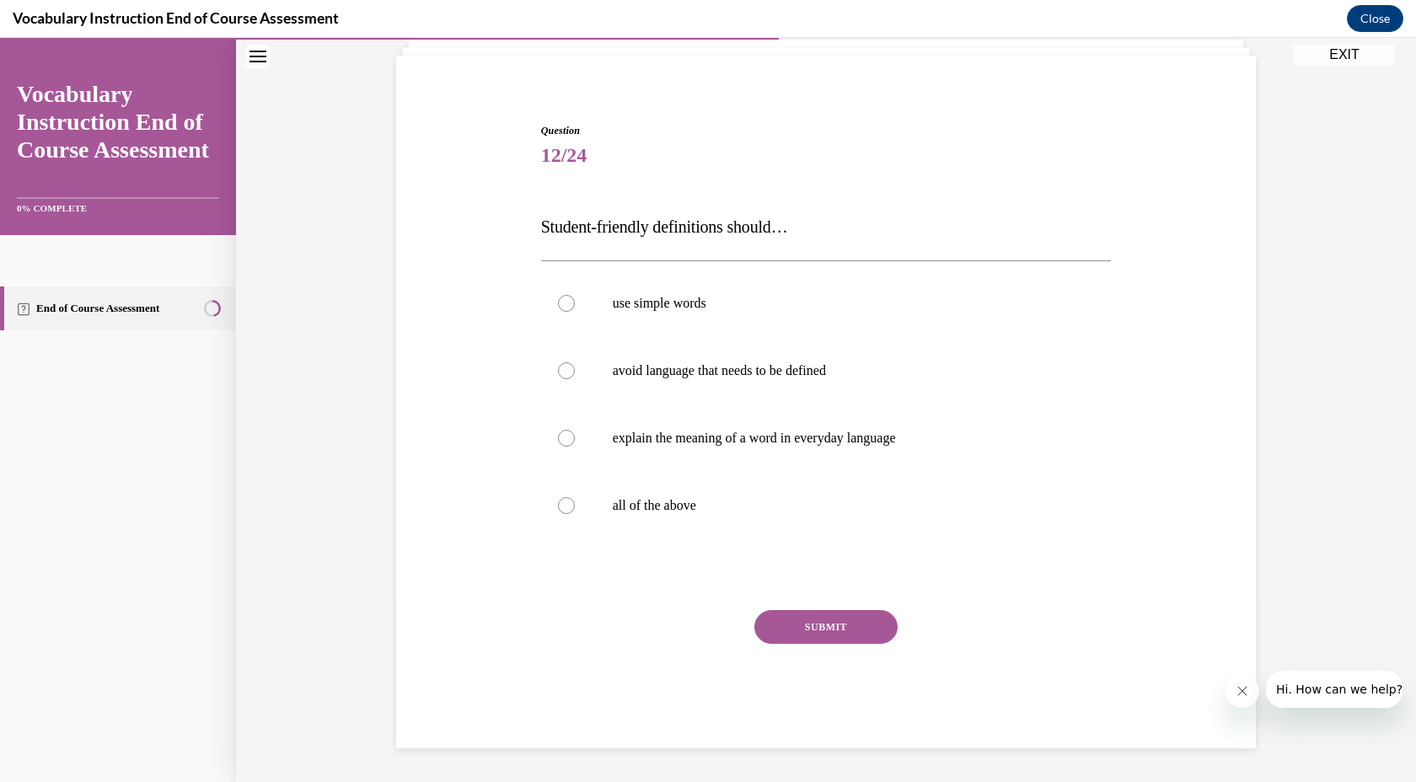
scroll to position [111, 0]
click at [600, 515] on label "all of the above" at bounding box center [826, 505] width 571 height 67
click at [575, 514] on input "all of the above" at bounding box center [566, 505] width 17 height 17
radio input "true"
click at [806, 623] on button "SUBMIT" at bounding box center [825, 627] width 143 height 34
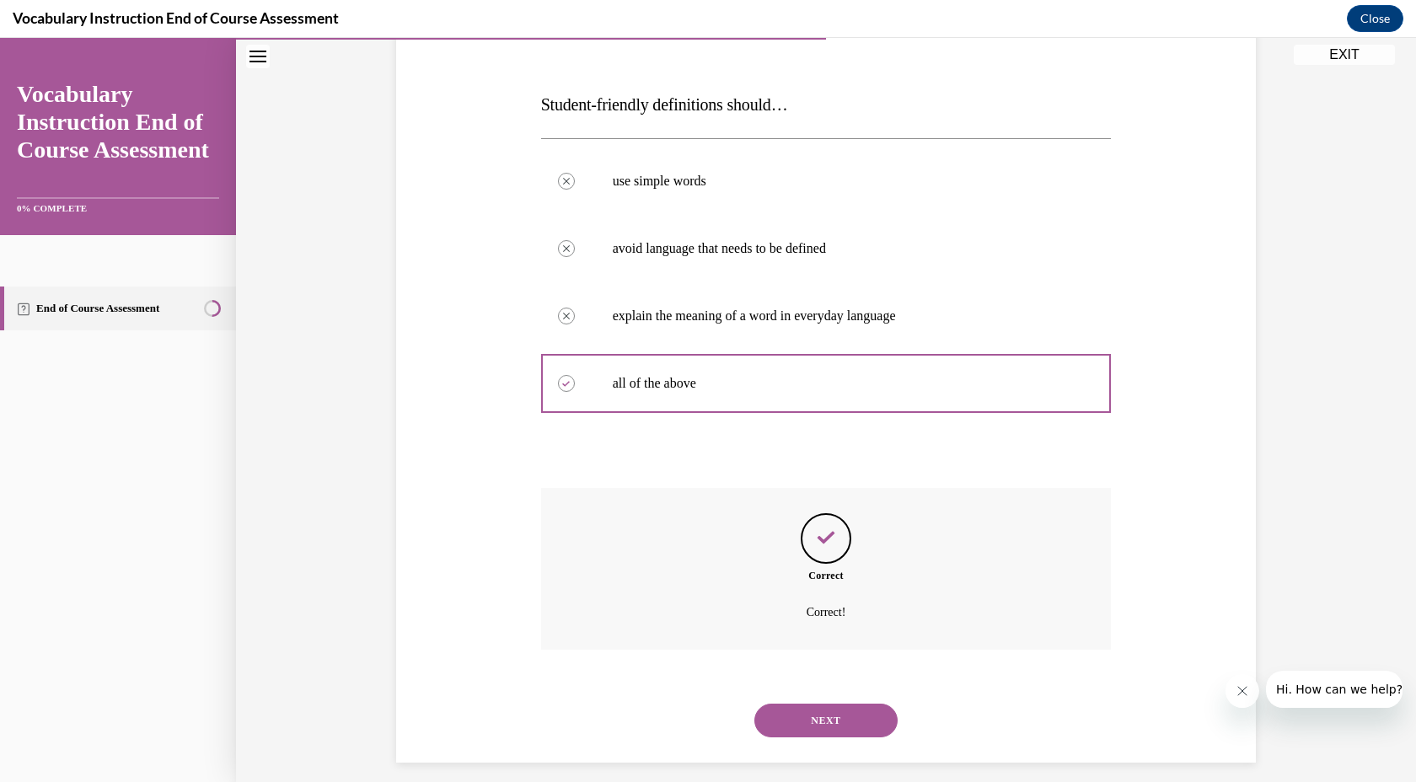
scroll to position [248, 0]
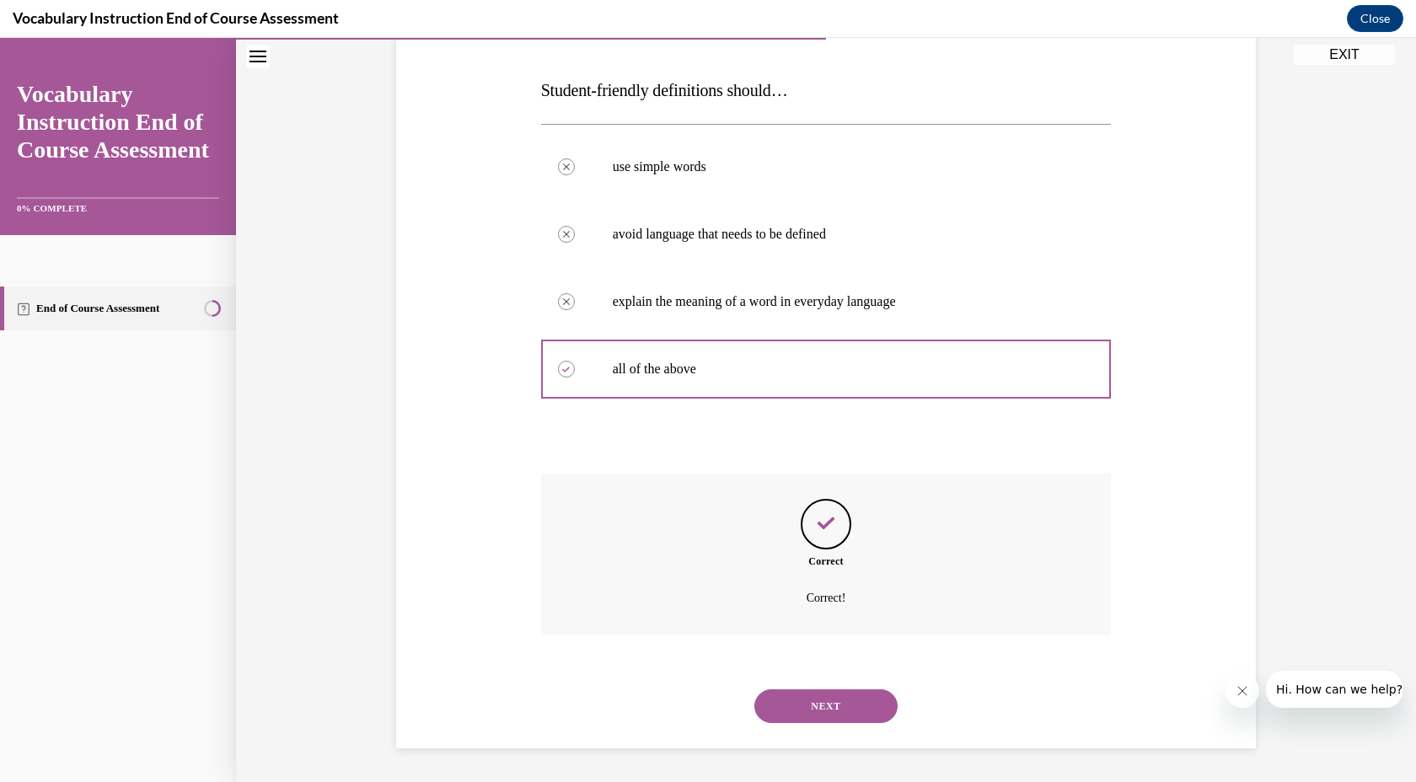
click at [830, 717] on button "NEXT" at bounding box center [825, 706] width 143 height 34
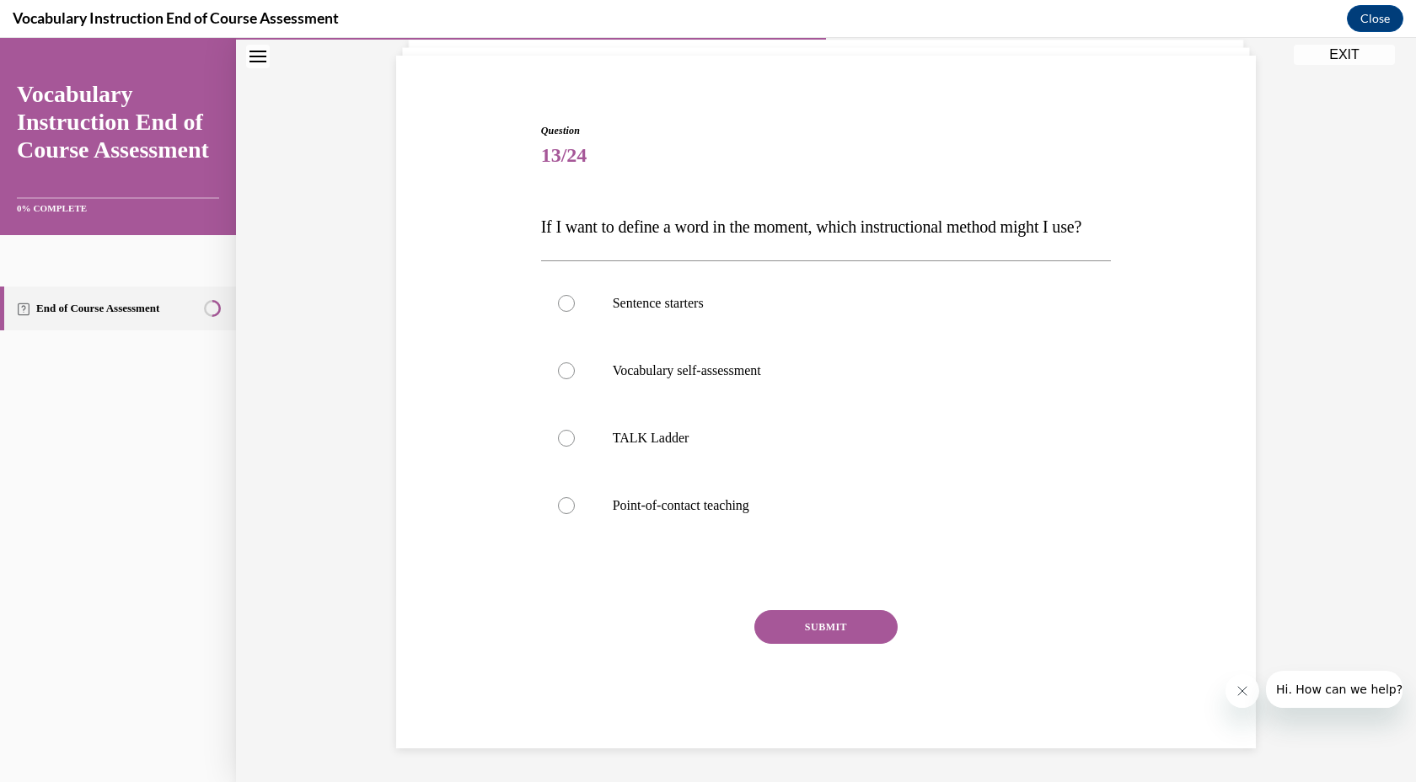
scroll to position [145, 0]
click at [640, 522] on label "Point-of-contact teaching" at bounding box center [826, 505] width 571 height 67
click at [575, 514] on input "Point-of-contact teaching" at bounding box center [566, 505] width 17 height 17
radio input "true"
click at [821, 631] on button "SUBMIT" at bounding box center [825, 627] width 143 height 34
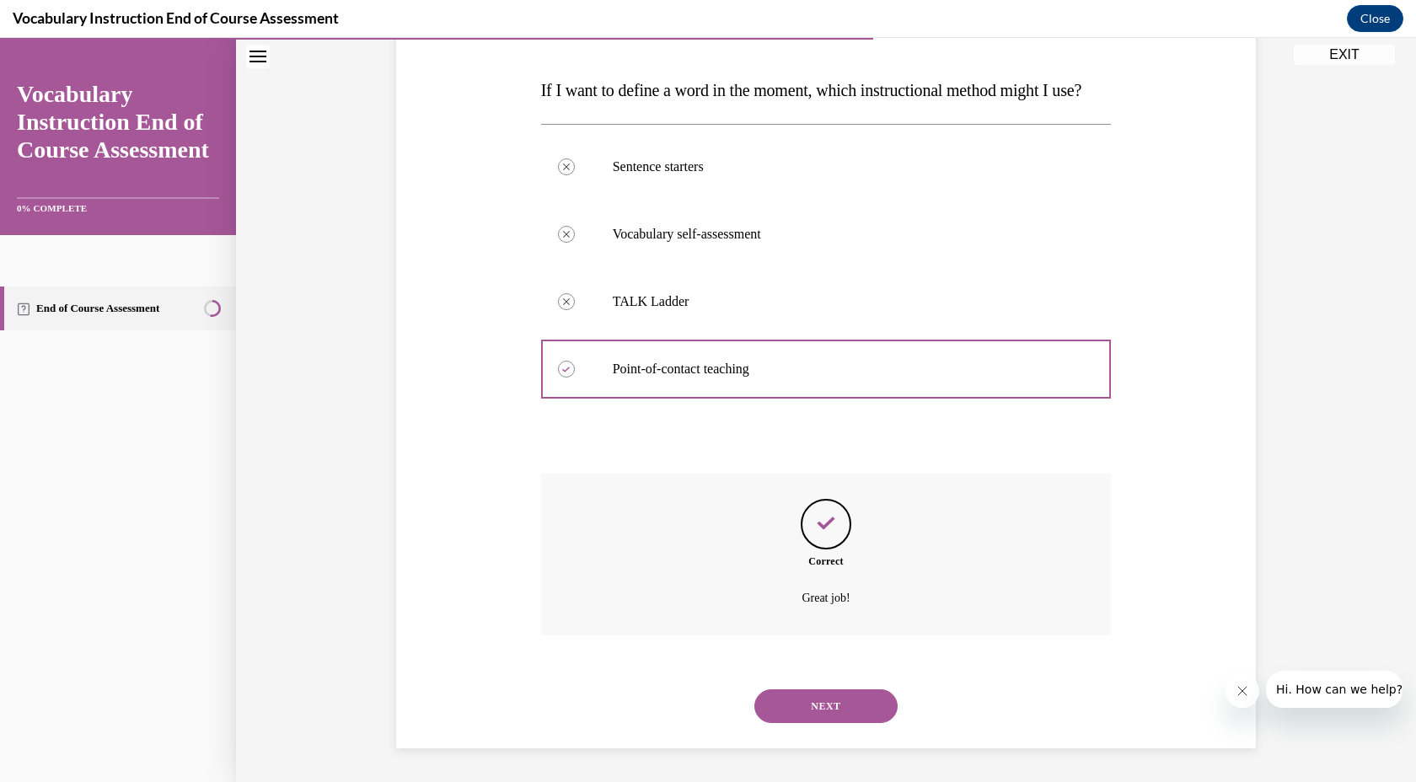
scroll to position [281, 0]
click at [828, 705] on button "NEXT" at bounding box center [825, 706] width 143 height 34
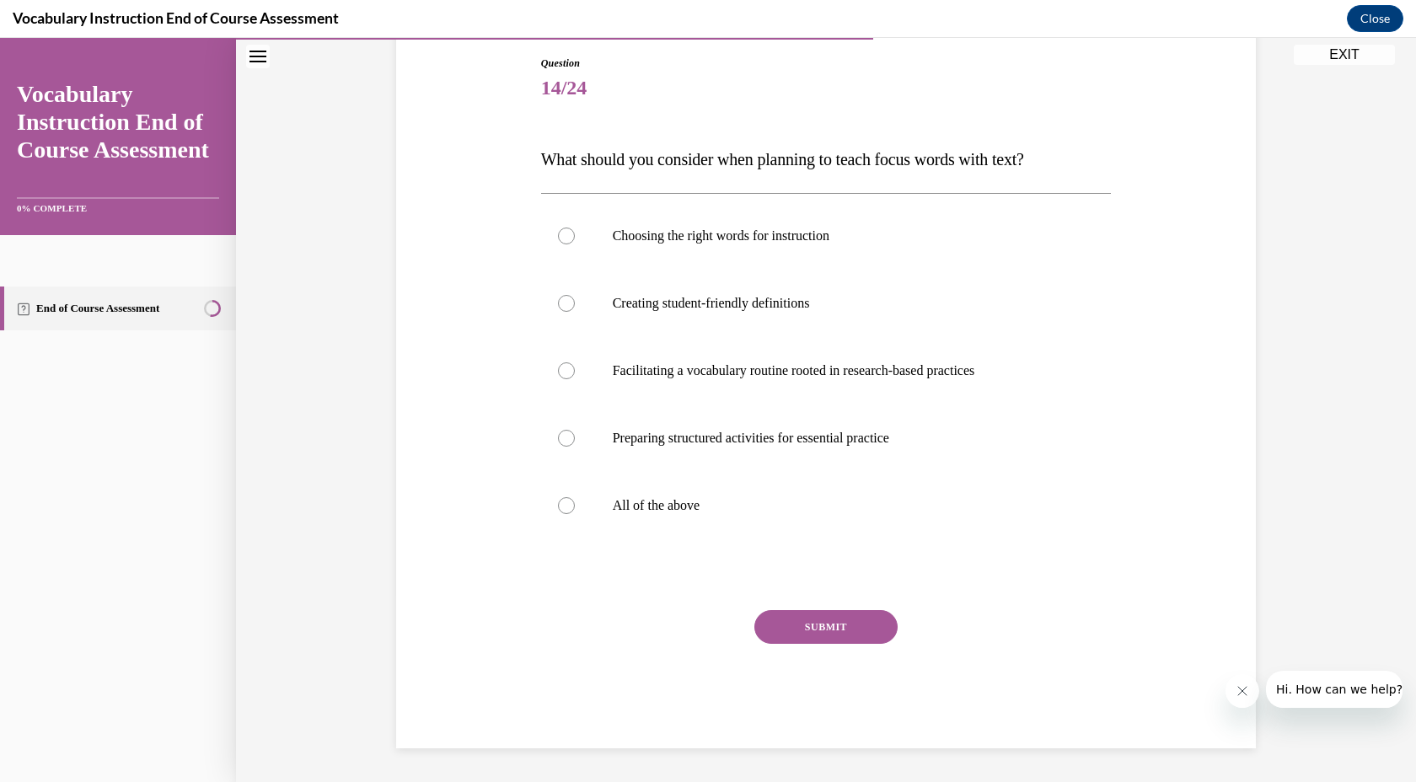
scroll to position [179, 0]
click at [587, 517] on label "All of the above" at bounding box center [826, 505] width 571 height 67
click at [575, 514] on input "All of the above" at bounding box center [566, 505] width 17 height 17
radio input "true"
click at [793, 627] on button "SUBMIT" at bounding box center [825, 627] width 143 height 34
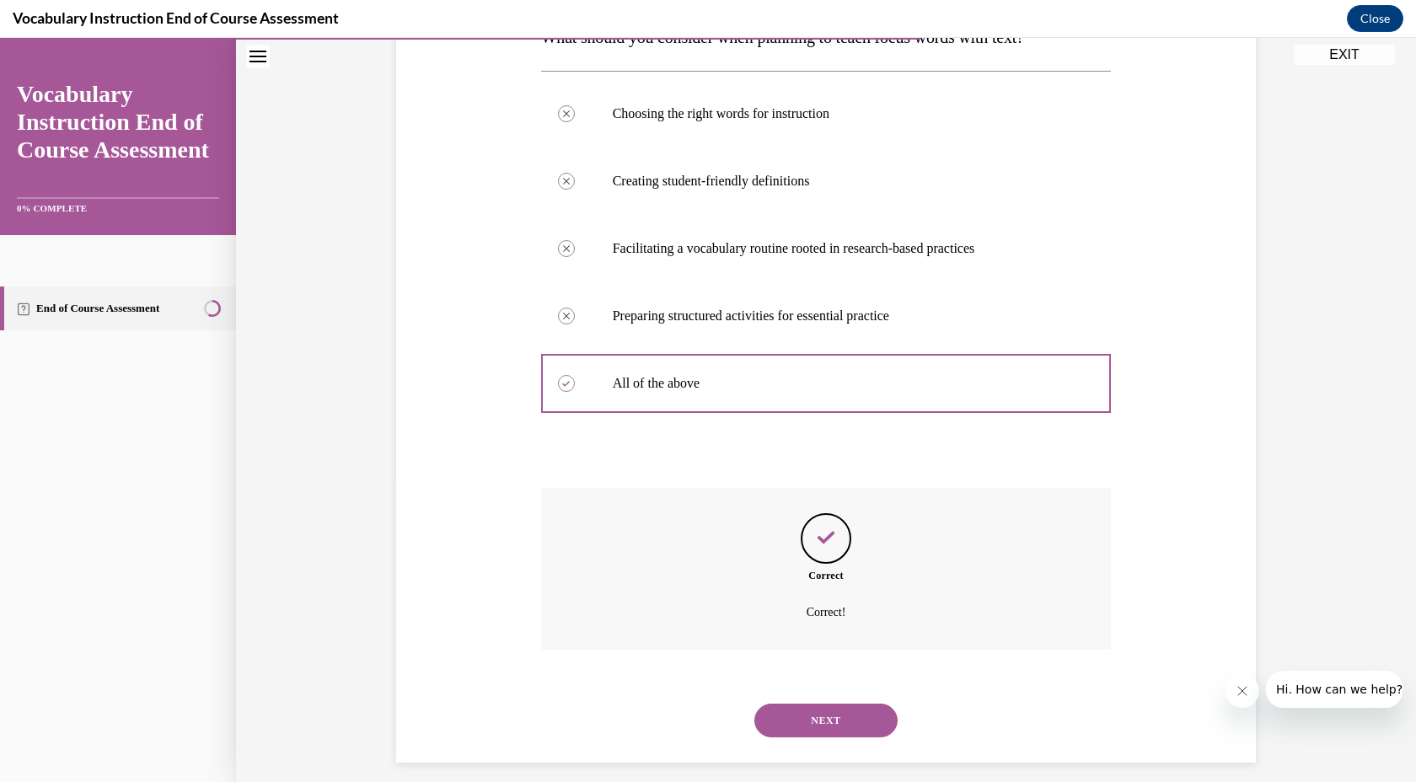
scroll to position [315, 0]
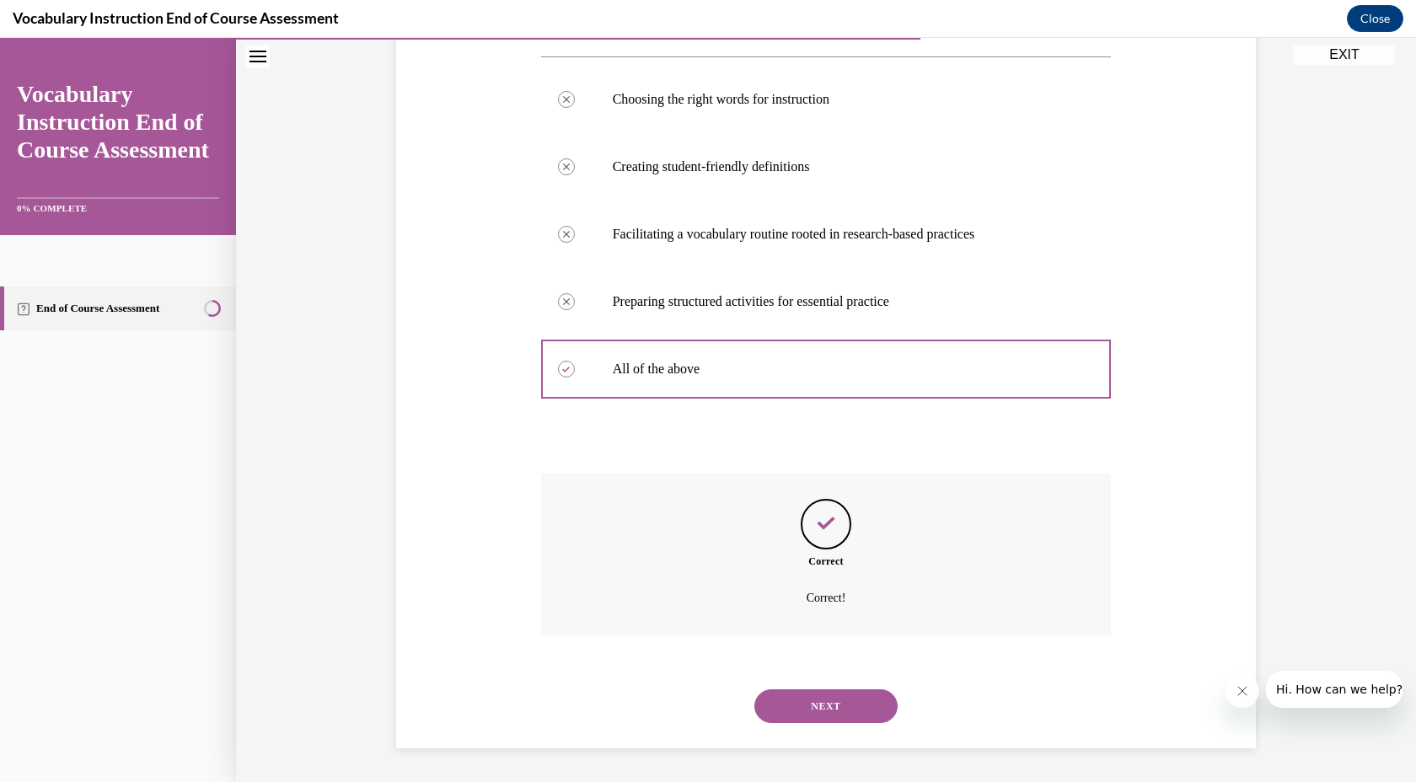
click at [811, 701] on button "NEXT" at bounding box center [825, 706] width 143 height 34
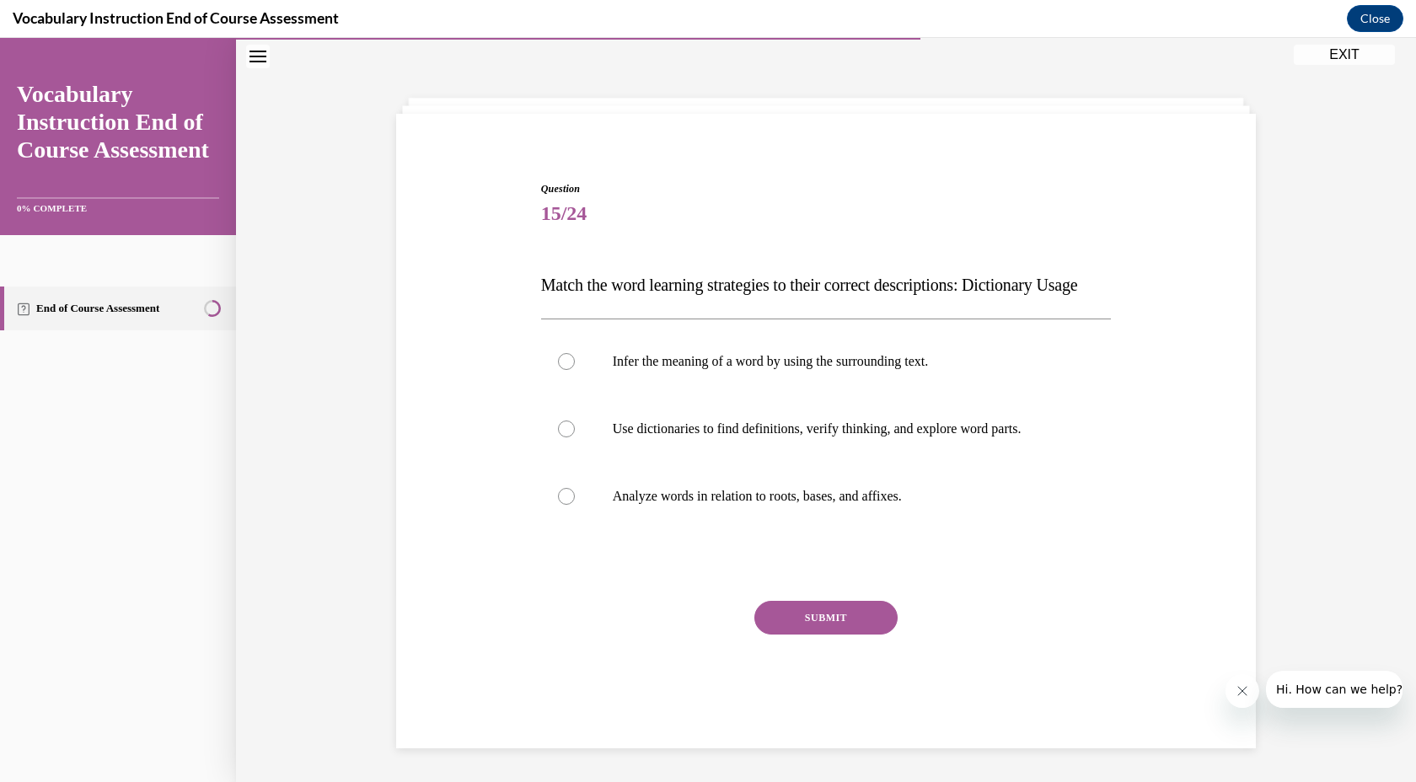
scroll to position [78, 0]
click at [621, 437] on p "Use dictionaries to find definitions, verify thinking, and explore word parts." at bounding box center [841, 429] width 457 height 17
click at [575, 437] on input "Use dictionaries to find definitions, verify thinking, and explore word parts." at bounding box center [566, 429] width 17 height 17
radio input "true"
click at [814, 611] on button "SUBMIT" at bounding box center [825, 618] width 143 height 34
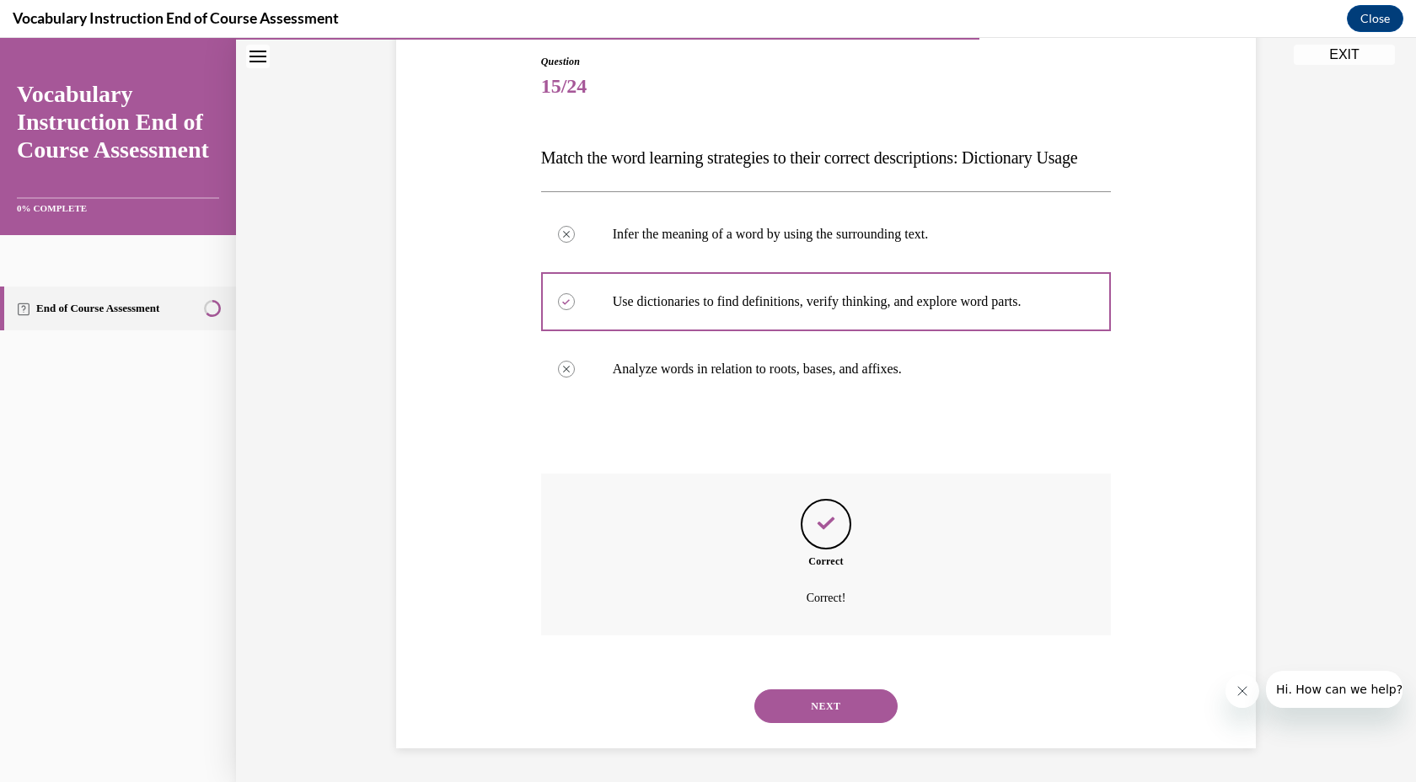
scroll to position [214, 0]
click at [822, 702] on button "NEXT" at bounding box center [825, 706] width 143 height 34
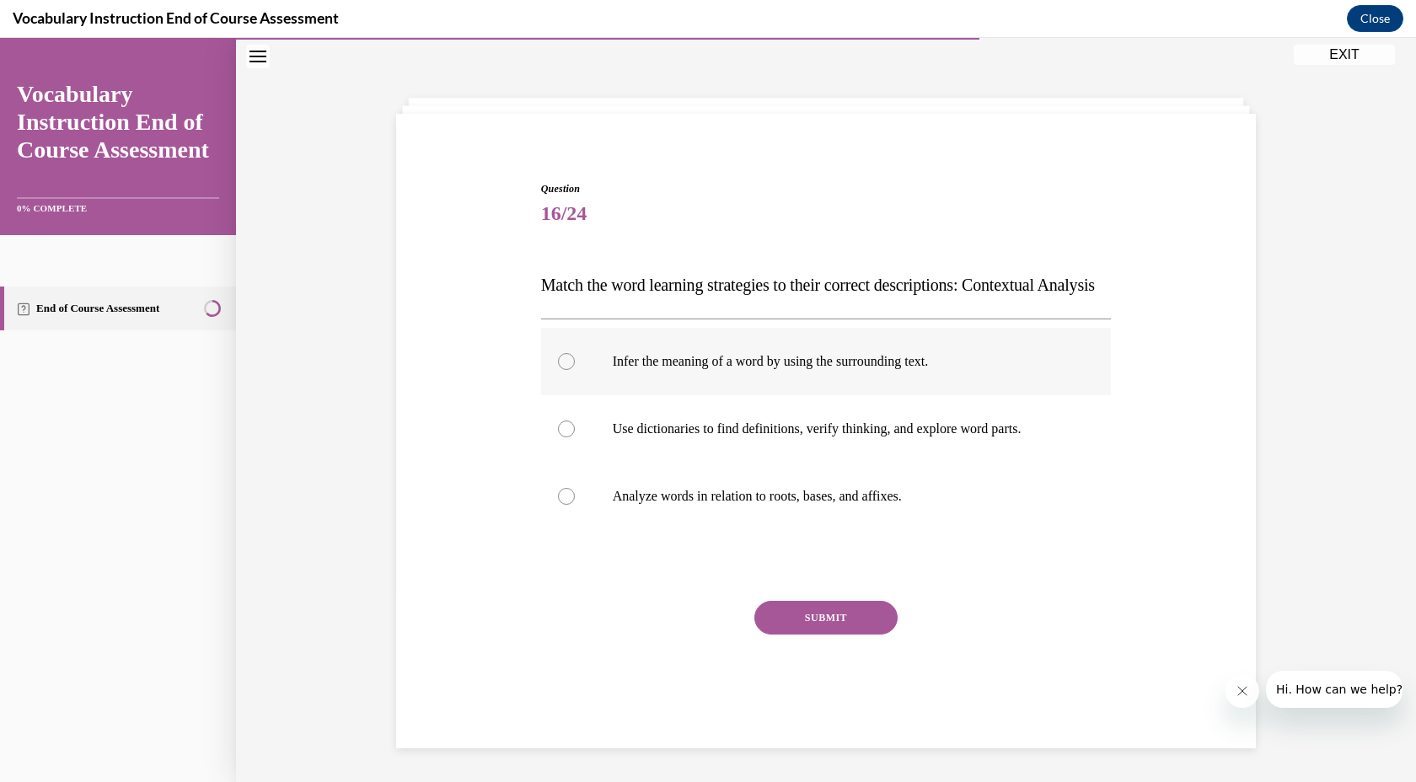
click at [714, 362] on p "Infer the meaning of a word by using the surrounding text." at bounding box center [841, 361] width 457 height 17
click at [575, 362] on input "Infer the meaning of a word by using the surrounding text." at bounding box center [566, 361] width 17 height 17
radio input "true"
click at [791, 635] on button "SUBMIT" at bounding box center [825, 618] width 143 height 34
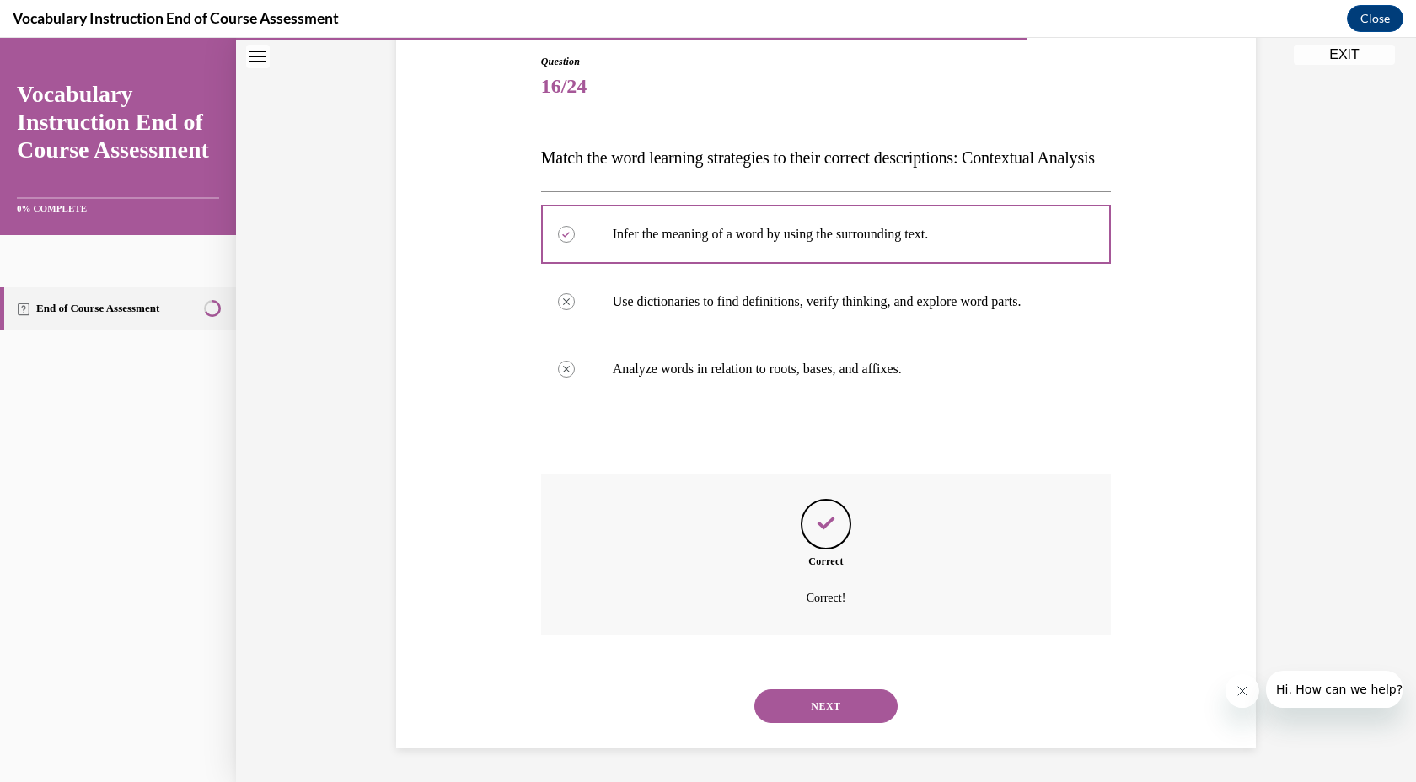
click at [801, 705] on button "NEXT" at bounding box center [825, 706] width 143 height 34
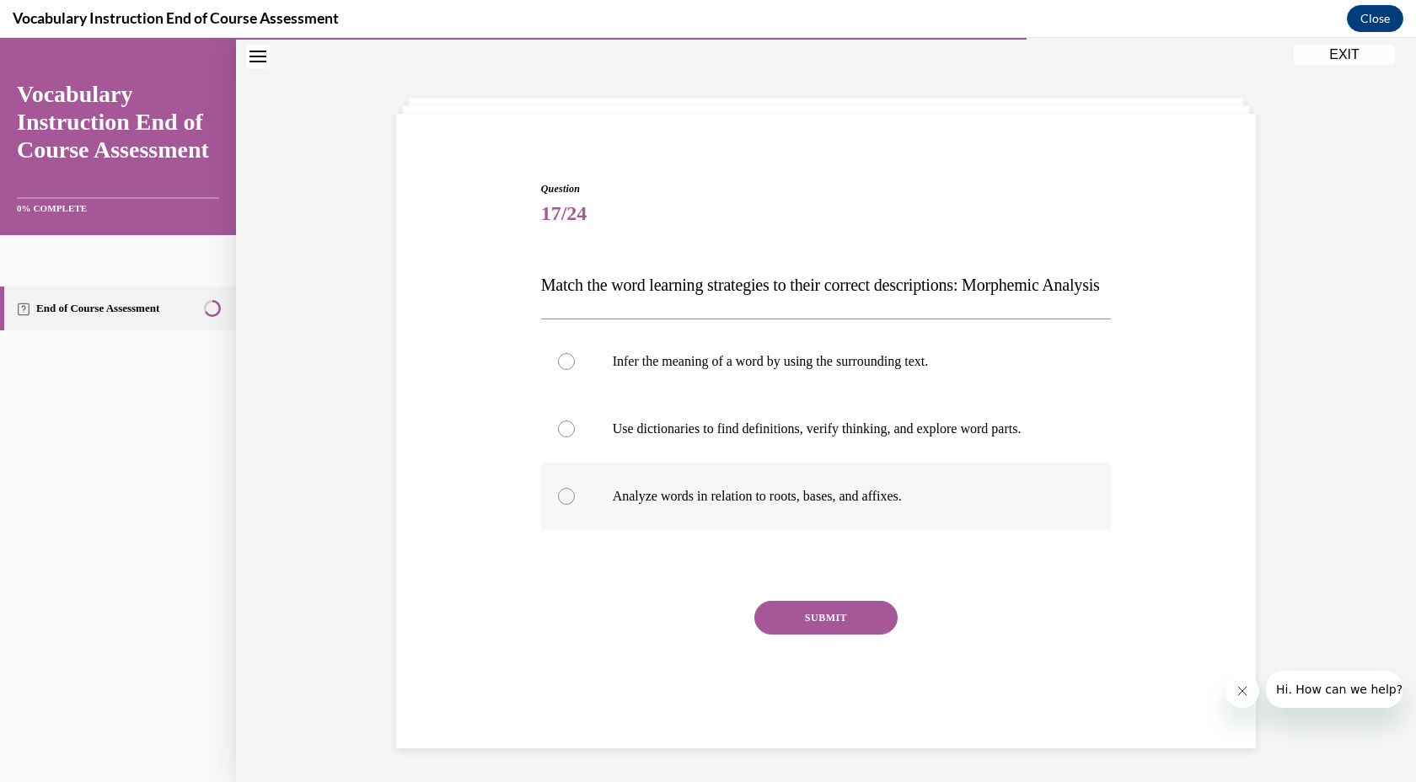
click at [711, 516] on label "Analyze words in relation to roots, bases, and affixes." at bounding box center [826, 496] width 571 height 67
click at [575, 505] on input "Analyze words in relation to roots, bases, and affixes." at bounding box center [566, 496] width 17 height 17
radio input "true"
click at [820, 622] on button "SUBMIT" at bounding box center [825, 618] width 143 height 34
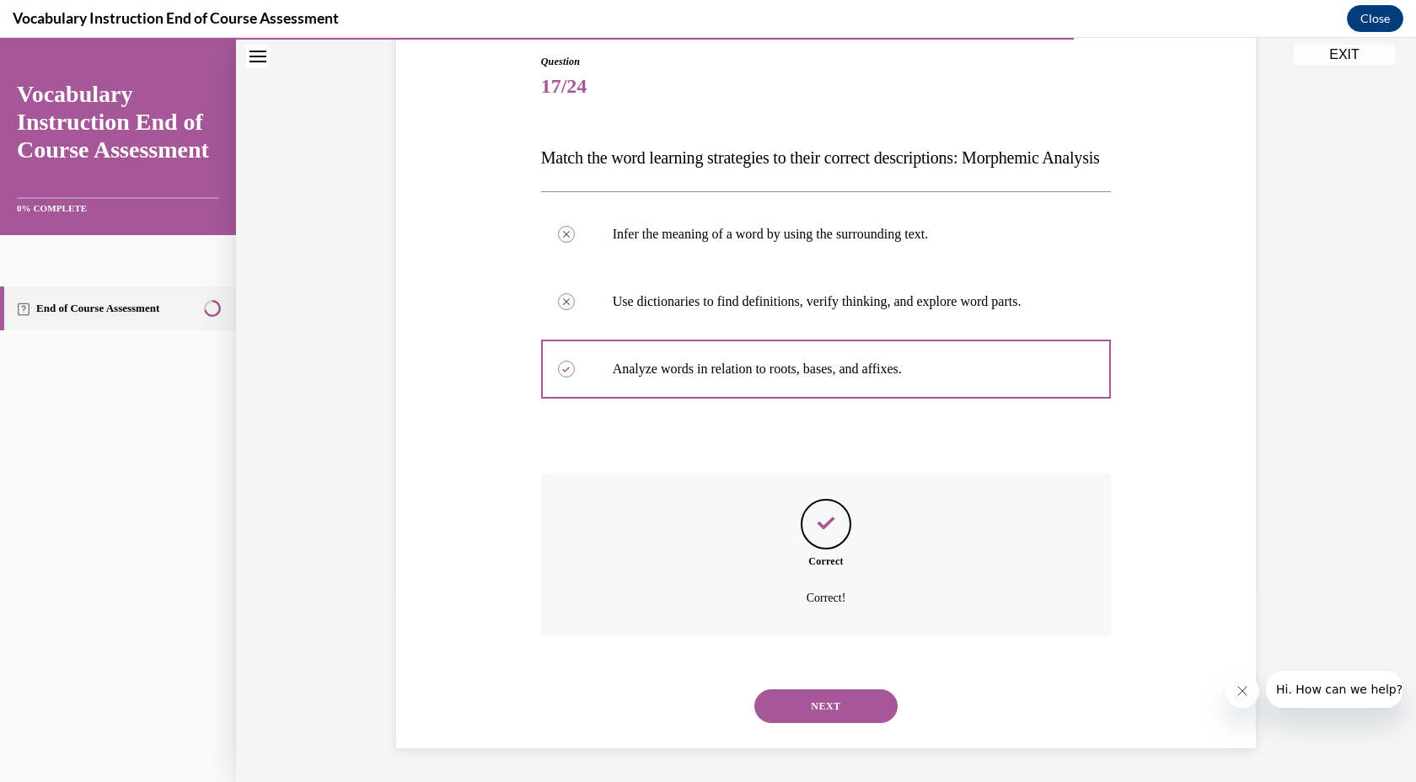
scroll to position [214, 0]
click at [815, 702] on button "NEXT" at bounding box center [825, 706] width 143 height 34
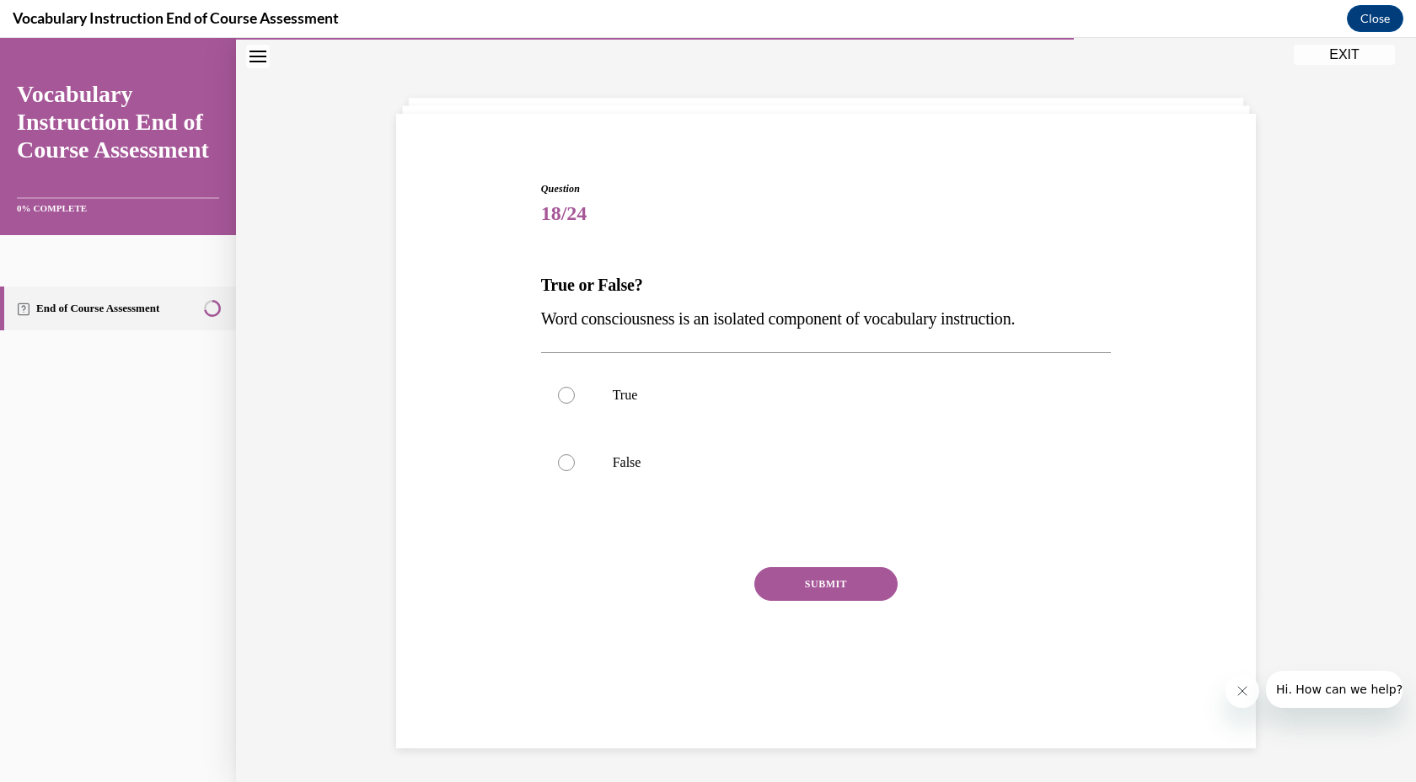
scroll to position [53, 0]
click at [569, 469] on div at bounding box center [566, 462] width 17 height 17
click at [569, 469] on input "False" at bounding box center [566, 462] width 17 height 17
radio input "true"
click at [831, 591] on button "SUBMIT" at bounding box center [825, 584] width 143 height 34
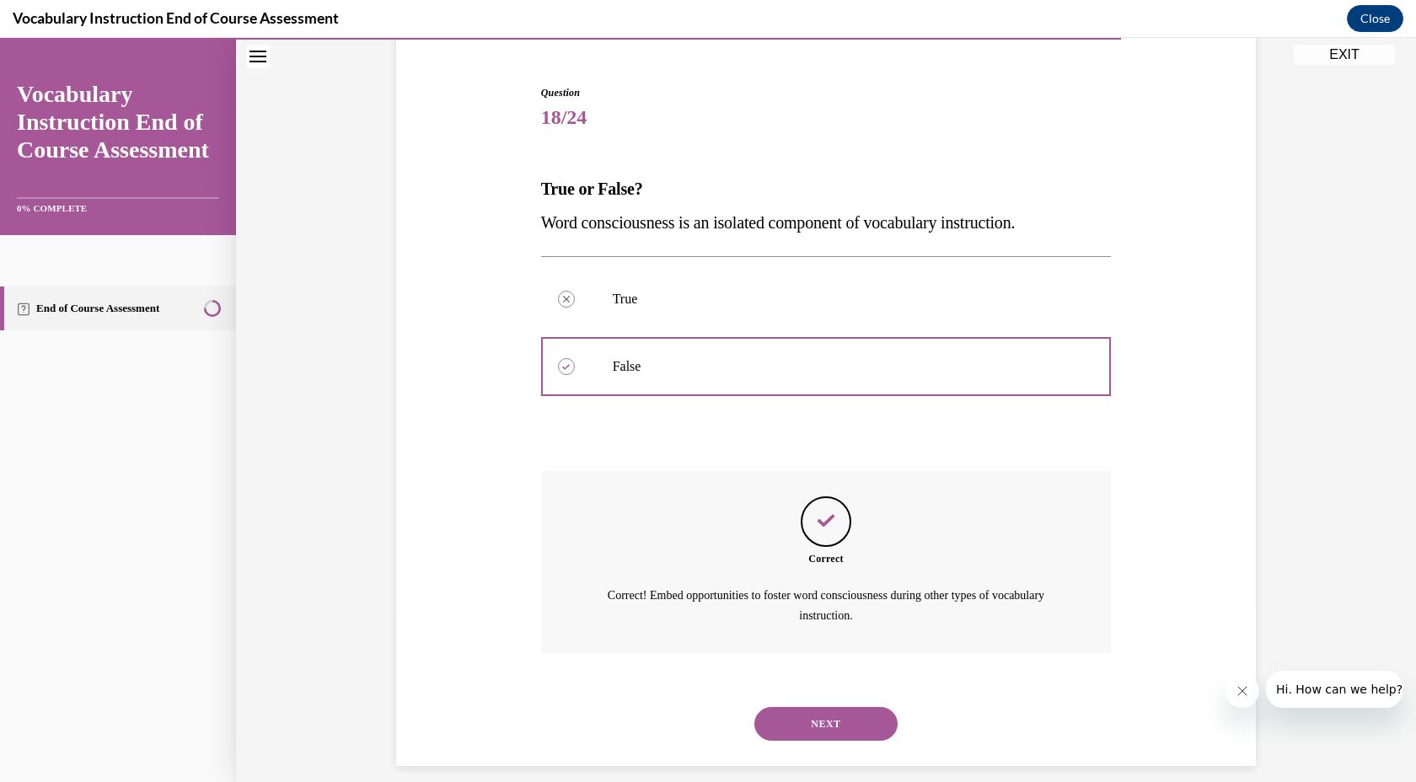
scroll to position [166, 0]
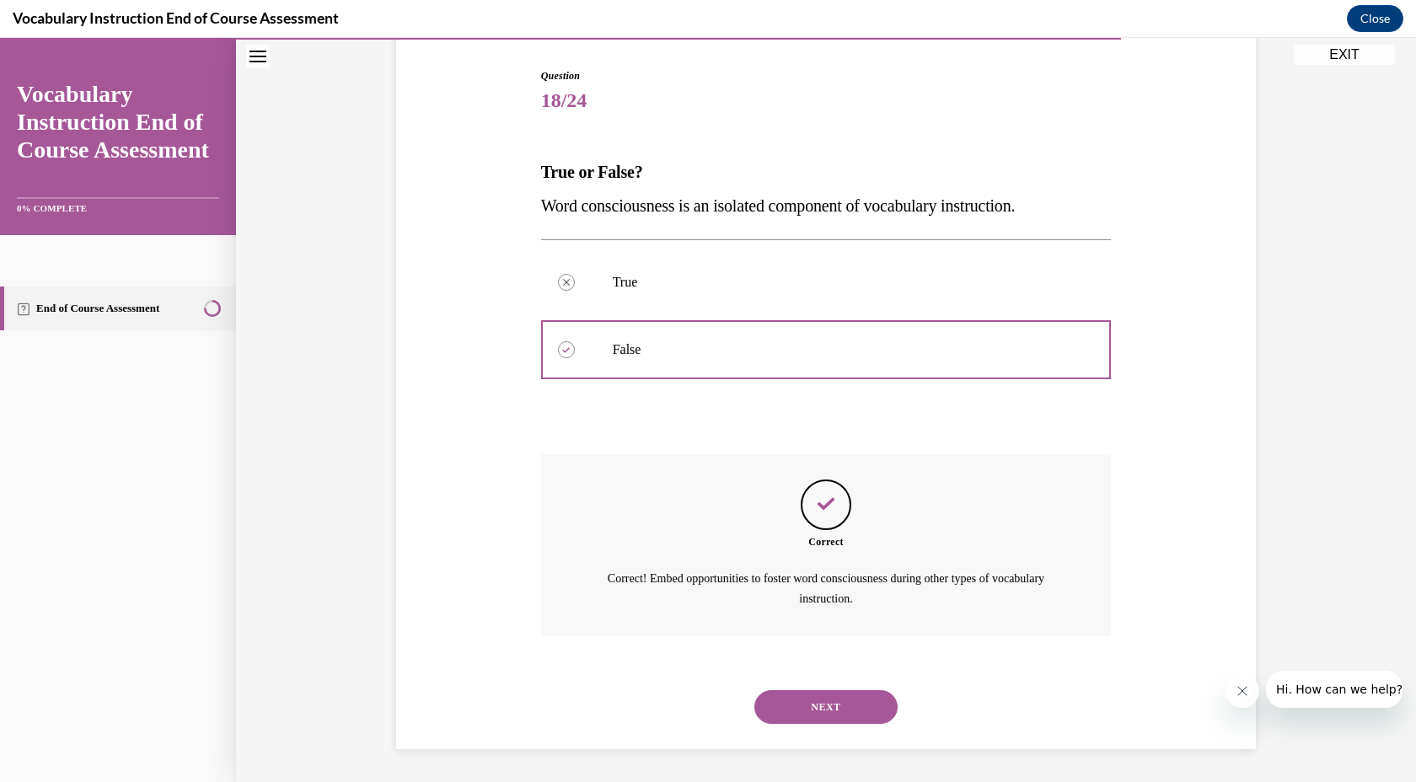
click at [825, 704] on button "NEXT" at bounding box center [825, 707] width 143 height 34
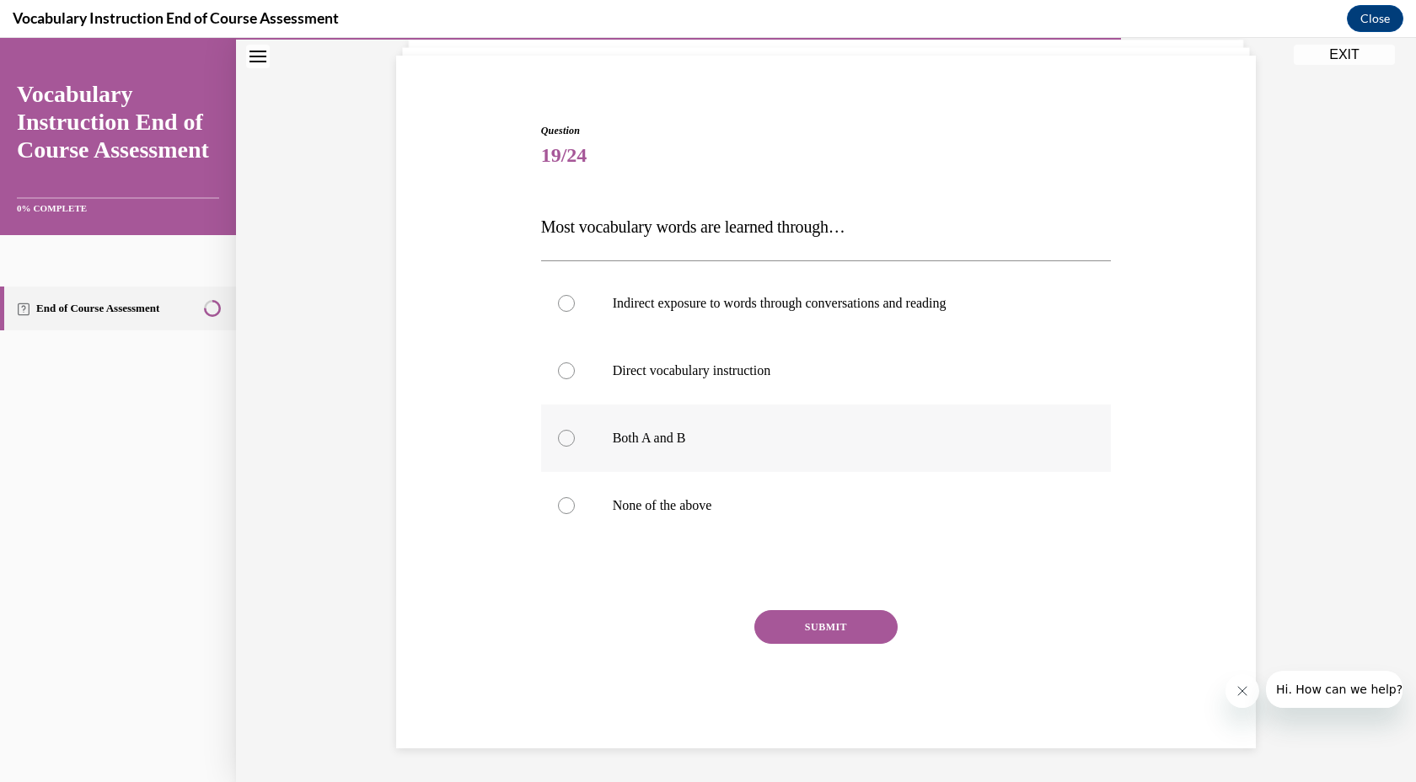
click at [571, 441] on div at bounding box center [566, 438] width 17 height 17
click at [571, 441] on input "Both A and B" at bounding box center [566, 438] width 17 height 17
radio input "true"
click at [804, 637] on button "SUBMIT" at bounding box center [825, 627] width 143 height 34
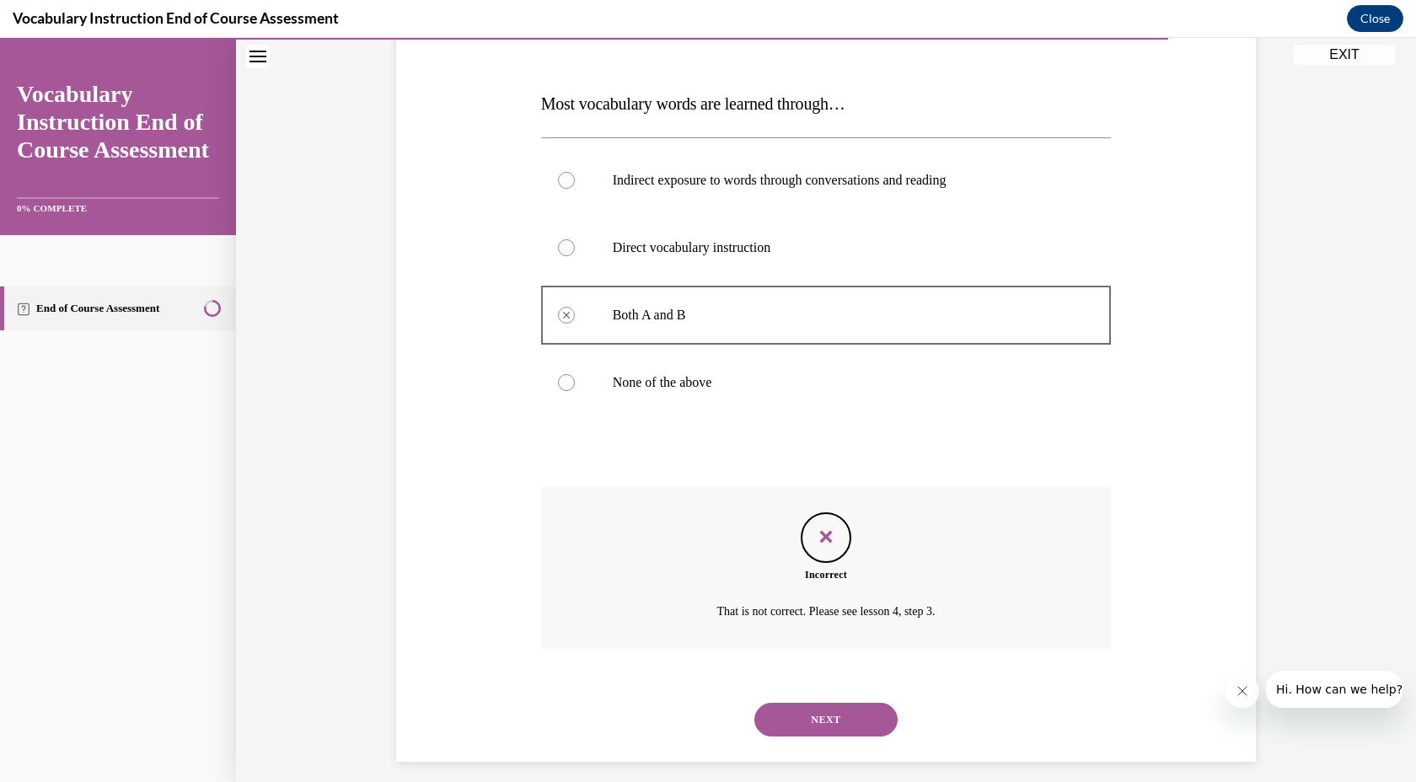
scroll to position [248, 0]
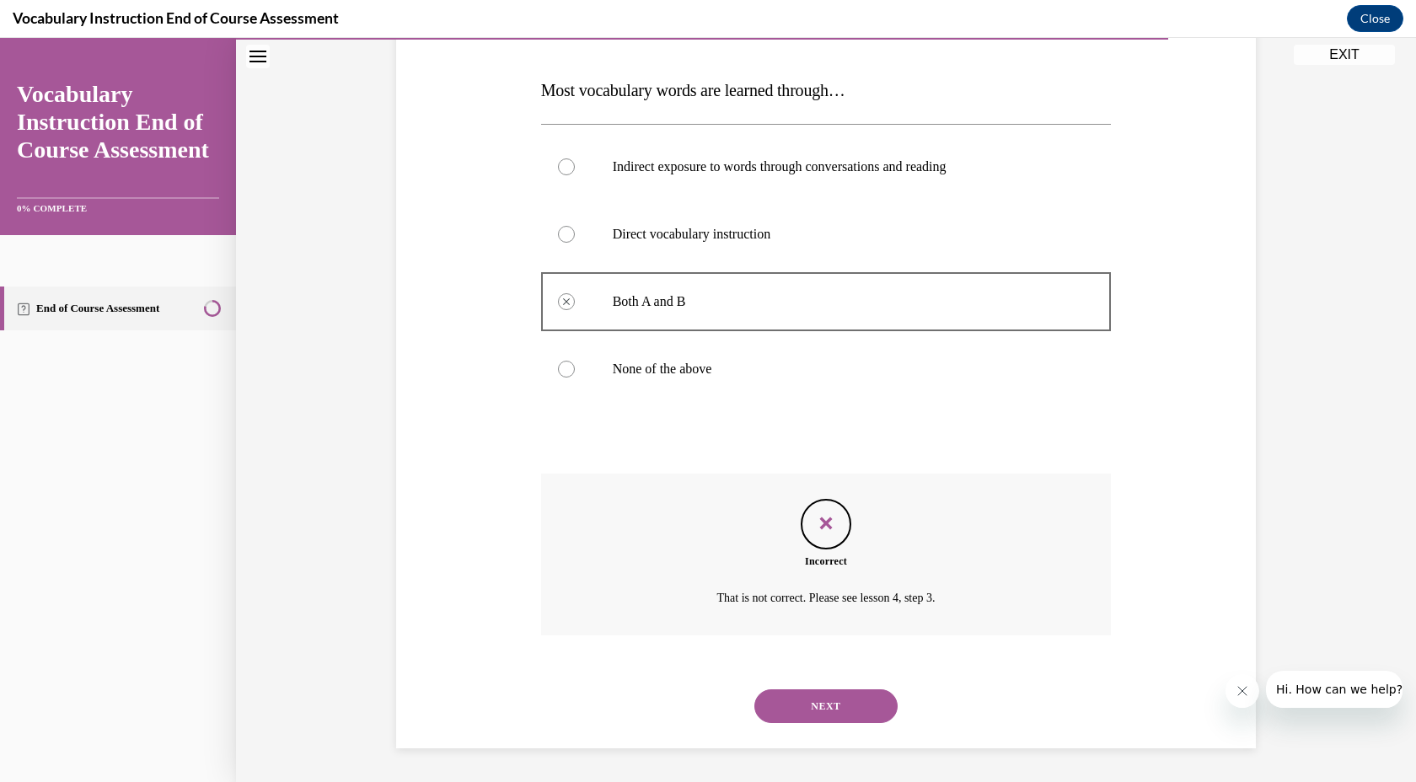
click at [821, 706] on button "NEXT" at bounding box center [825, 706] width 143 height 34
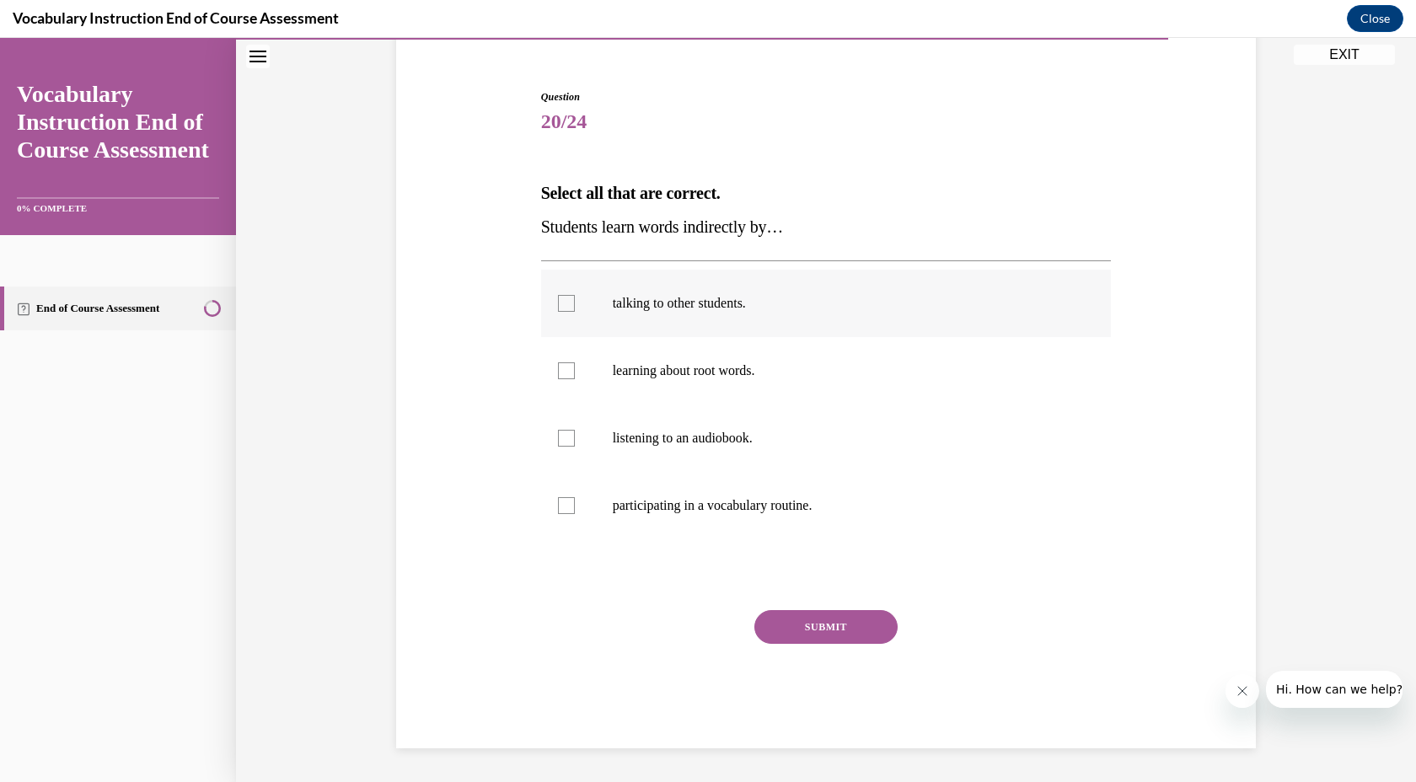
click at [556, 309] on label "talking to other students." at bounding box center [826, 303] width 571 height 67
click at [558, 309] on input "talking to other students." at bounding box center [566, 303] width 17 height 17
checkbox input "true"
click at [564, 442] on div at bounding box center [566, 438] width 17 height 17
click at [564, 442] on input "listening to an audiobook." at bounding box center [566, 438] width 17 height 17
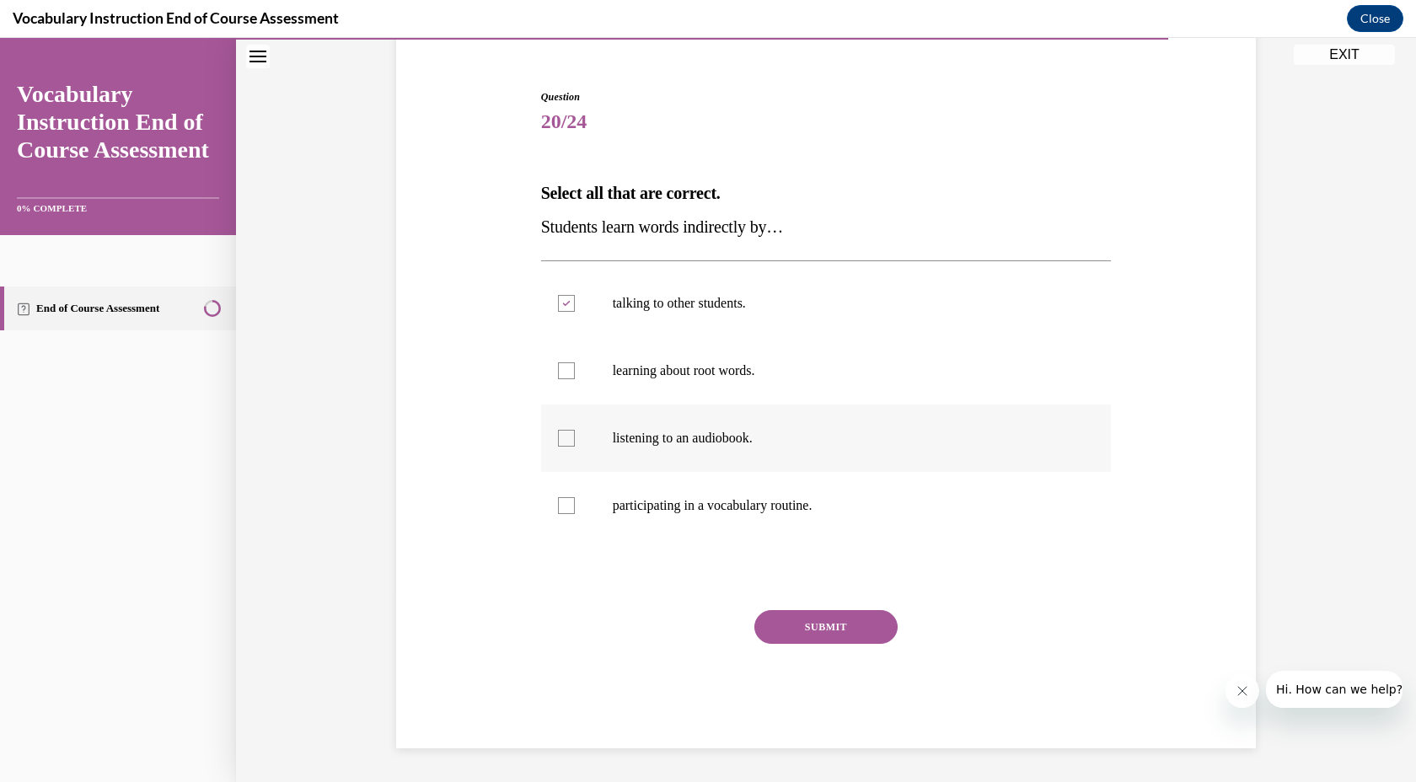
checkbox input "true"
click at [562, 379] on label "learning about root words." at bounding box center [826, 370] width 571 height 67
click at [562, 379] on input "learning about root words." at bounding box center [566, 370] width 17 height 17
checkbox input "true"
click at [570, 501] on div at bounding box center [566, 505] width 17 height 17
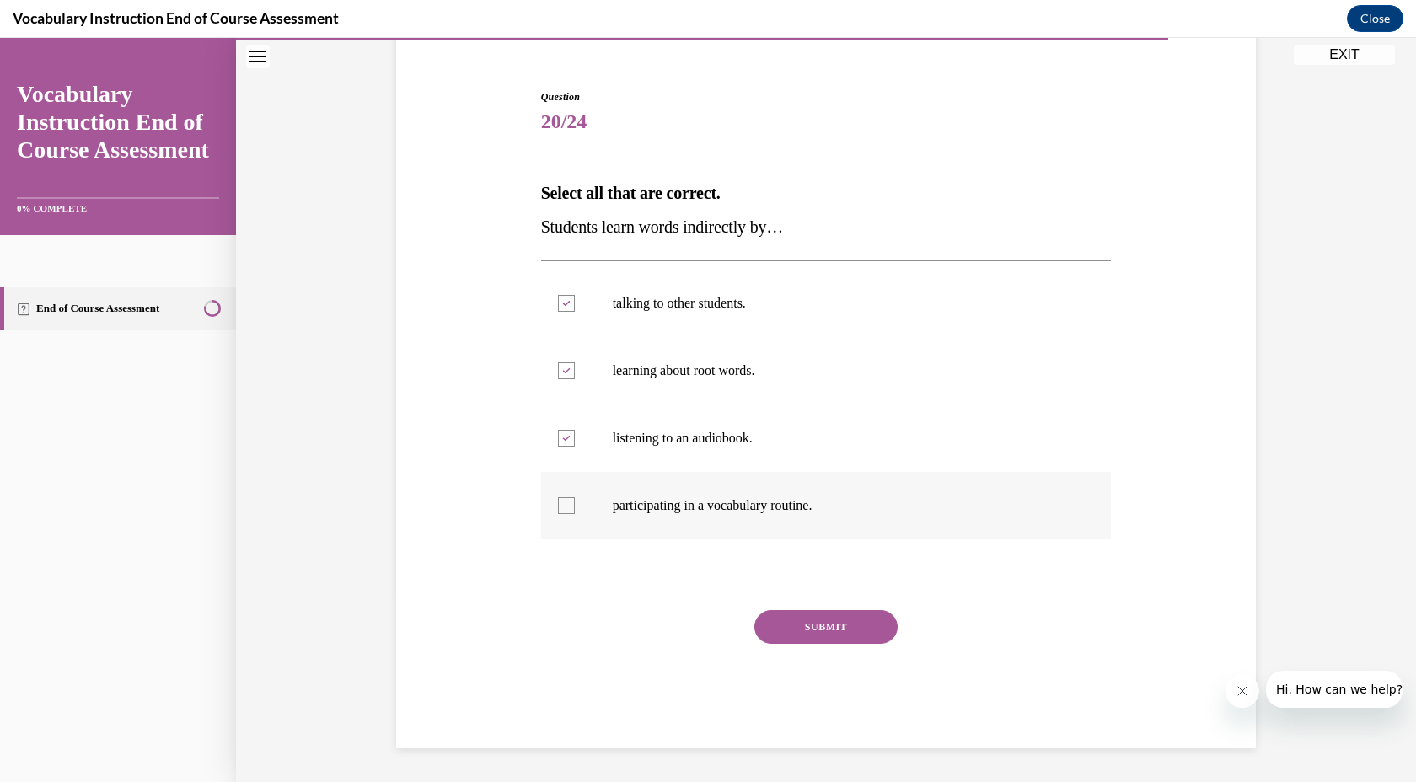
click at [570, 501] on input "participating in a vocabulary routine." at bounding box center [566, 505] width 17 height 17
checkbox input "true"
click at [565, 374] on div at bounding box center [566, 370] width 17 height 17
click at [565, 374] on input "learning about root words." at bounding box center [566, 370] width 17 height 17
checkbox input "false"
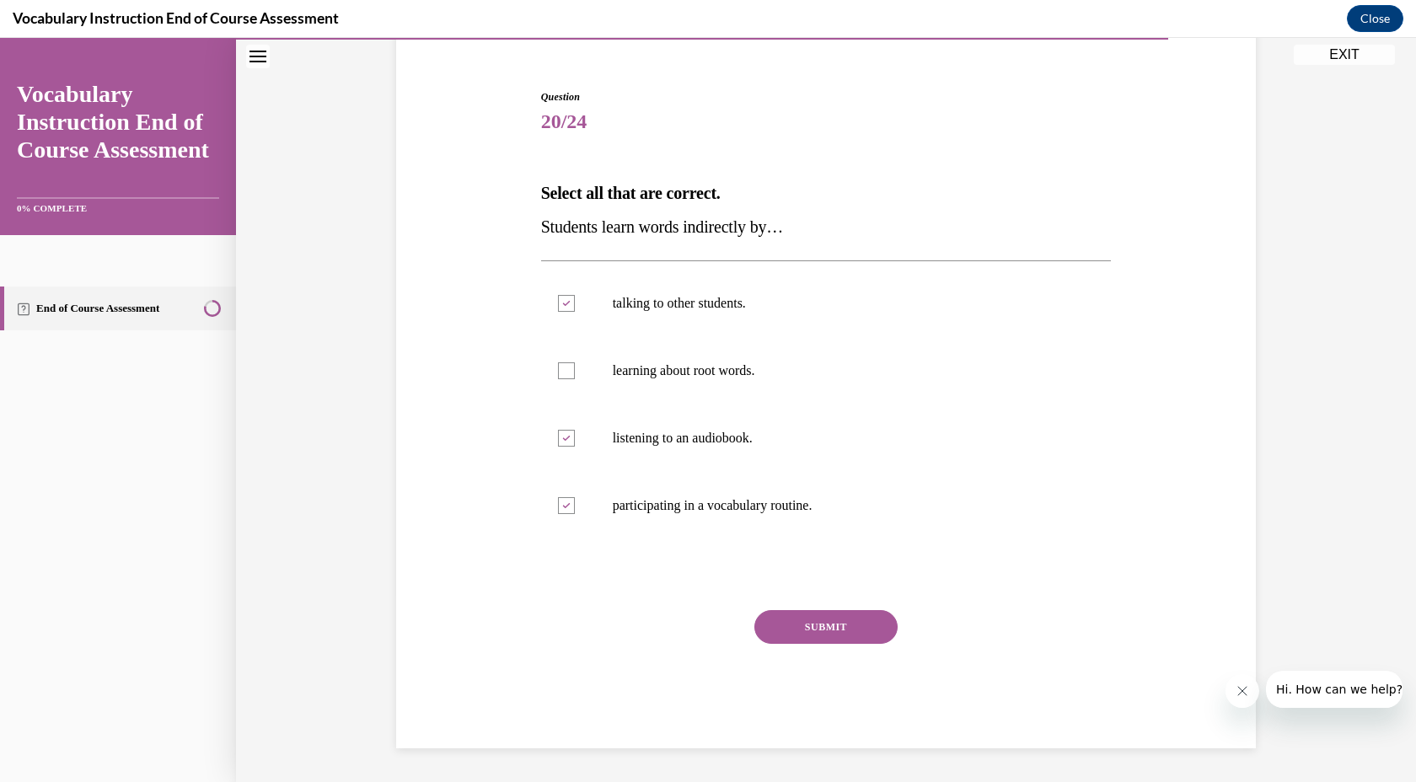
click at [810, 632] on button "SUBMIT" at bounding box center [825, 627] width 143 height 34
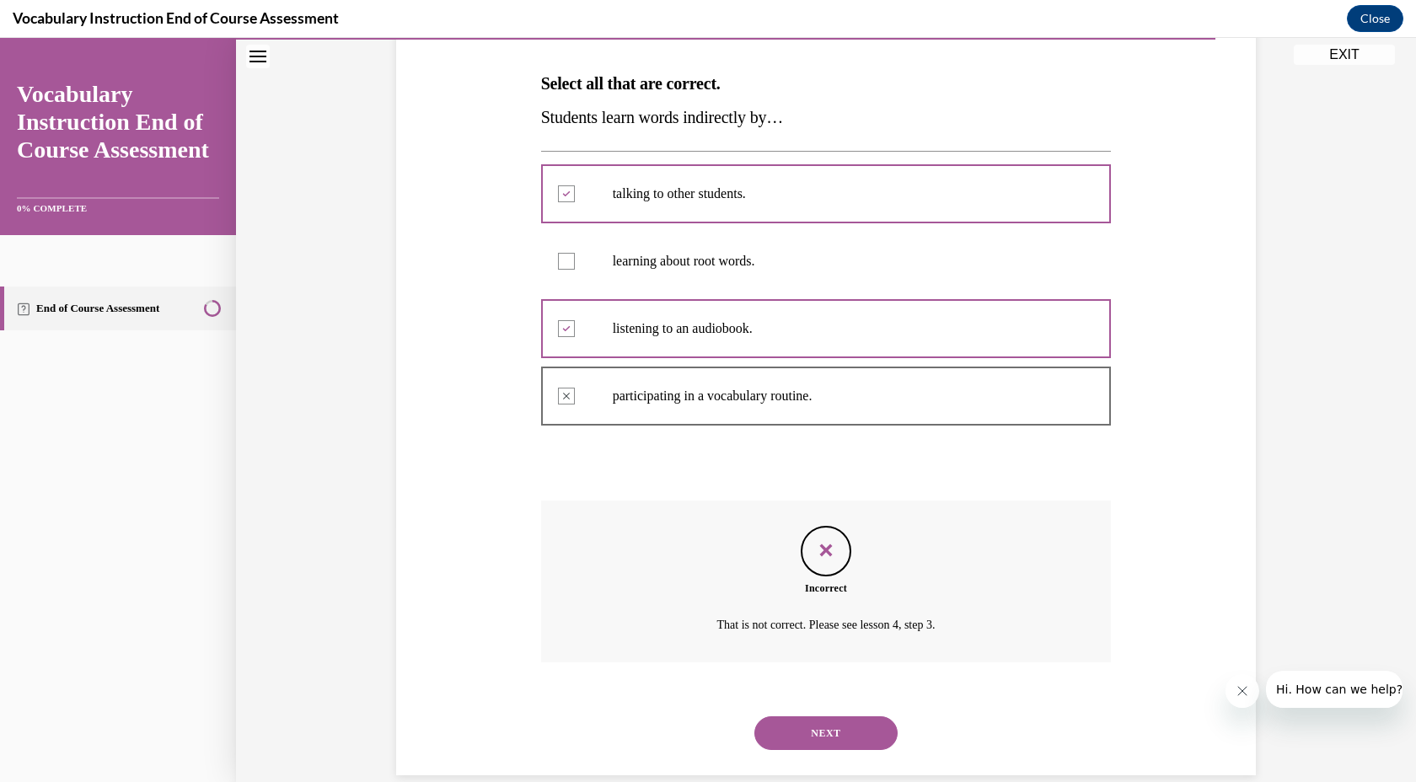
scroll to position [254, 0]
click at [815, 742] on button "NEXT" at bounding box center [825, 734] width 143 height 34
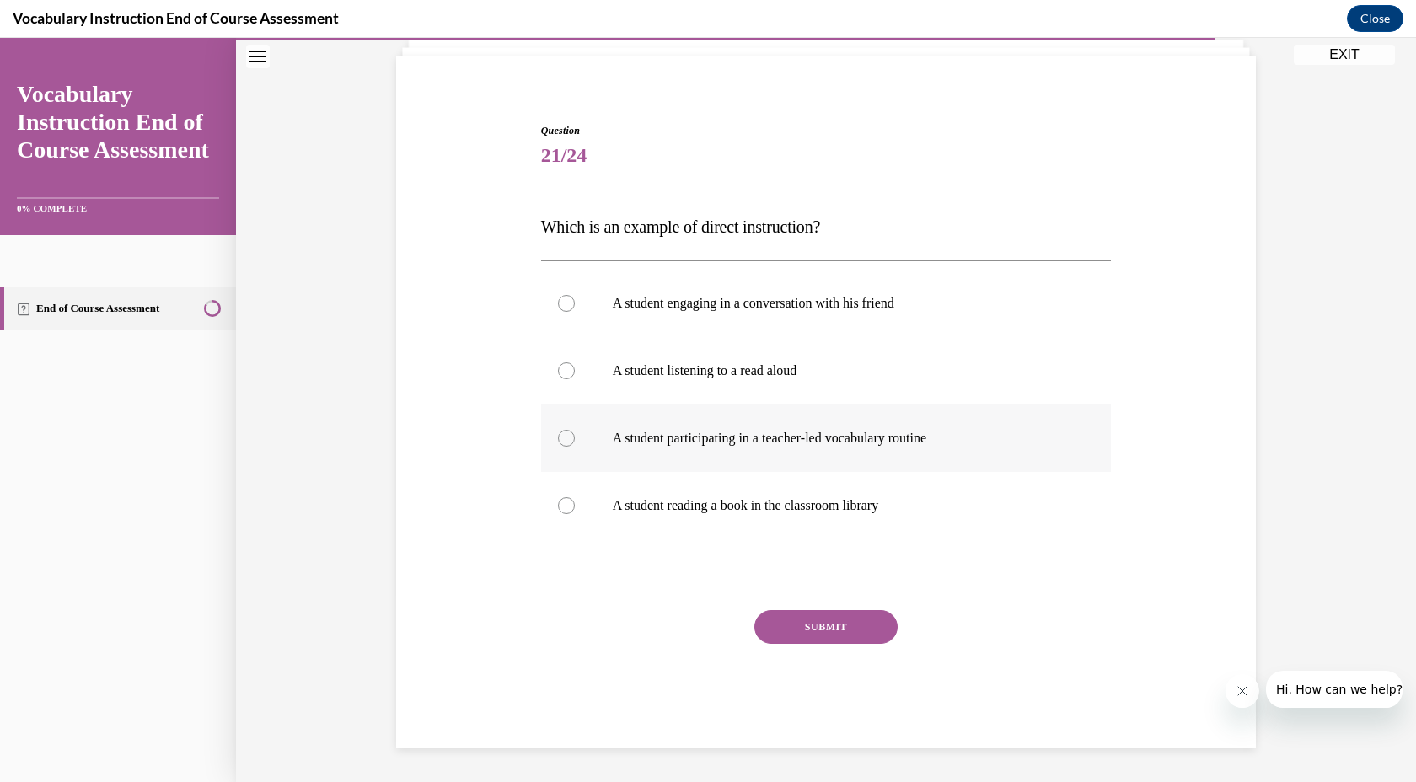
click at [657, 459] on label "A student participating in a teacher-led vocabulary routine" at bounding box center [826, 438] width 571 height 67
click at [575, 447] on input "A student participating in a teacher-led vocabulary routine" at bounding box center [566, 438] width 17 height 17
radio input "true"
click at [823, 633] on button "SUBMIT" at bounding box center [825, 627] width 143 height 34
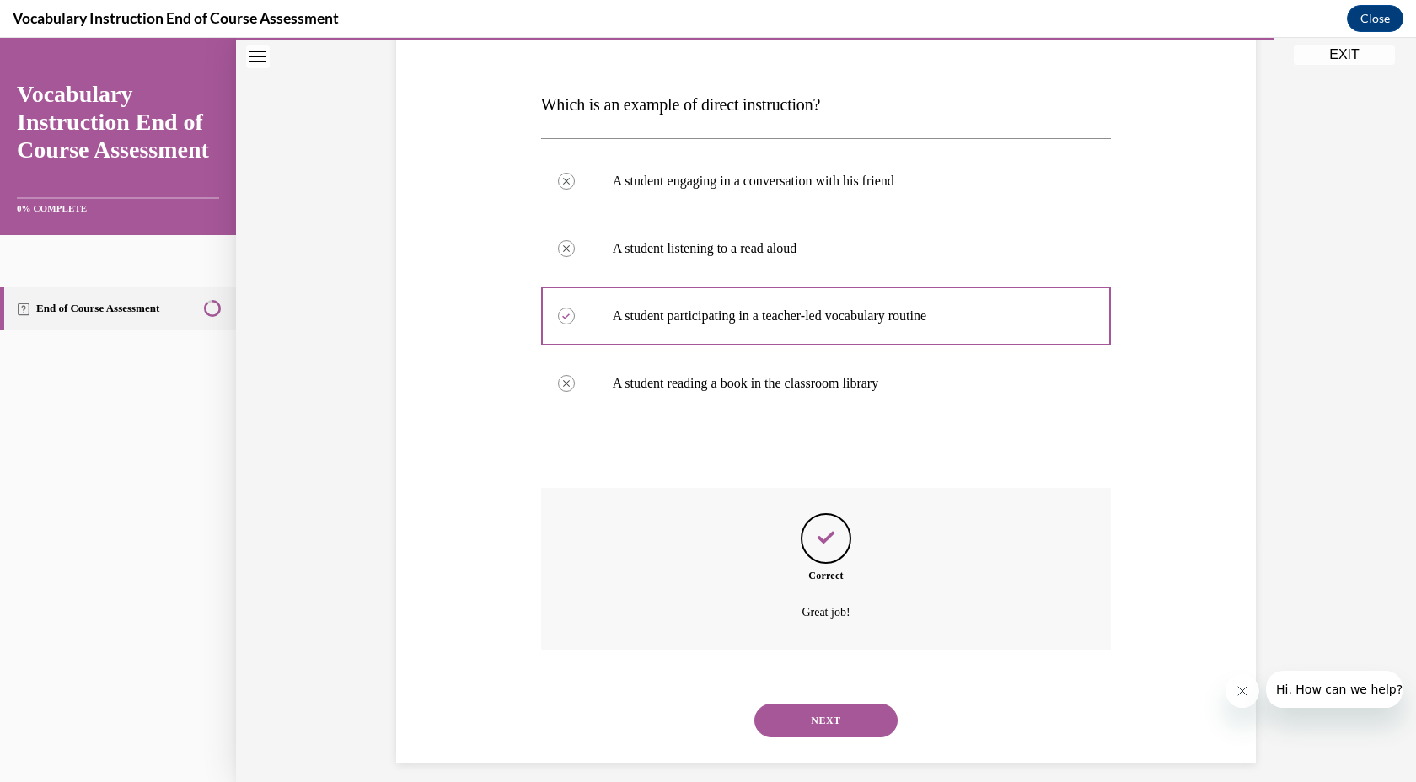
scroll to position [248, 0]
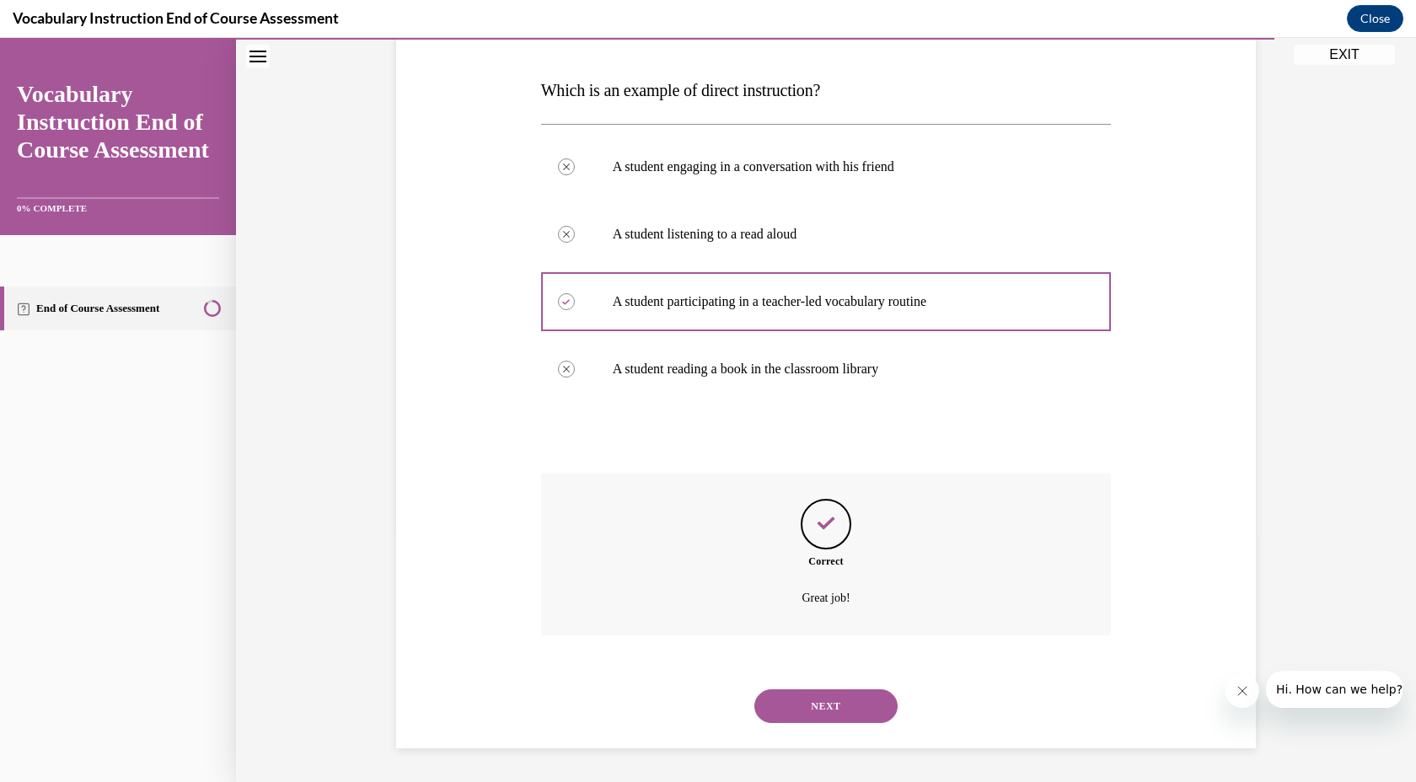
click at [823, 706] on button "NEXT" at bounding box center [825, 706] width 143 height 34
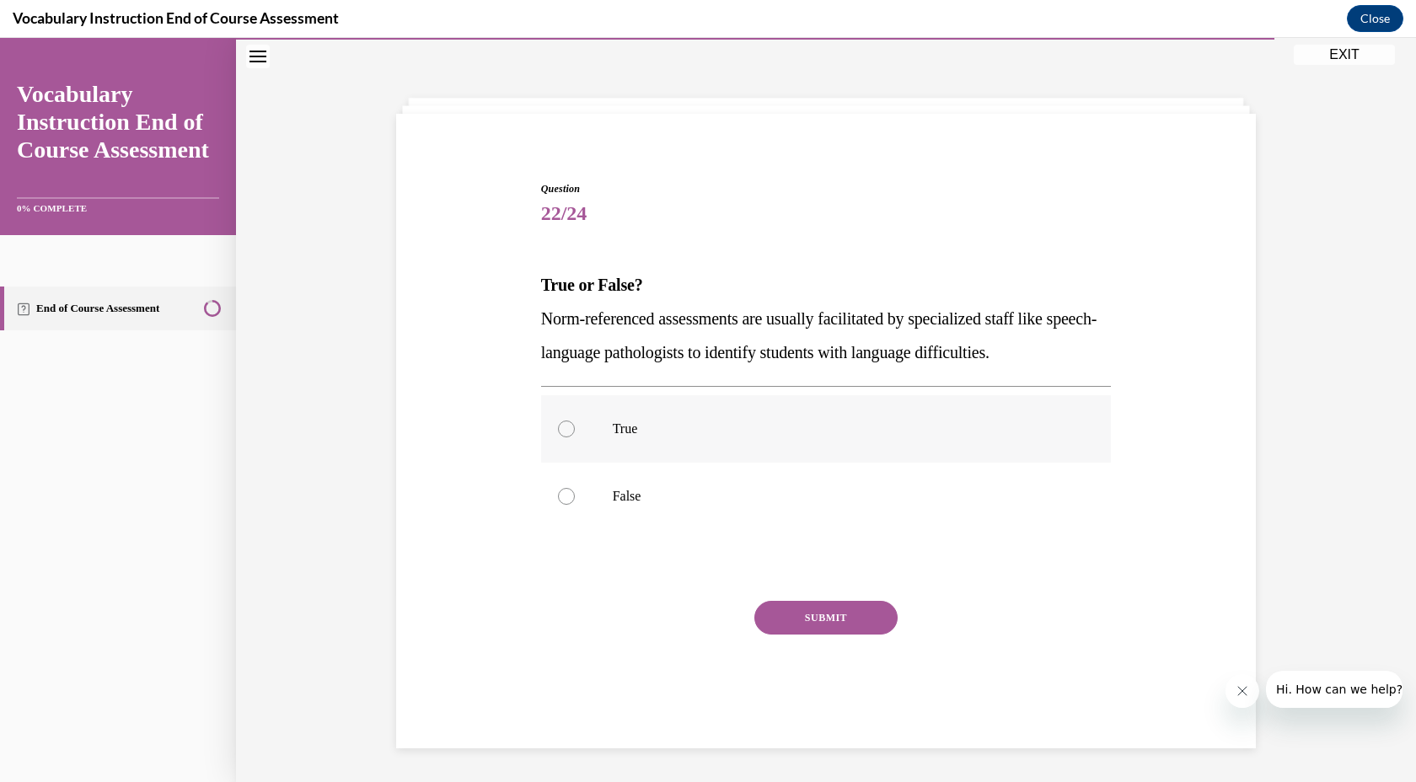
click at [579, 415] on label "True" at bounding box center [826, 428] width 571 height 67
click at [575, 421] on input "True" at bounding box center [566, 429] width 17 height 17
radio input "true"
click at [820, 614] on button "SUBMIT" at bounding box center [825, 618] width 143 height 34
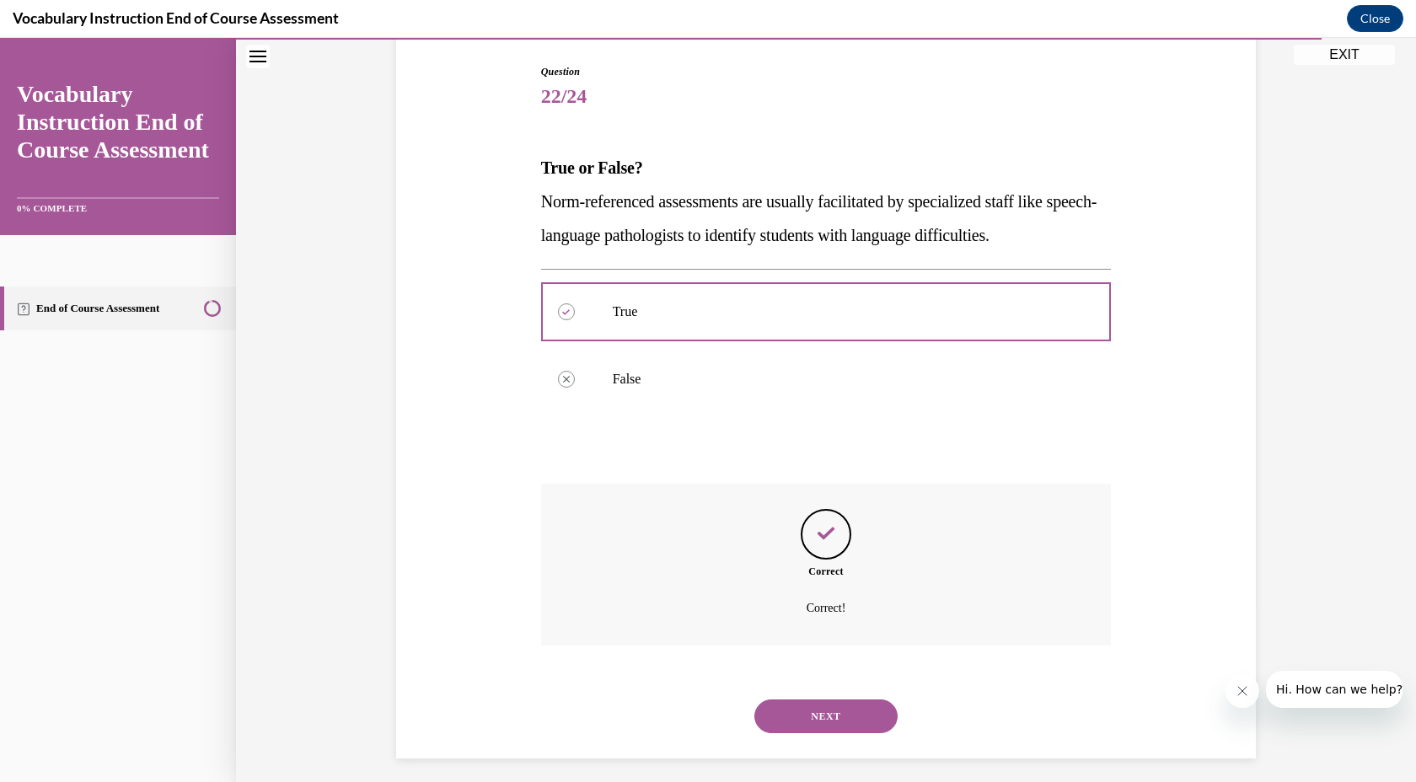
scroll to position [180, 0]
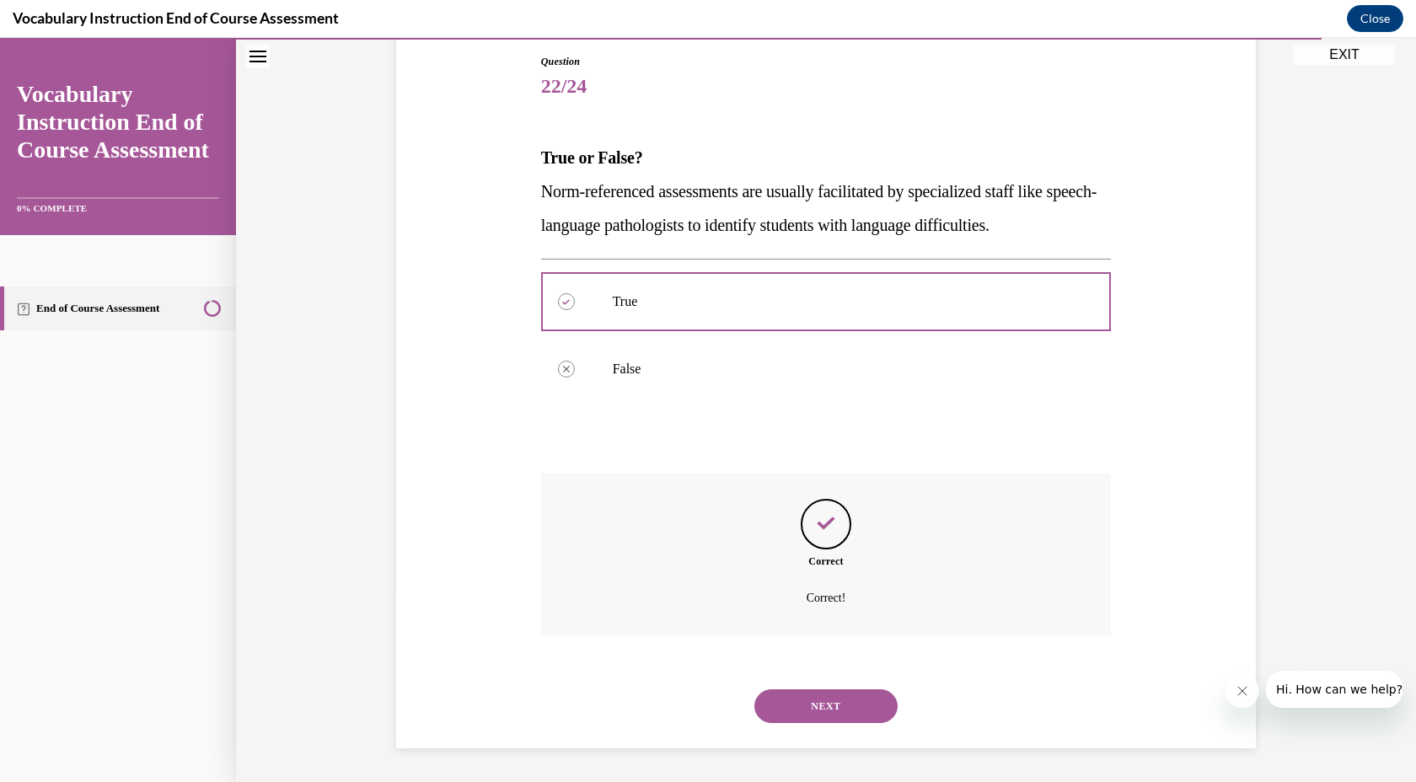
click at [820, 705] on button "NEXT" at bounding box center [825, 706] width 143 height 34
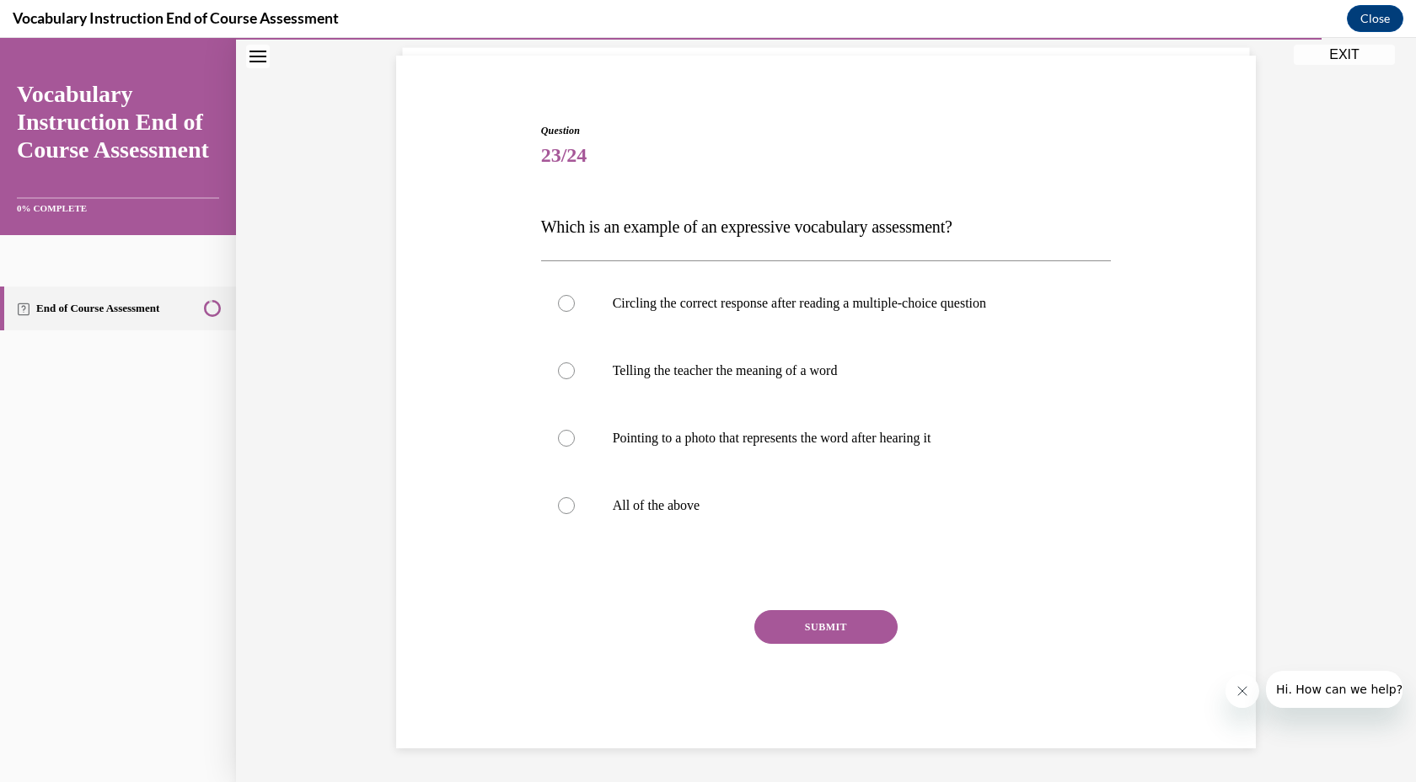
scroll to position [111, 0]
click at [697, 451] on label "Pointing to a photo that represents the word after hearing it" at bounding box center [826, 438] width 571 height 67
click at [575, 447] on input "Pointing to a photo that represents the word after hearing it" at bounding box center [566, 438] width 17 height 17
radio input "true"
click at [678, 377] on p "Telling the teacher the meaning of a word" at bounding box center [841, 370] width 457 height 17
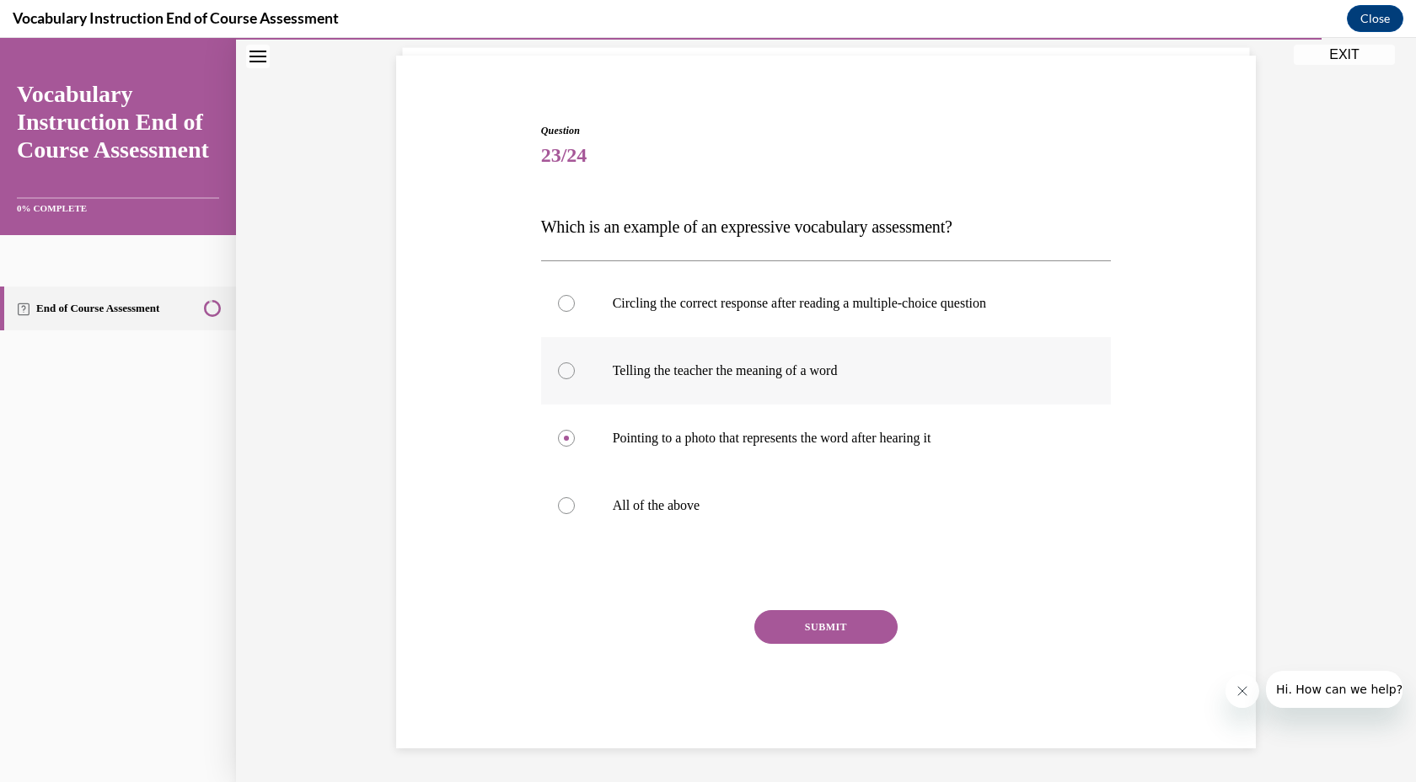
click at [575, 377] on input "Telling the teacher the meaning of a word" at bounding box center [566, 370] width 17 height 17
radio input "true"
click at [665, 442] on p "Pointing to a photo that represents the word after hearing it" at bounding box center [841, 438] width 457 height 17
click at [575, 442] on input "Pointing to a photo that represents the word after hearing it" at bounding box center [566, 438] width 17 height 17
radio input "true"
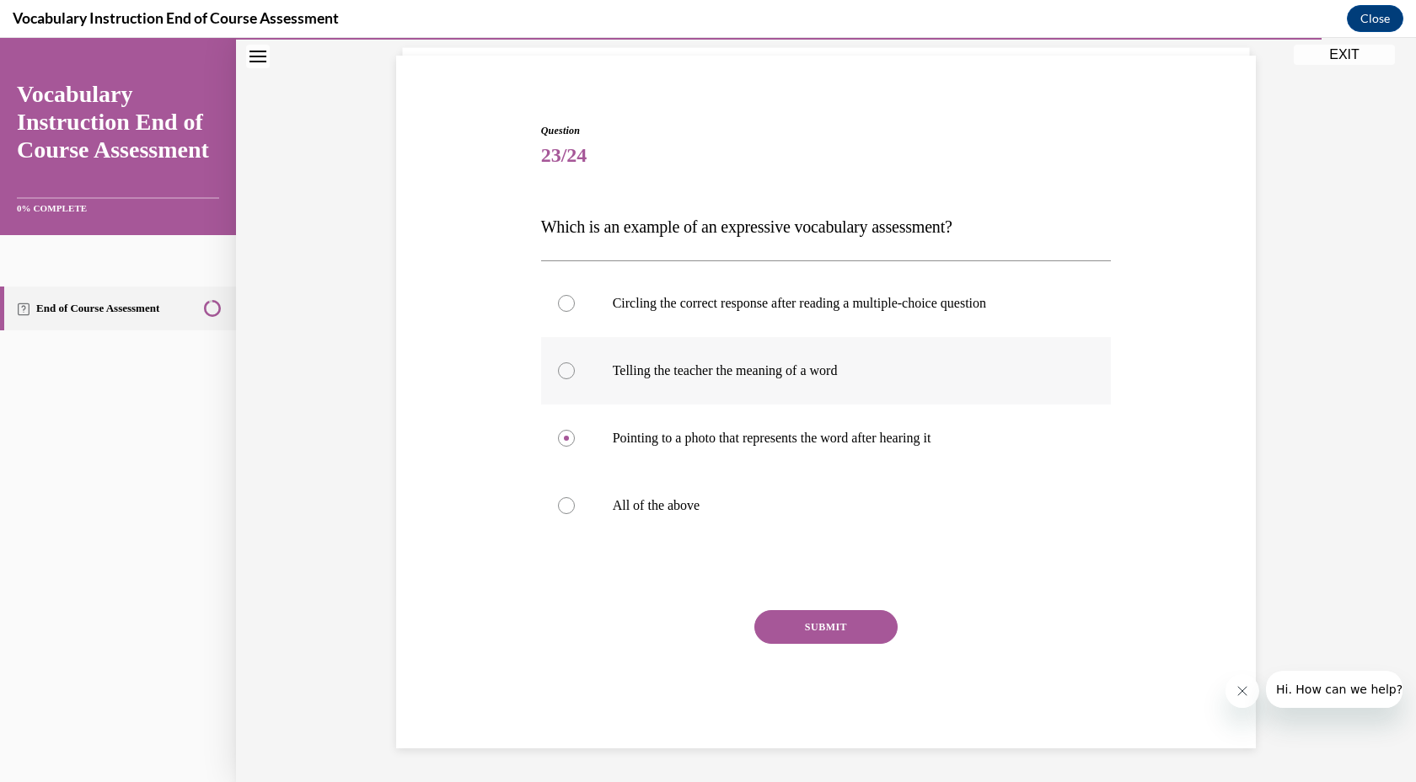
click at [588, 371] on label "Telling the teacher the meaning of a word" at bounding box center [826, 370] width 571 height 67
click at [575, 371] on input "Telling the teacher the meaning of a word" at bounding box center [566, 370] width 17 height 17
radio input "true"
click at [812, 624] on button "SUBMIT" at bounding box center [825, 627] width 143 height 34
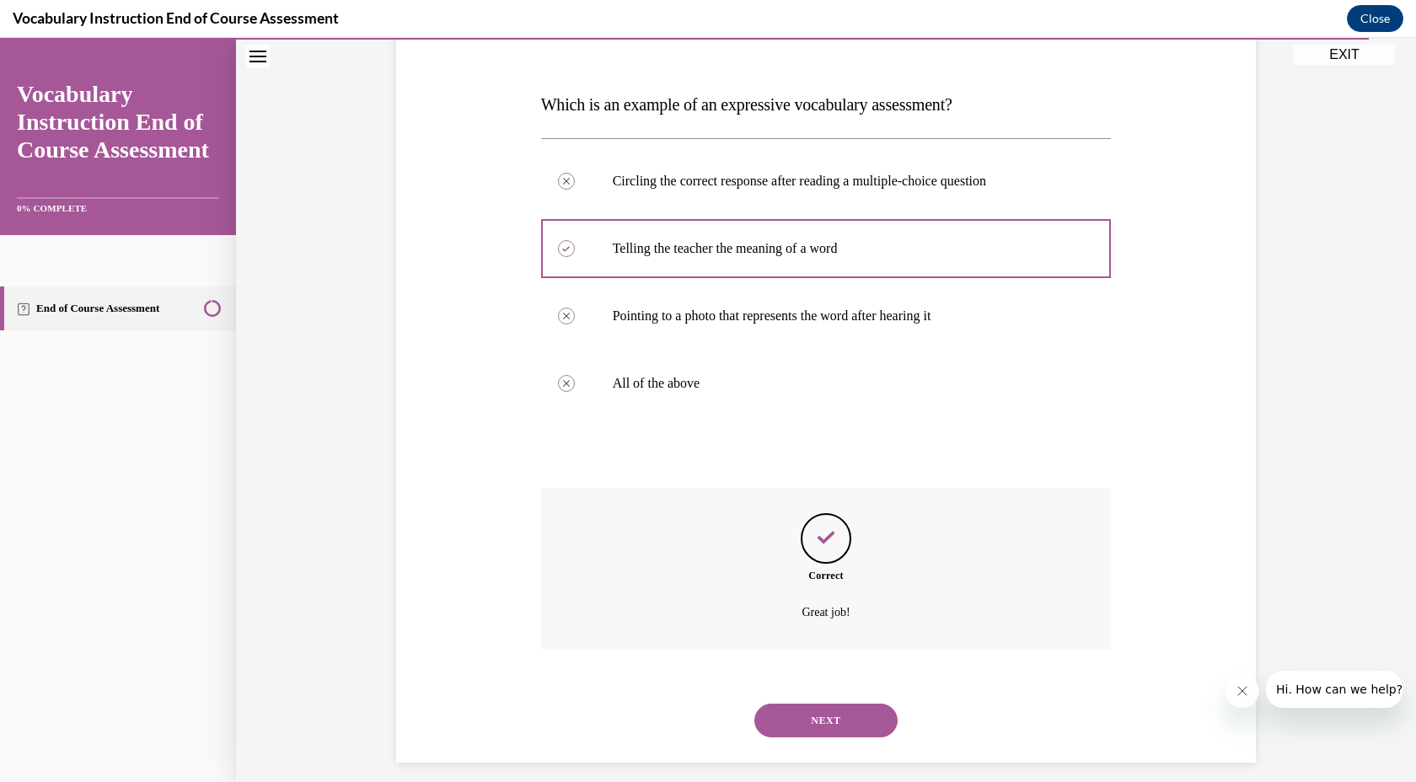
scroll to position [248, 0]
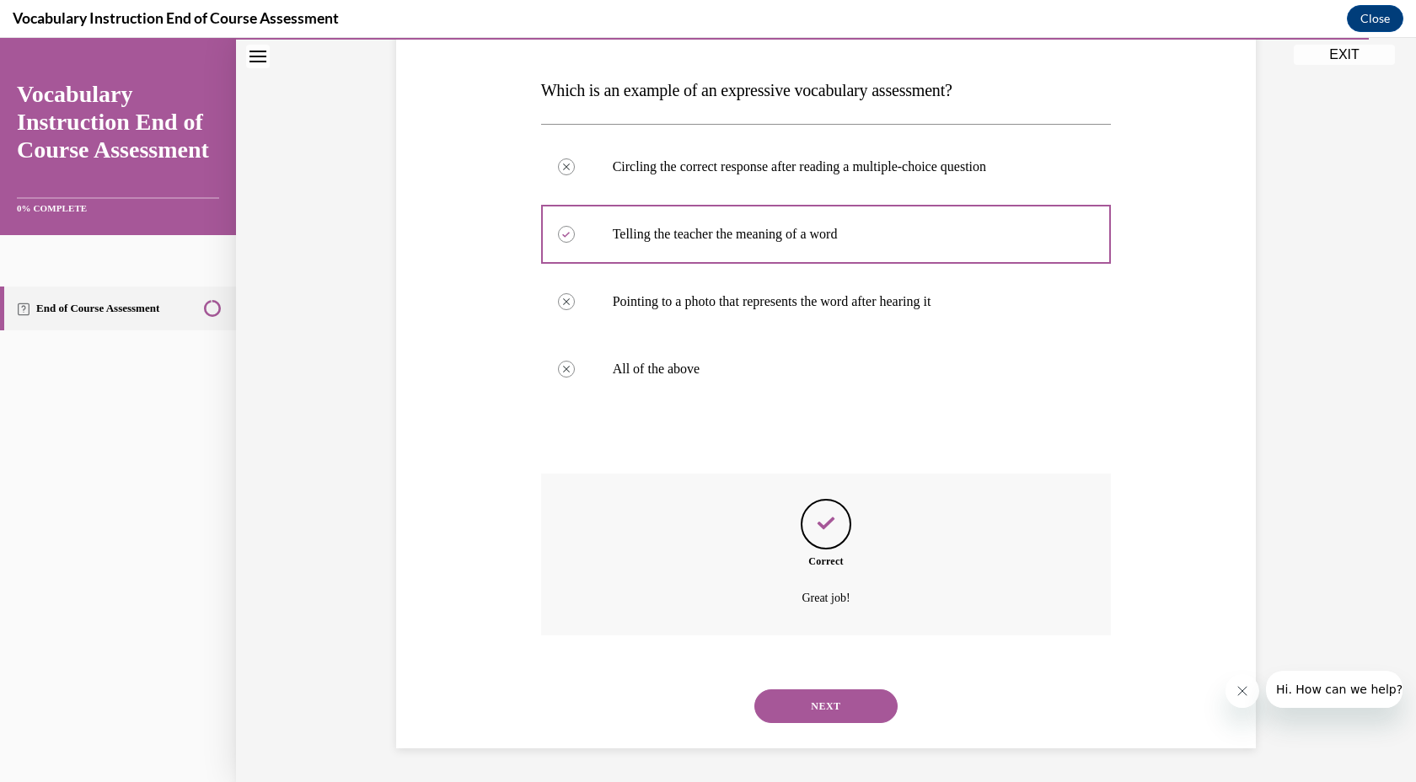
click at [811, 707] on button "NEXT" at bounding box center [825, 706] width 143 height 34
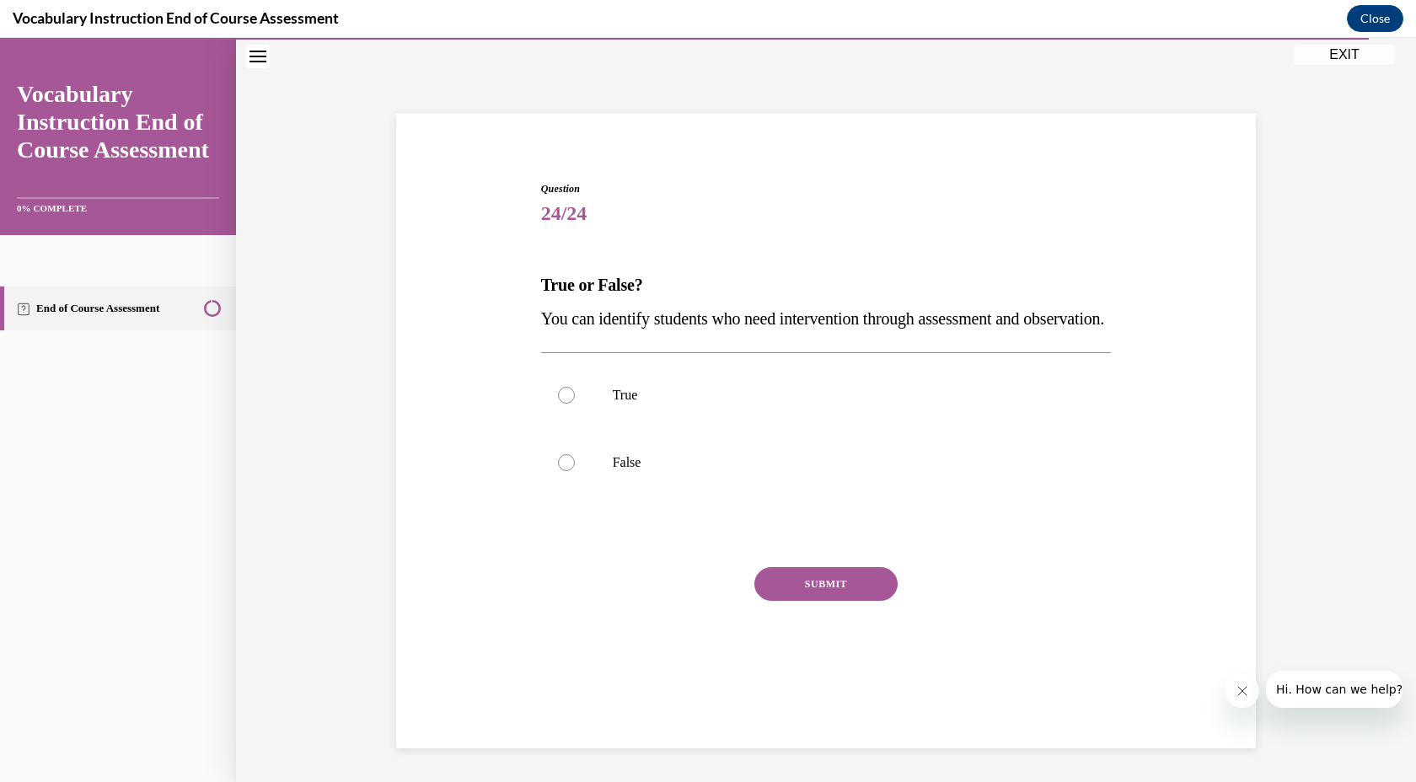
scroll to position [53, 0]
click at [607, 429] on label "True" at bounding box center [826, 395] width 571 height 67
click at [575, 404] on input "True" at bounding box center [566, 395] width 17 height 17
radio input "true"
click at [840, 601] on button "SUBMIT" at bounding box center [825, 584] width 143 height 34
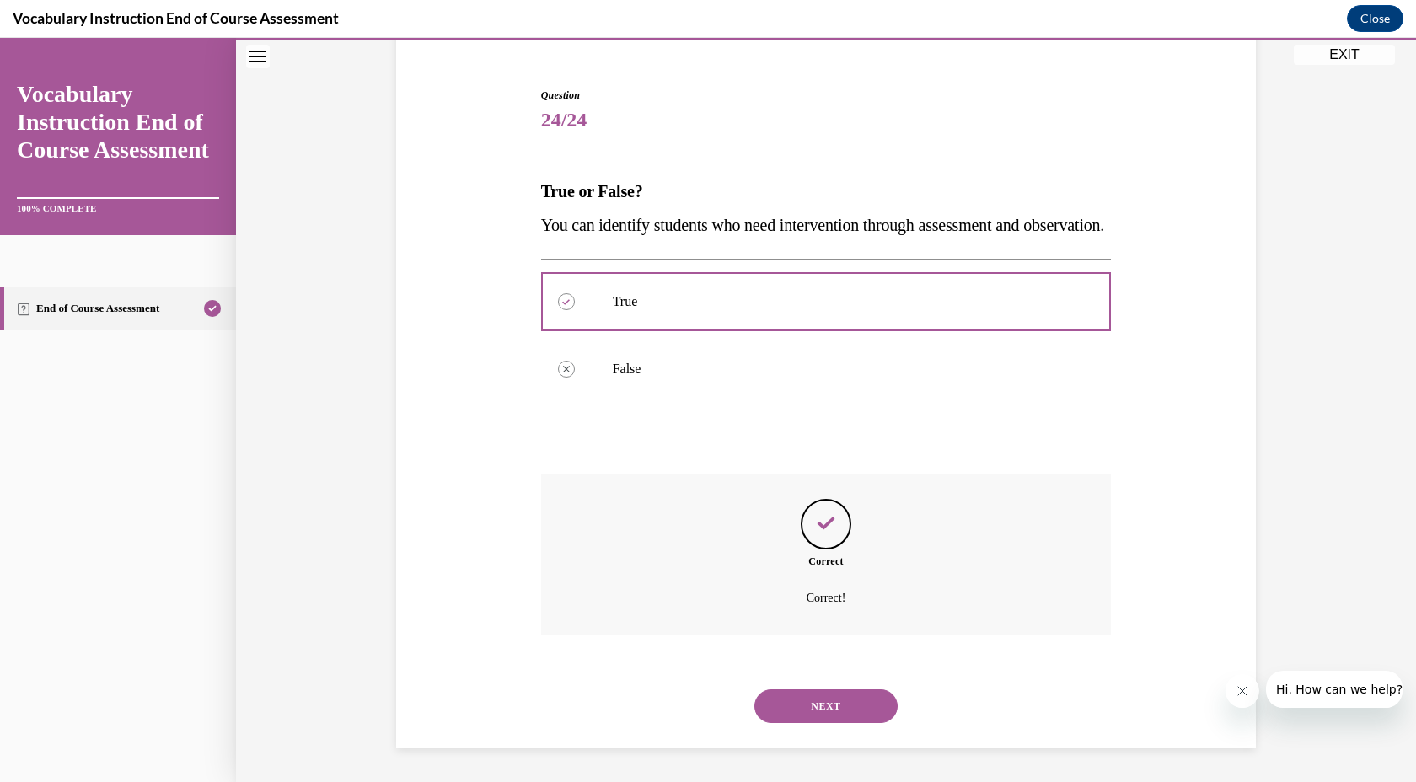
scroll to position [180, 0]
click at [833, 710] on button "NEXT" at bounding box center [825, 706] width 143 height 34
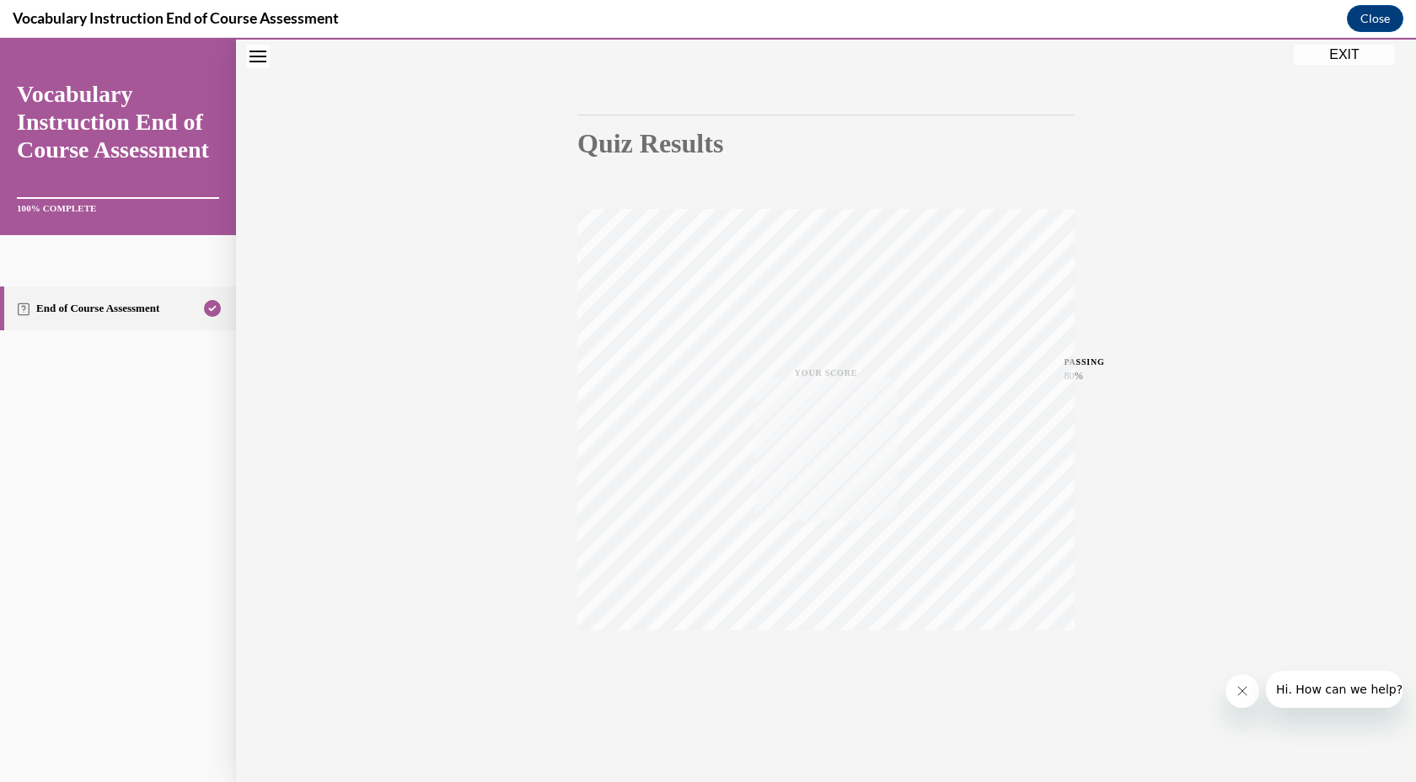
scroll to position [120, 0]
click at [1344, 54] on button "EXIT" at bounding box center [1344, 55] width 101 height 20
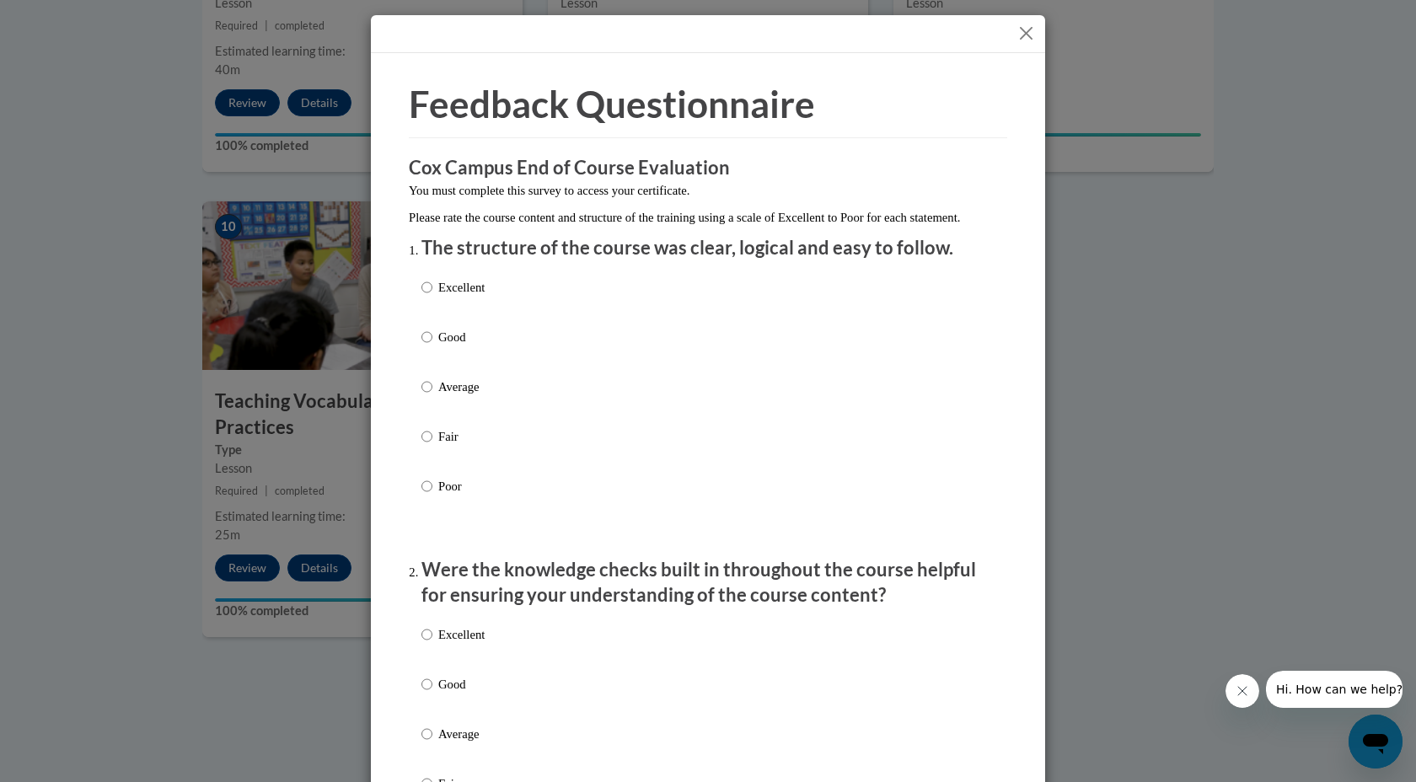
click at [461, 346] on p "Good" at bounding box center [461, 337] width 46 height 19
click at [432, 346] on input "Good" at bounding box center [426, 337] width 11 height 19
radio input "true"
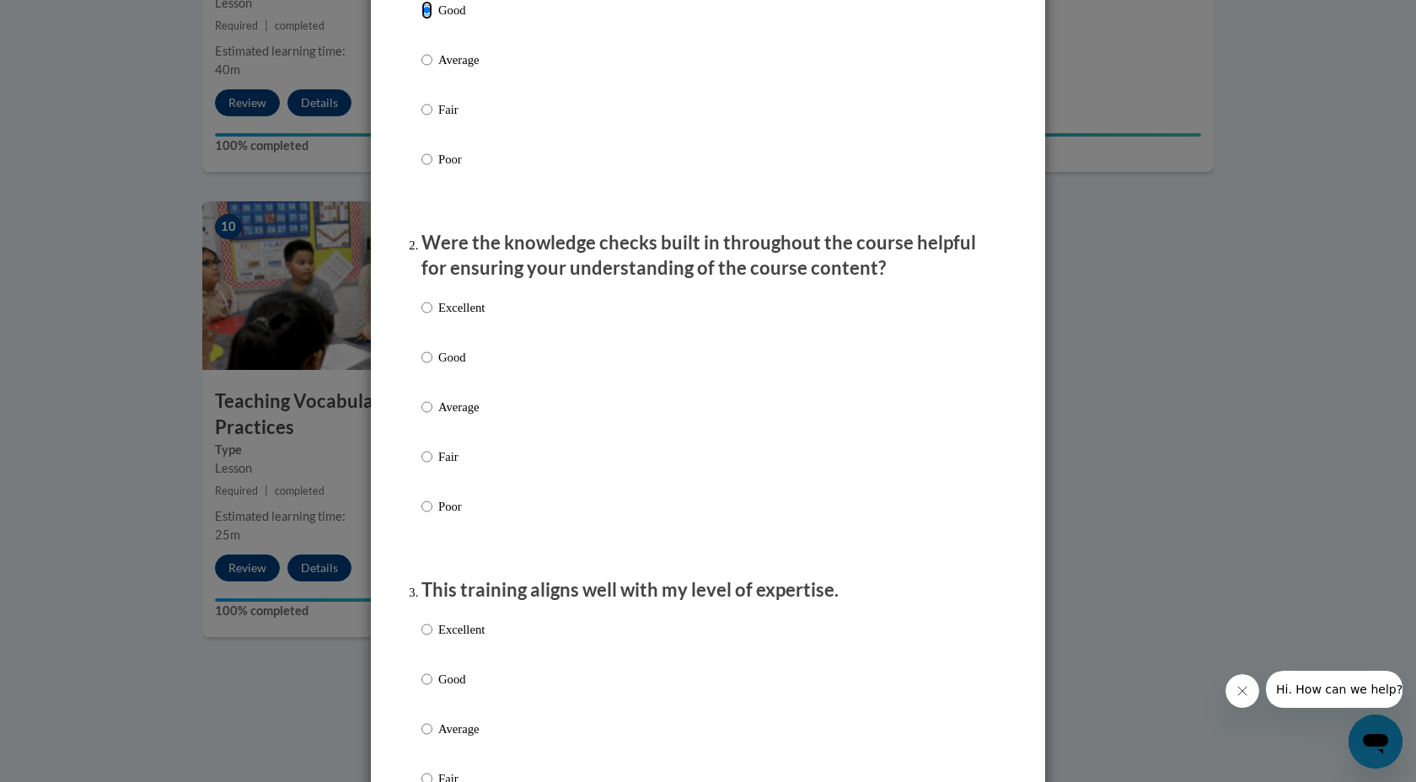
scroll to position [335, 0]
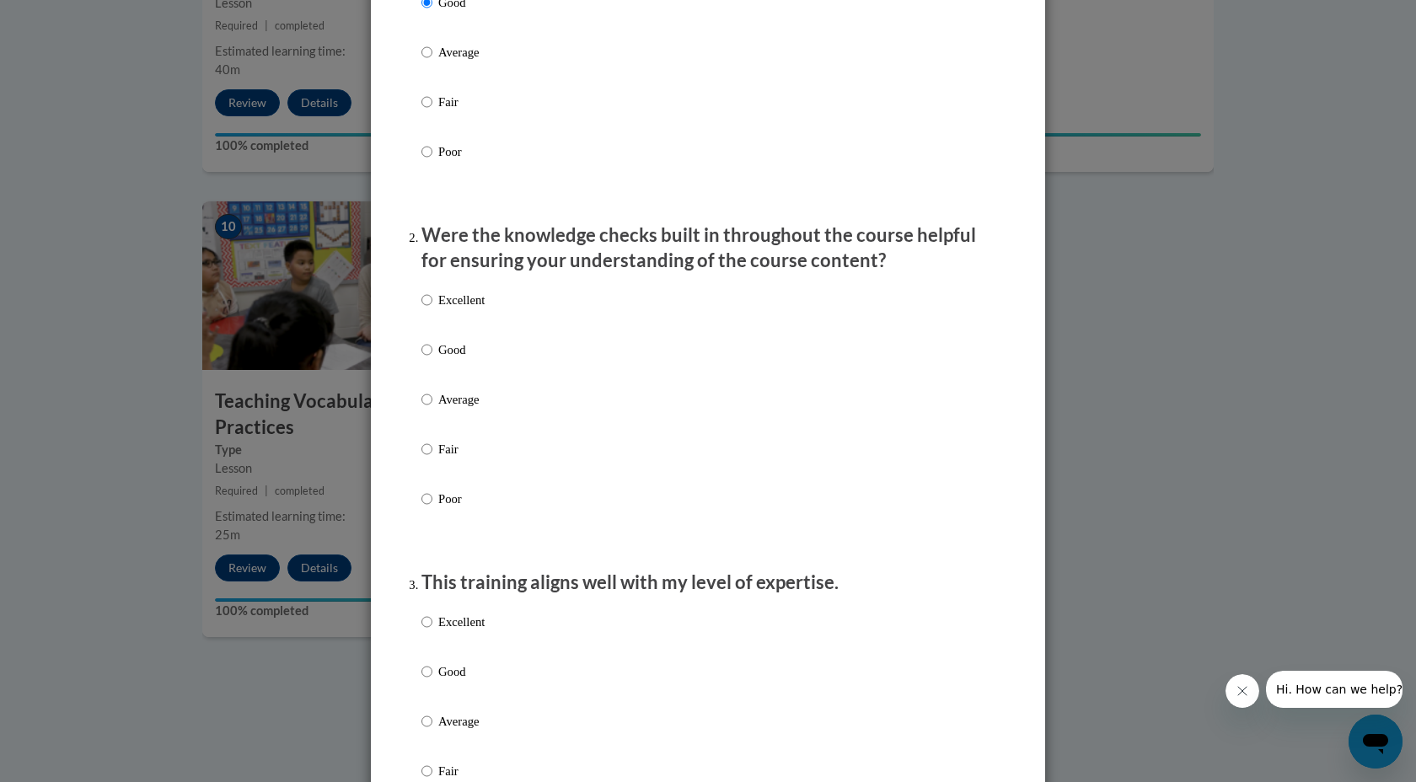
click at [455, 359] on p "Good" at bounding box center [461, 349] width 46 height 19
click at [432, 359] on input "Good" at bounding box center [426, 349] width 11 height 19
radio input "true"
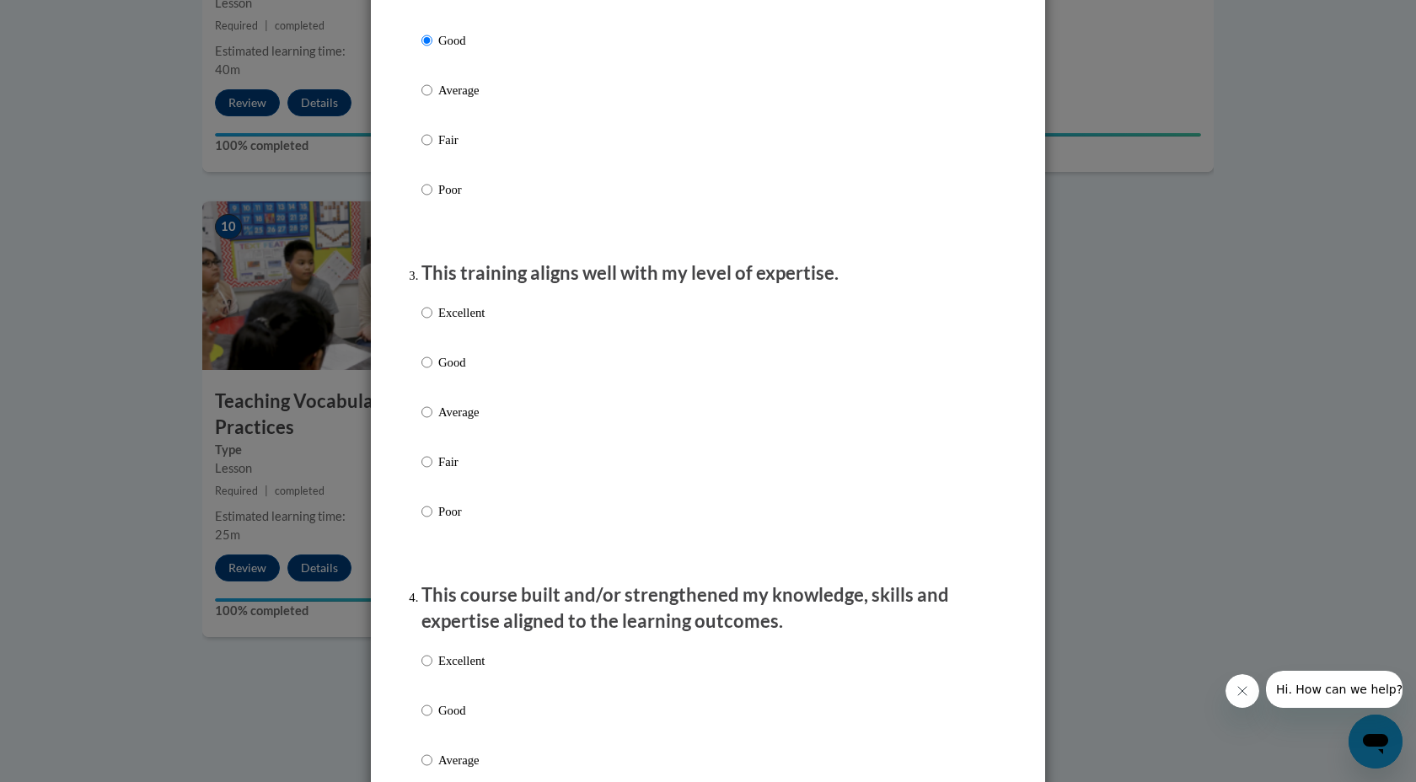
click at [455, 372] on p "Good" at bounding box center [461, 362] width 46 height 19
click at [432, 372] on input "Good" at bounding box center [426, 362] width 11 height 19
radio input "true"
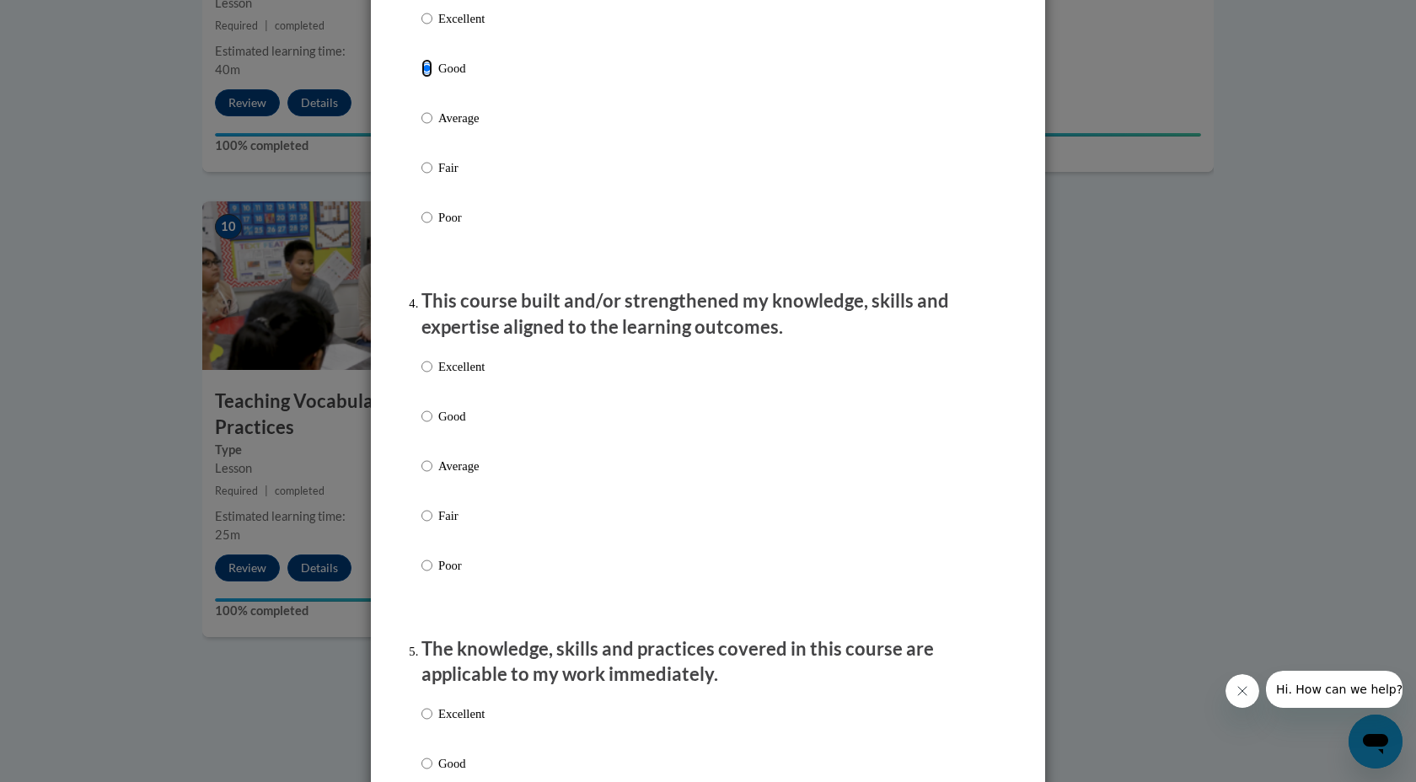
scroll to position [942, 0]
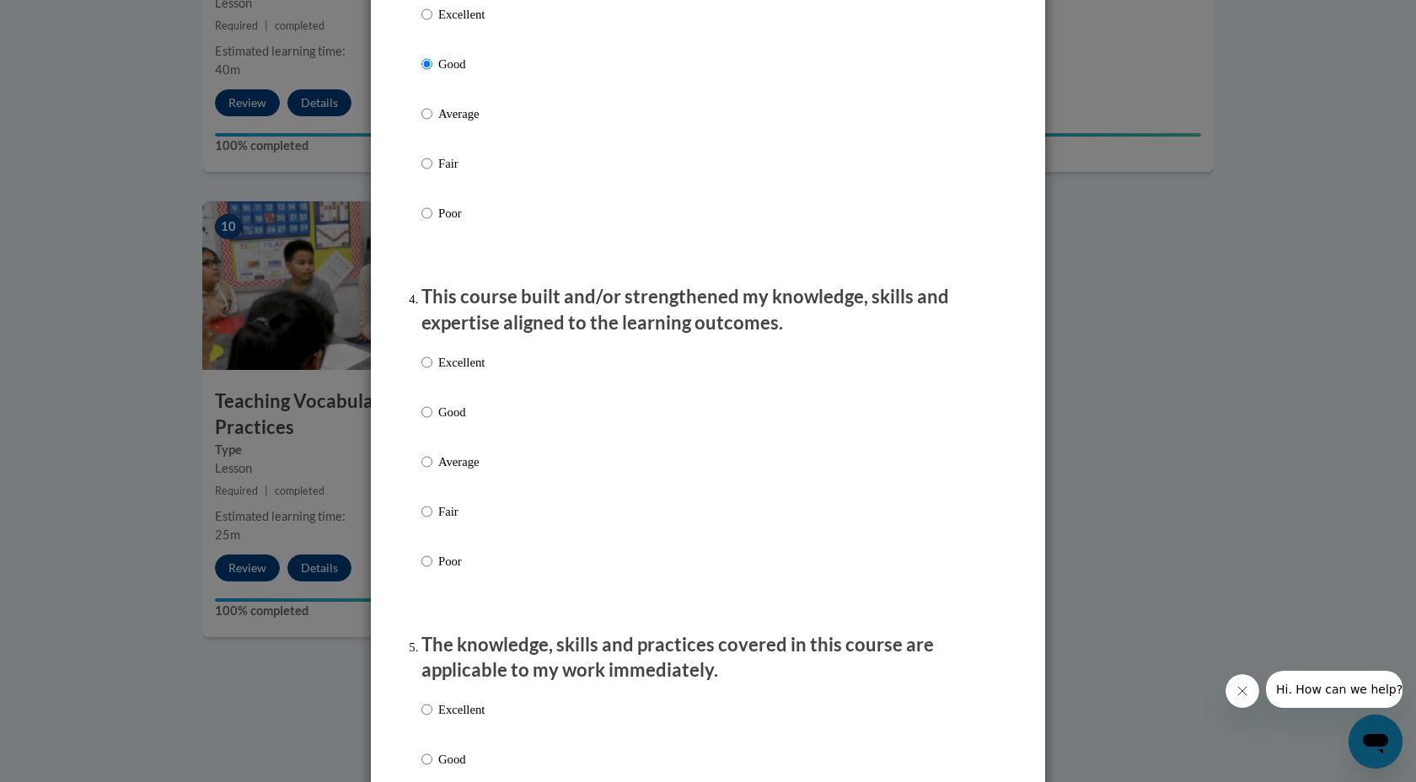
click at [450, 421] on p "Good" at bounding box center [461, 412] width 46 height 19
click at [432, 421] on input "Good" at bounding box center [426, 412] width 11 height 19
radio input "true"
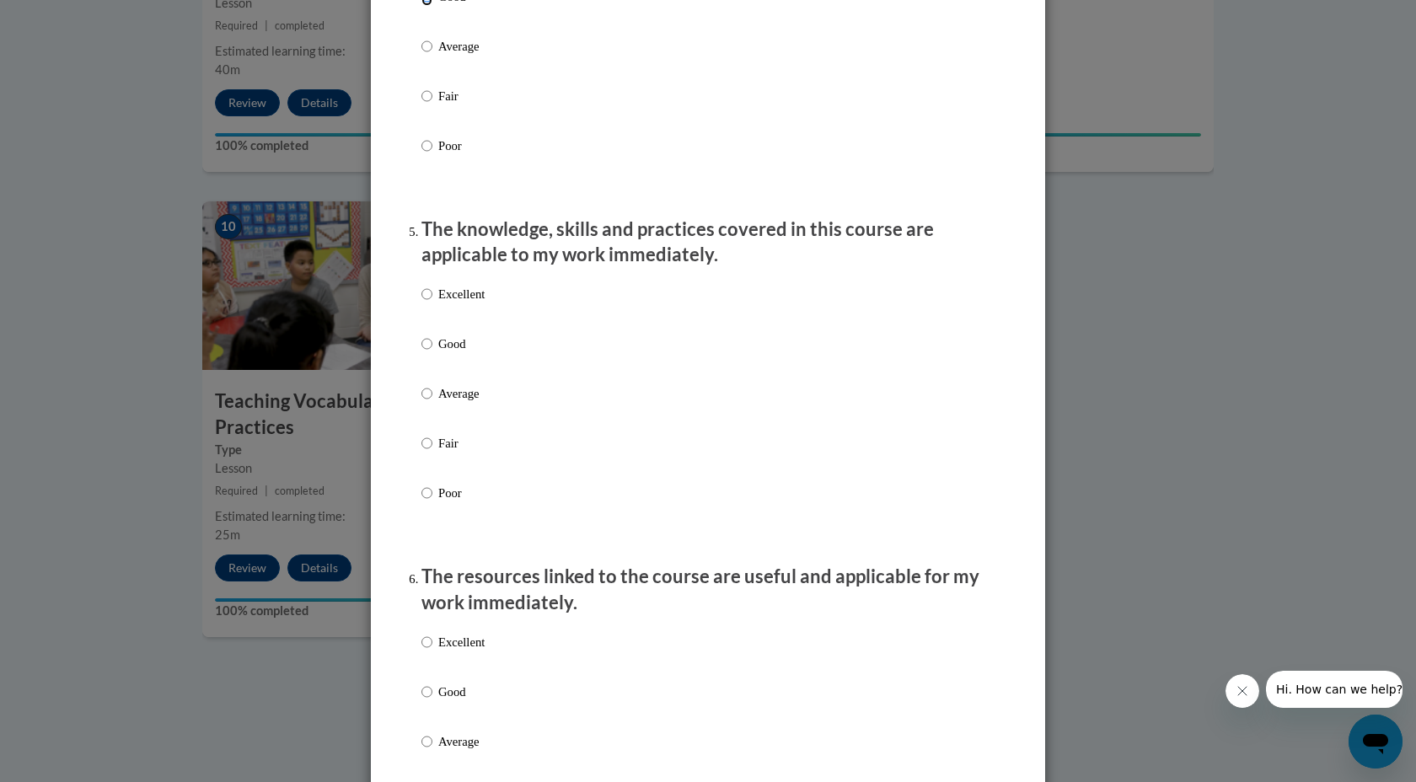
scroll to position [1377, 0]
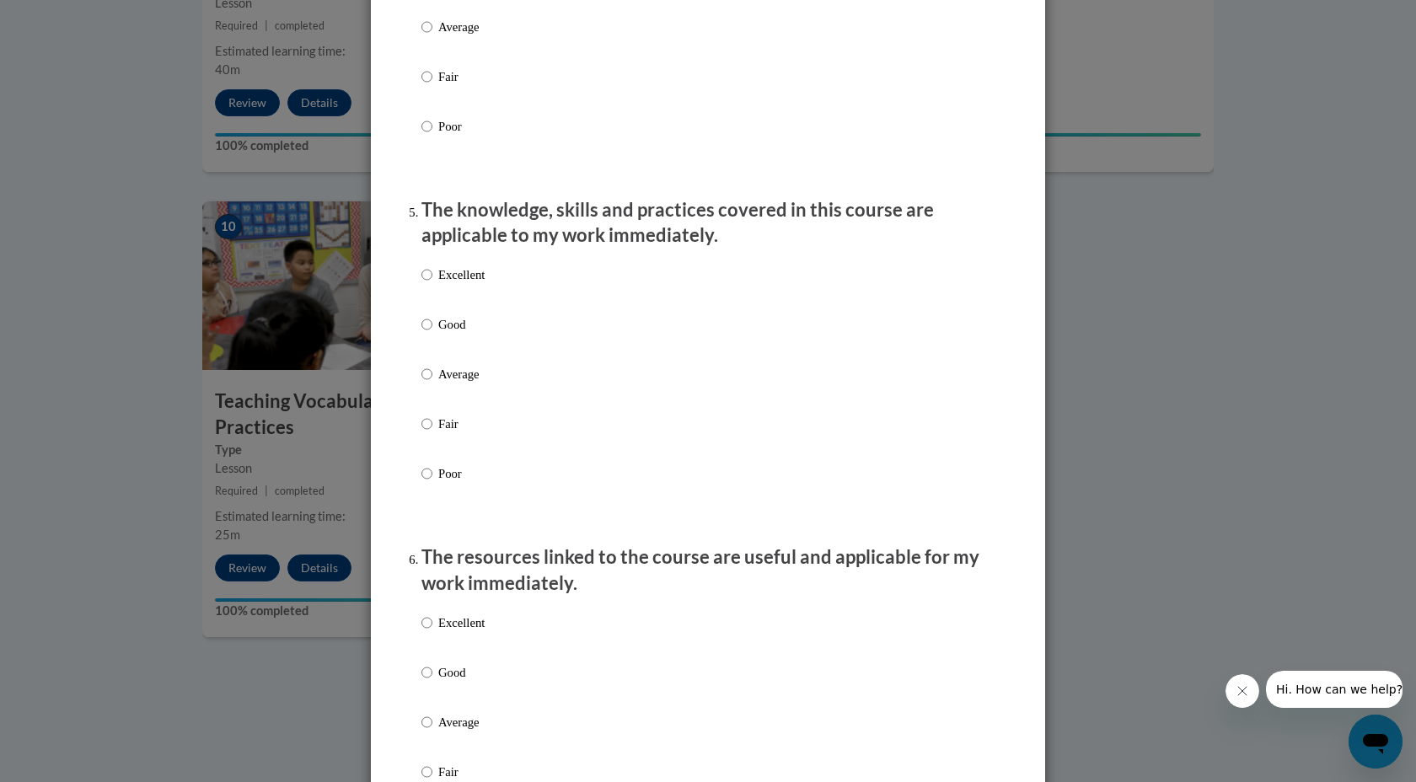
click at [452, 334] on p "Good" at bounding box center [461, 324] width 46 height 19
click at [432, 334] on input "Good" at bounding box center [426, 324] width 11 height 19
radio input "true"
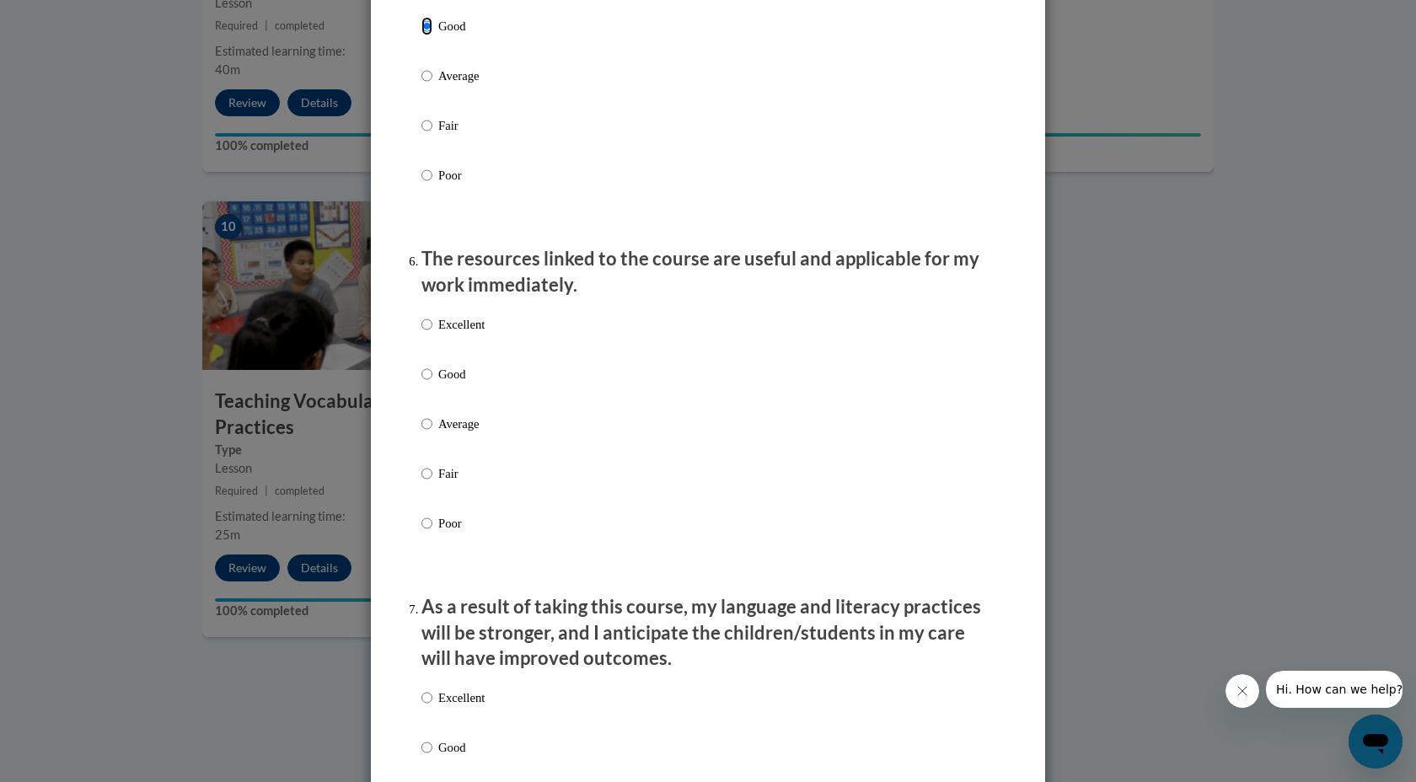
scroll to position [1712, 0]
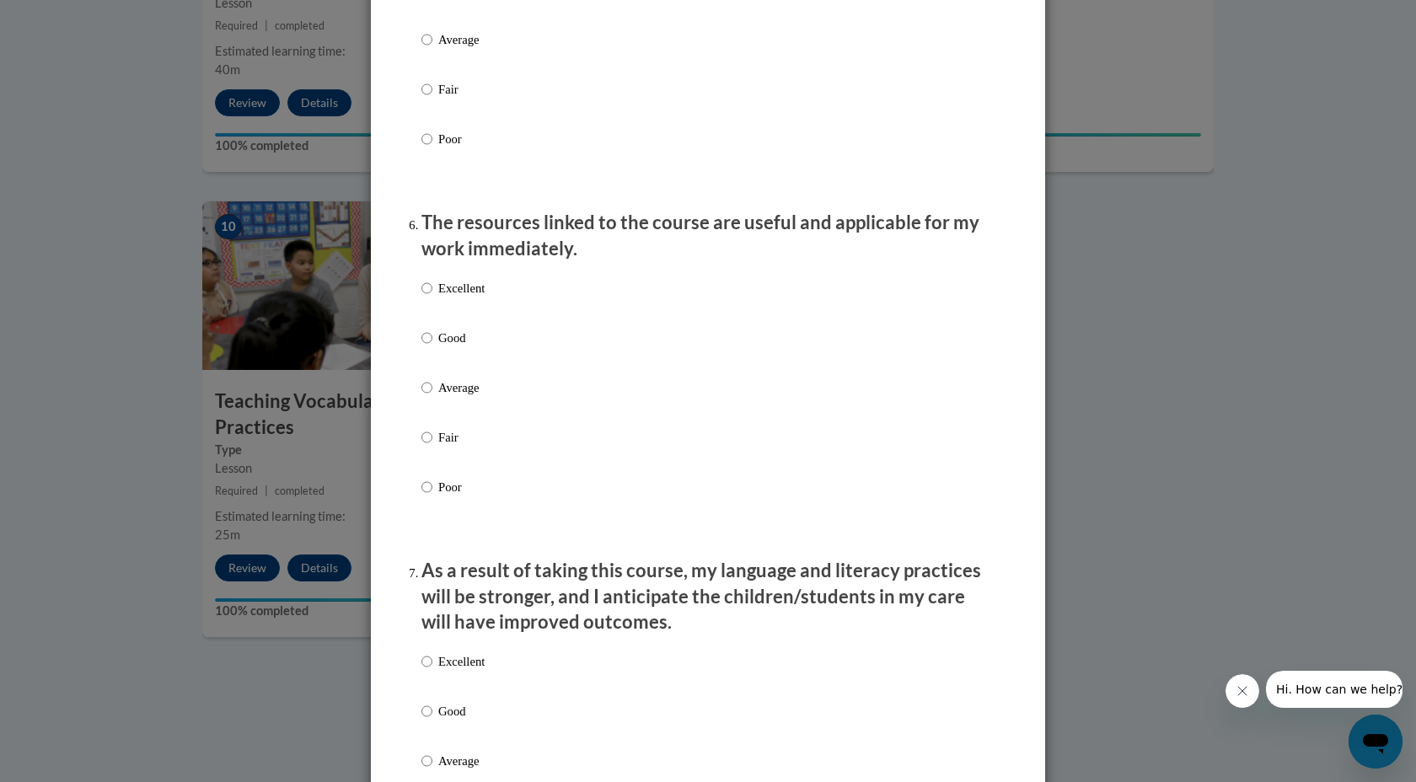
click at [456, 347] on p "Good" at bounding box center [461, 338] width 46 height 19
click at [432, 347] on input "Good" at bounding box center [426, 338] width 11 height 19
radio input "true"
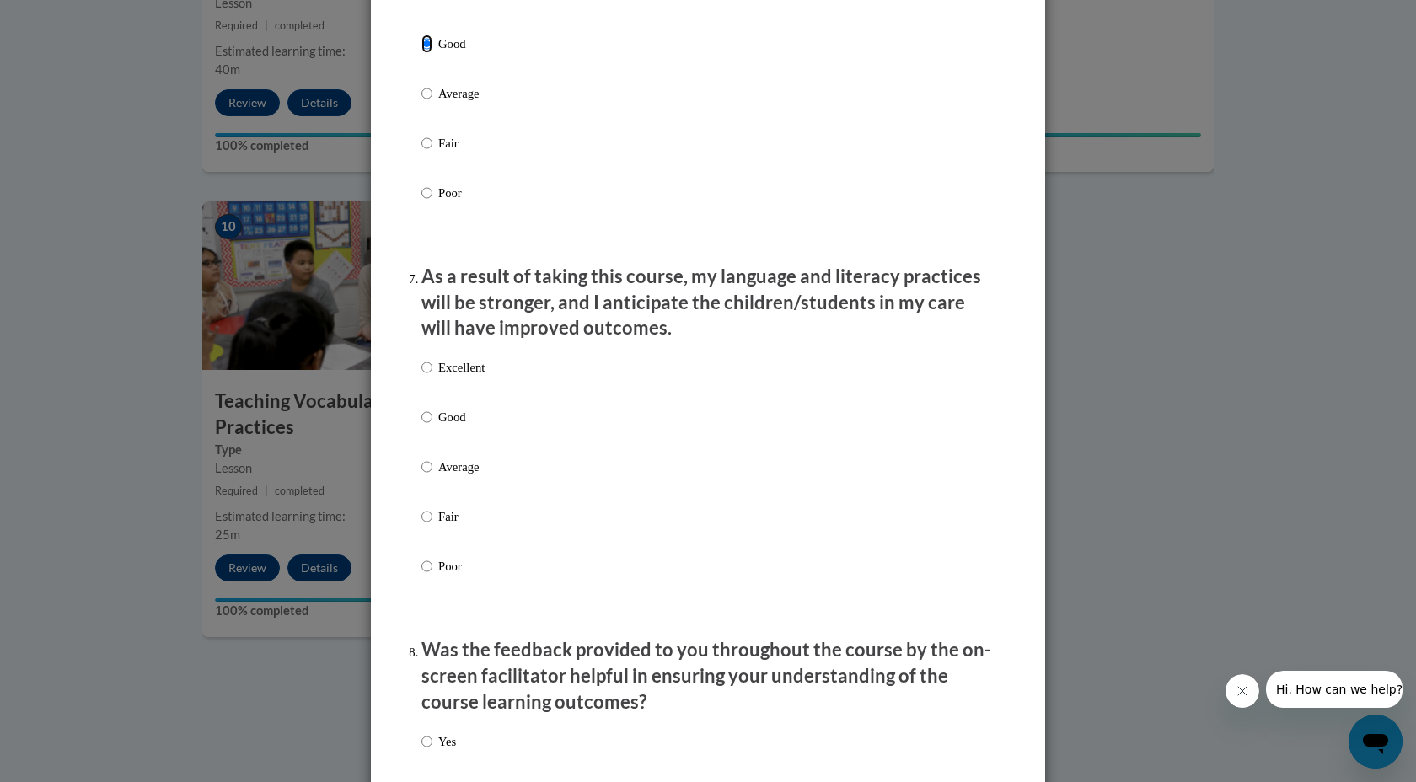
scroll to position [2045, 0]
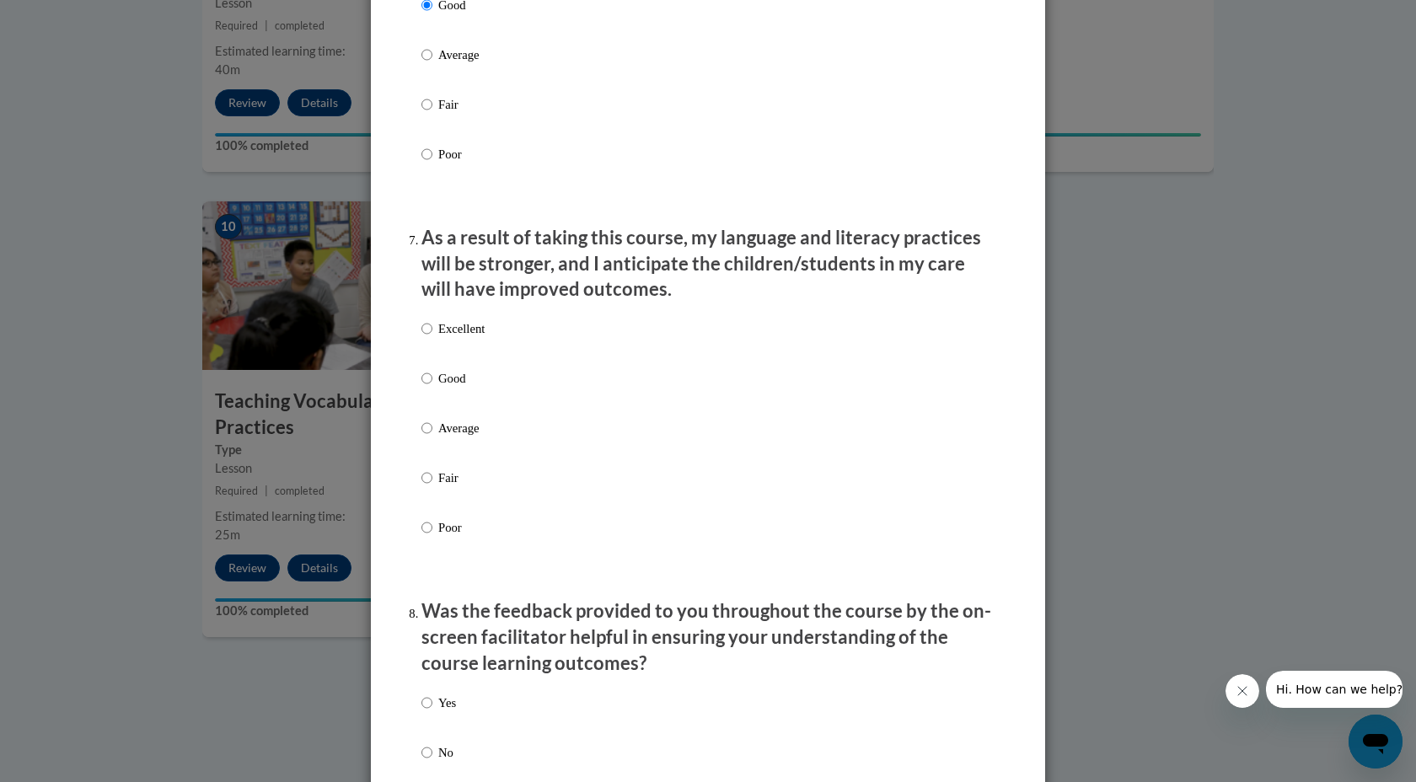
click at [444, 388] on p "Good" at bounding box center [461, 378] width 46 height 19
click at [432, 388] on input "Good" at bounding box center [426, 378] width 11 height 19
radio input "true"
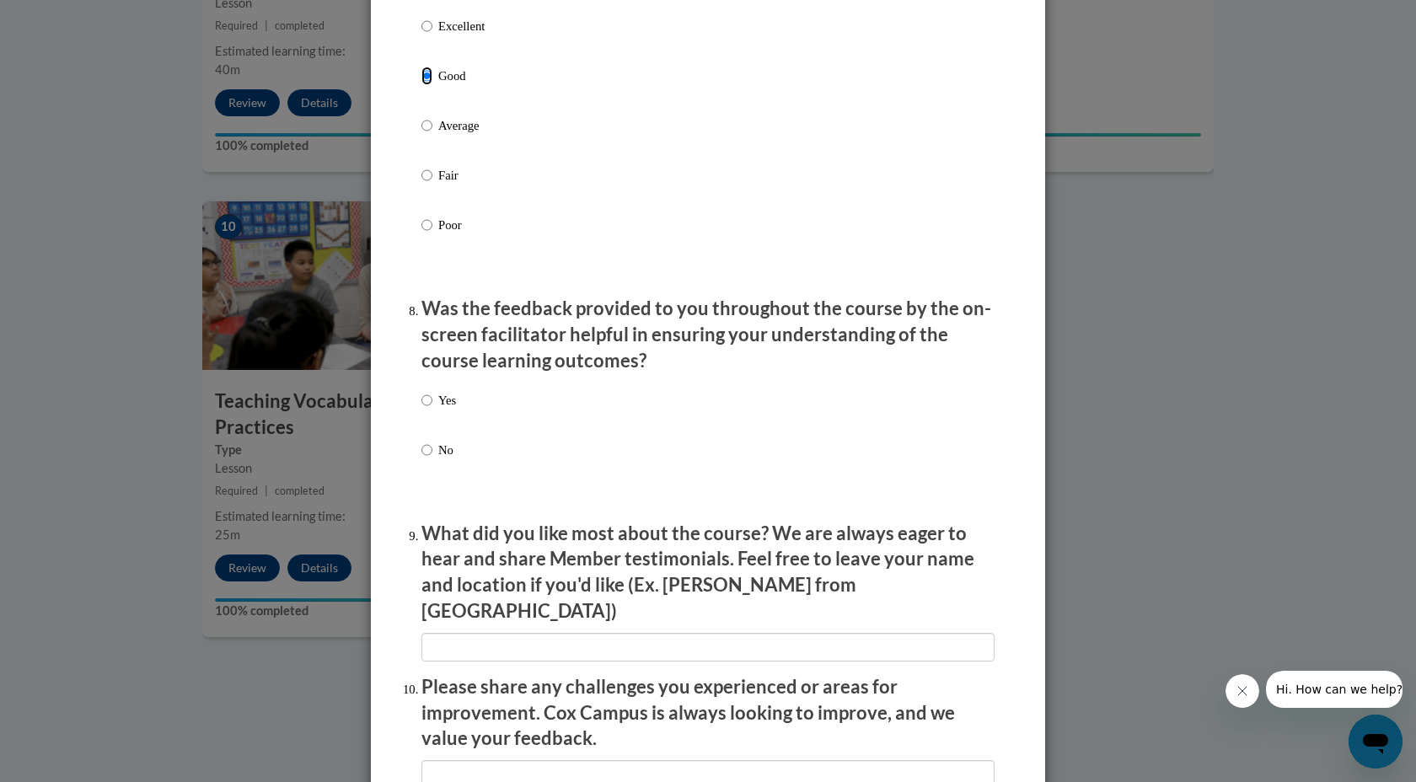
scroll to position [2377, 0]
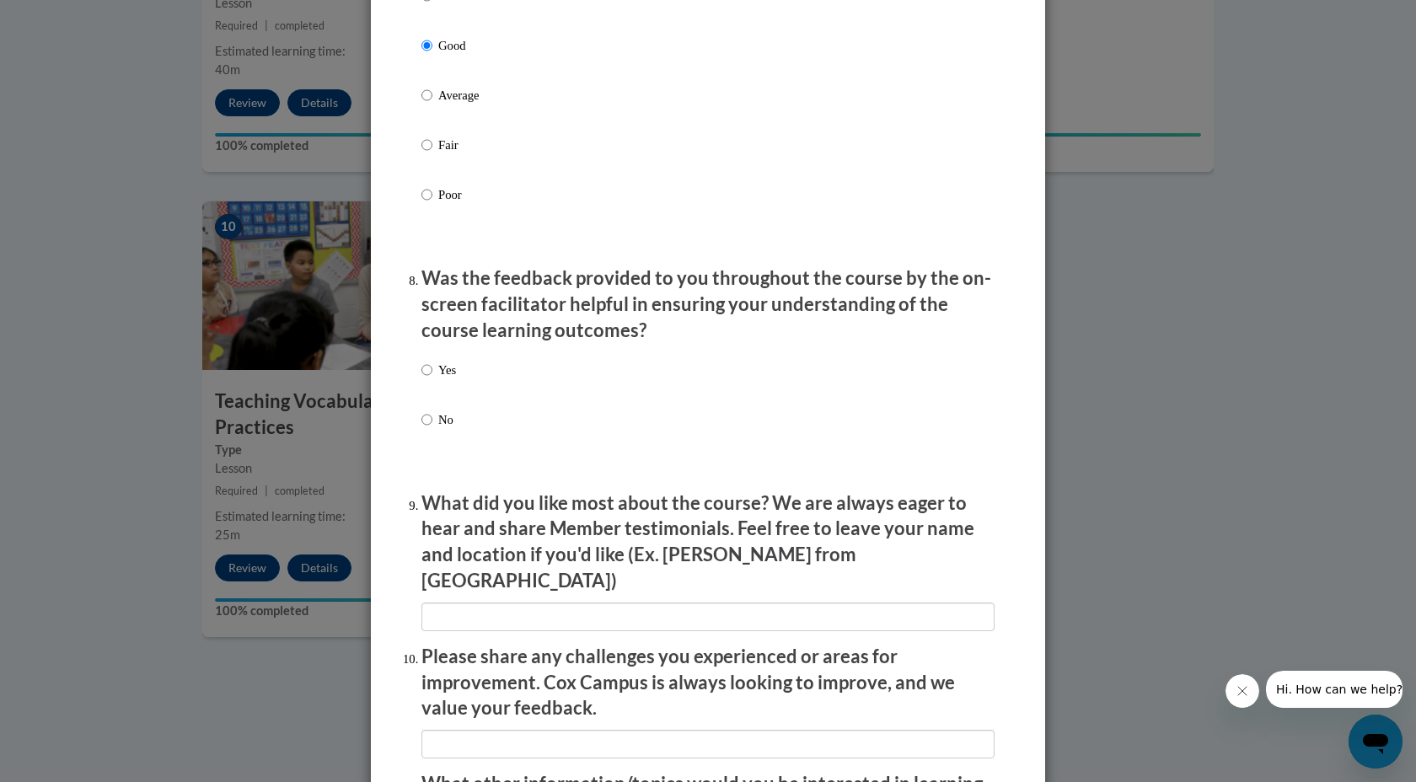
click at [441, 379] on p "Yes" at bounding box center [447, 370] width 18 height 19
click at [432, 379] on input "Yes" at bounding box center [426, 370] width 11 height 19
radio input "true"
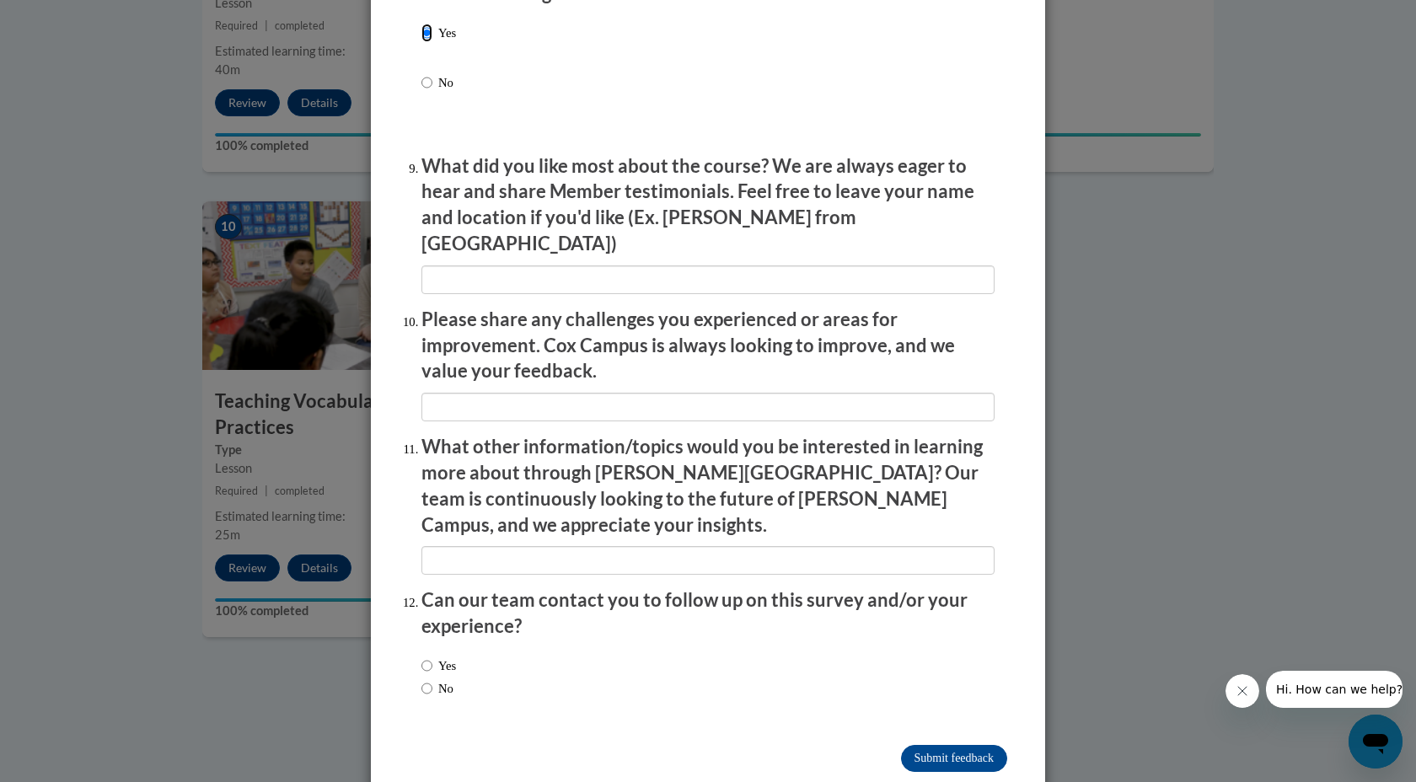
scroll to position [2724, 0]
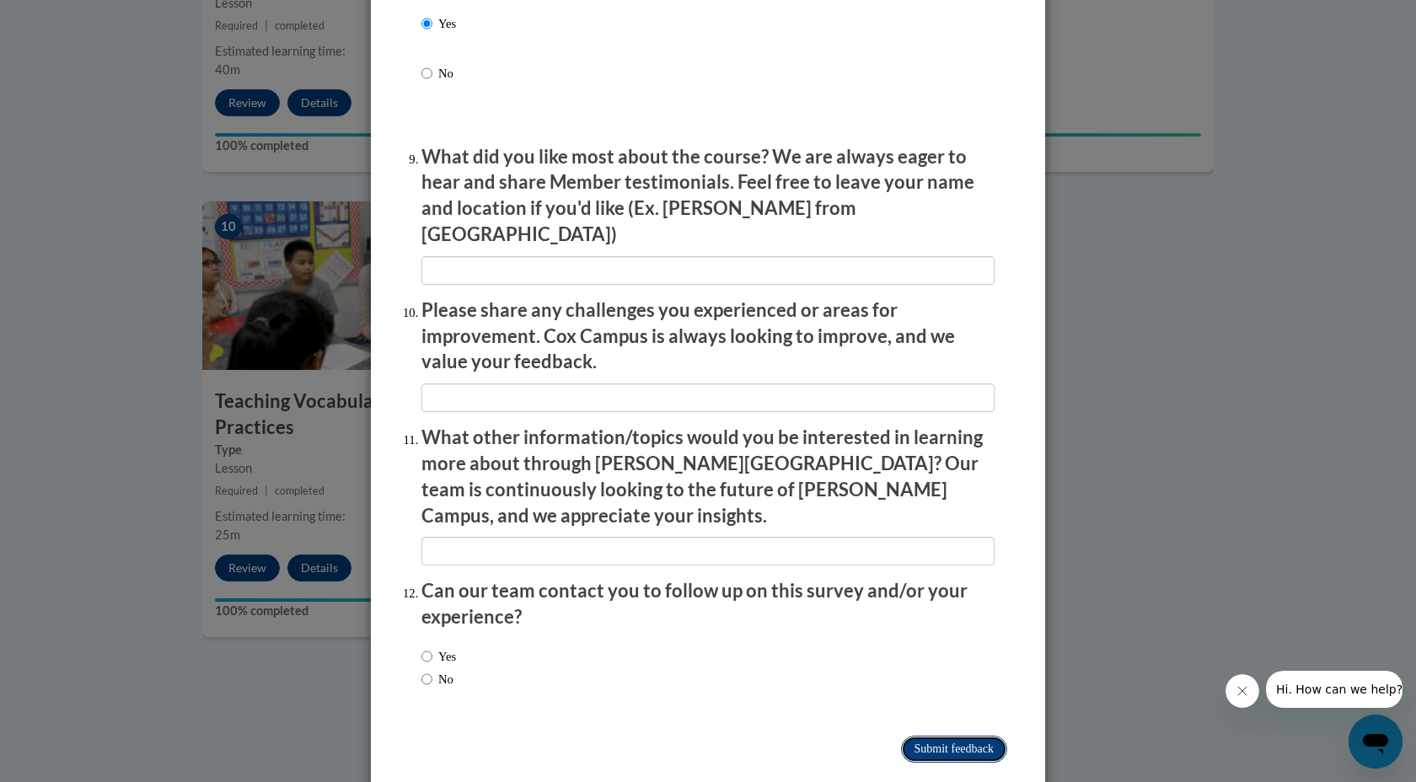
click at [914, 736] on input "Submit feedback" at bounding box center [954, 749] width 106 height 27
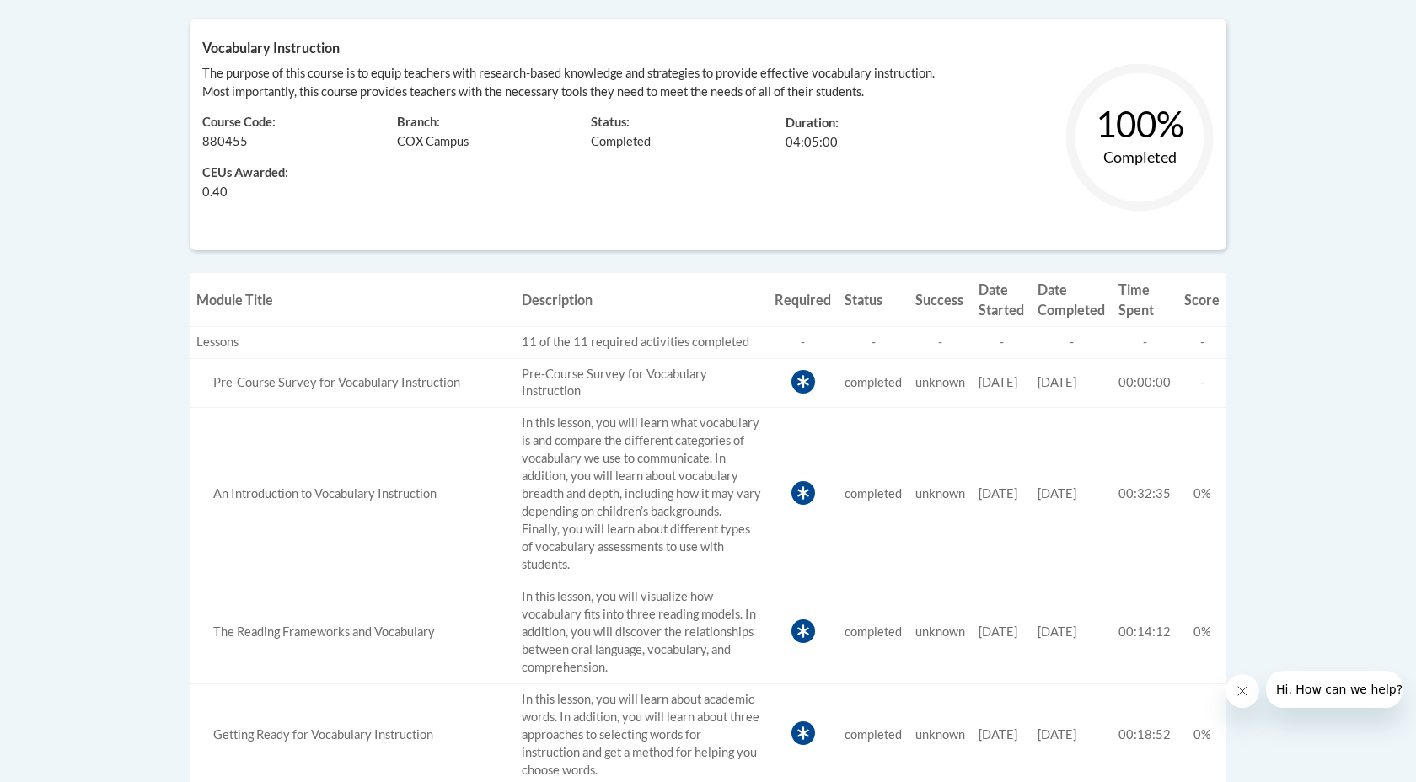
scroll to position [442, 0]
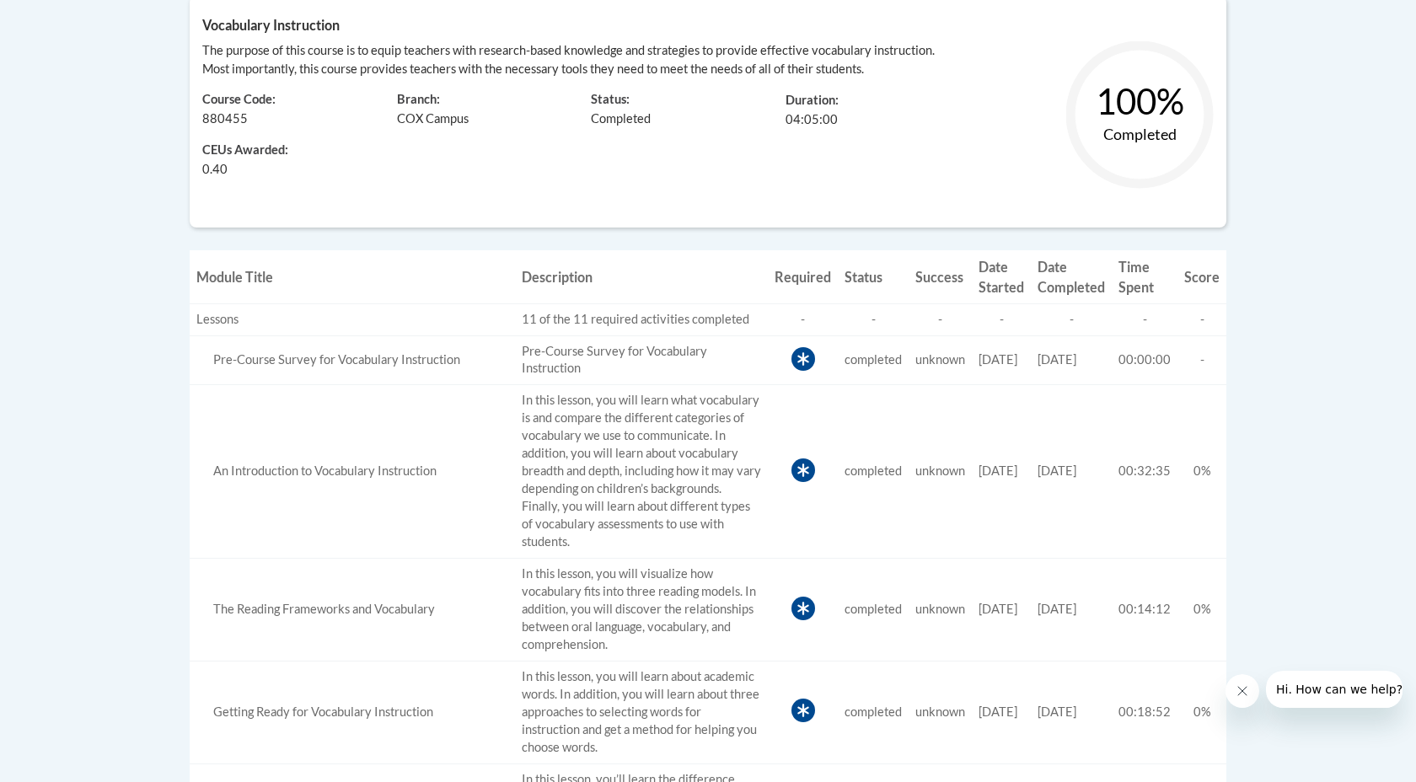
click at [1294, 249] on body "This site uses cookies to help improve your learning experience. By continuing …" at bounding box center [708, 789] width 1416 height 2463
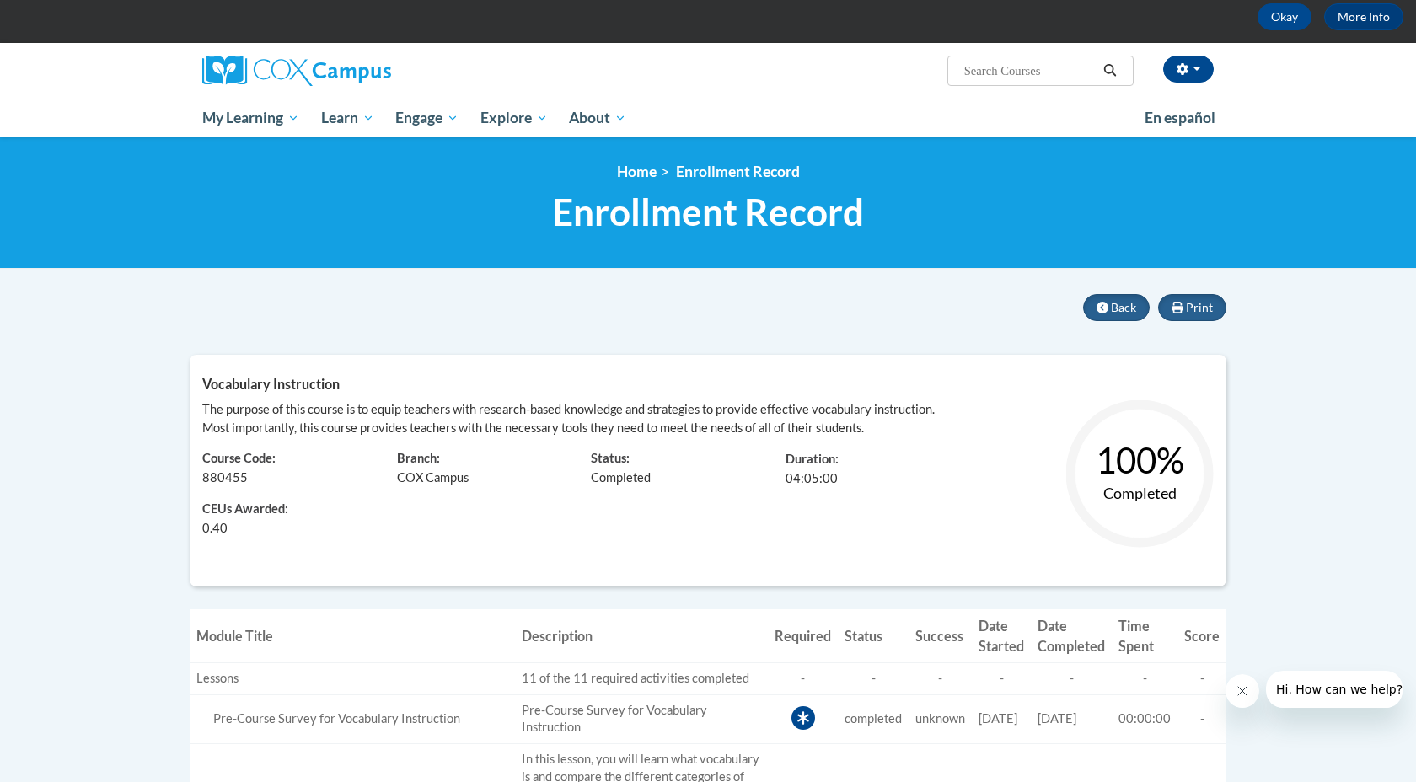
scroll to position [86, 0]
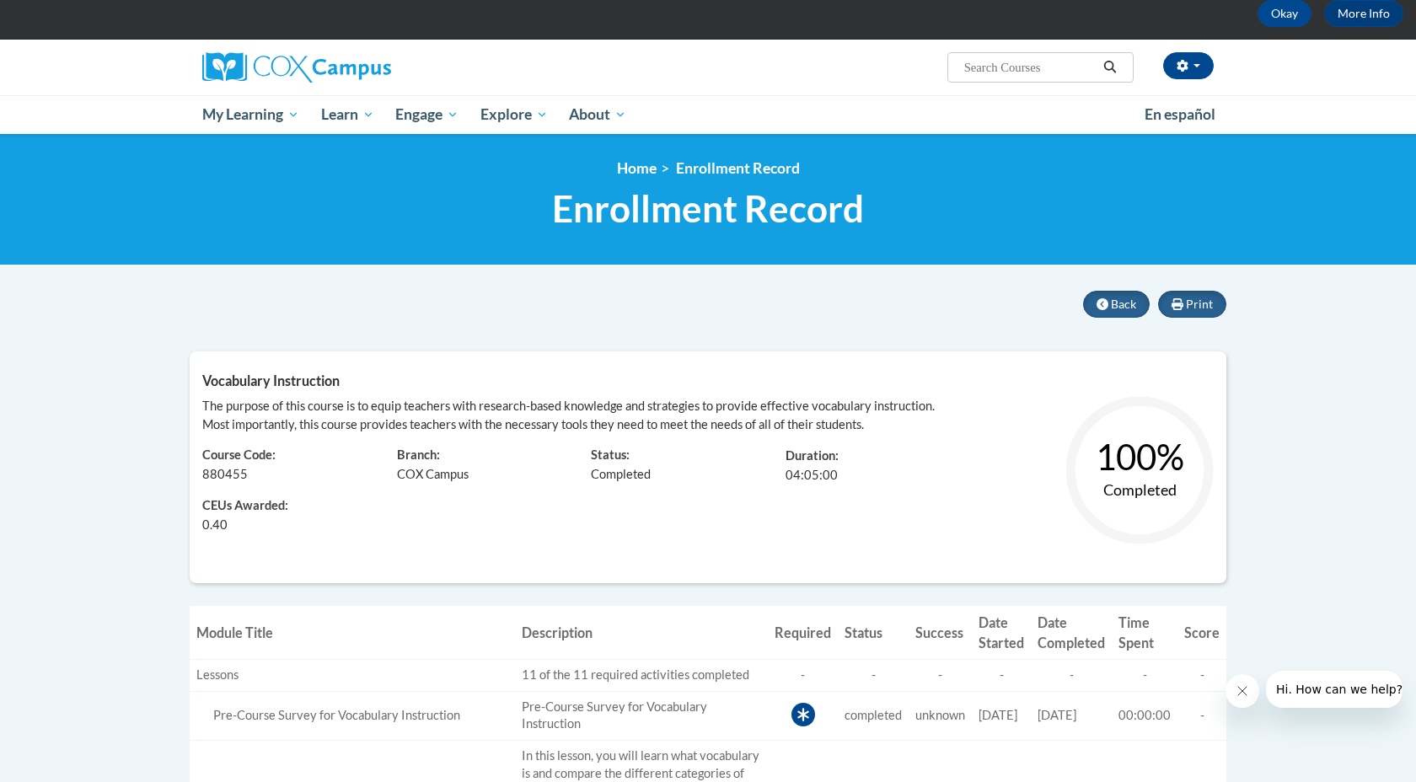
click at [751, 99] on ul "My Learning My Learning My Course Progress Certificates My Action Plans Group D…" at bounding box center [662, 114] width 942 height 39
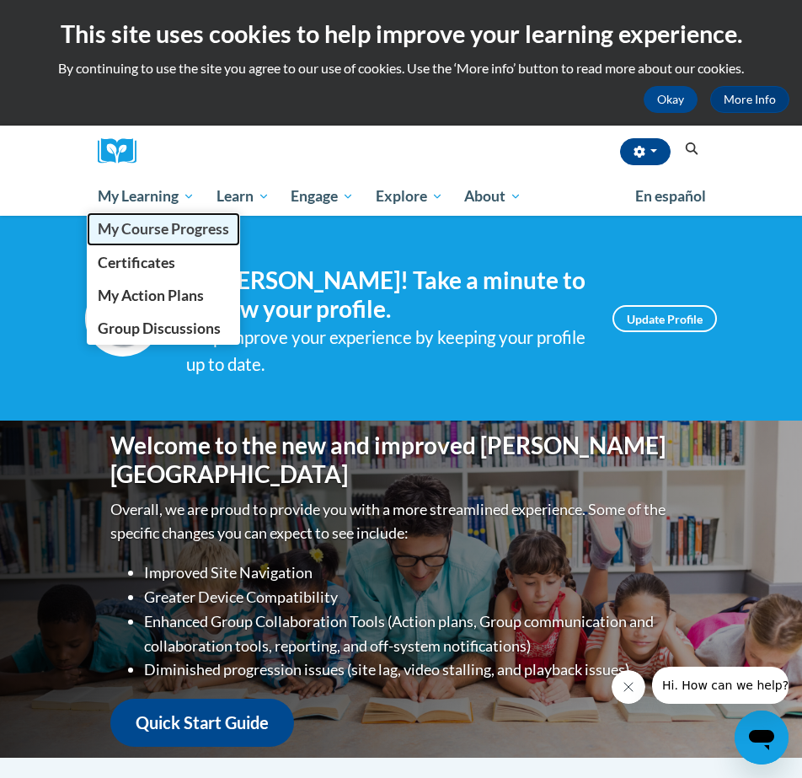
click at [190, 244] on link "My Course Progress" at bounding box center [163, 228] width 153 height 33
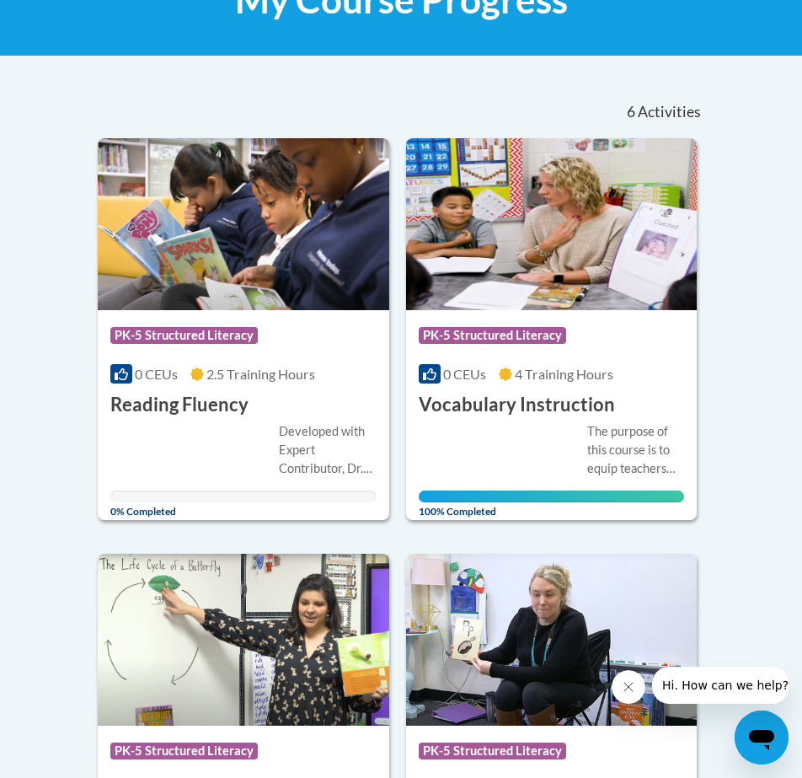
scroll to position [300, 0]
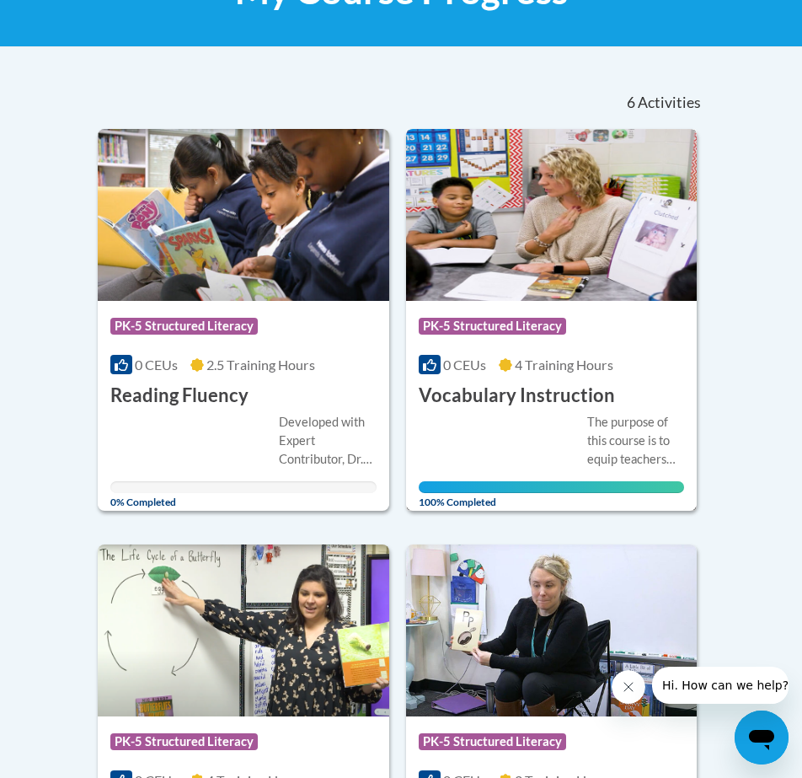
click at [476, 273] on img at bounding box center [552, 215] width 292 height 172
